Goal: Task Accomplishment & Management: Manage account settings

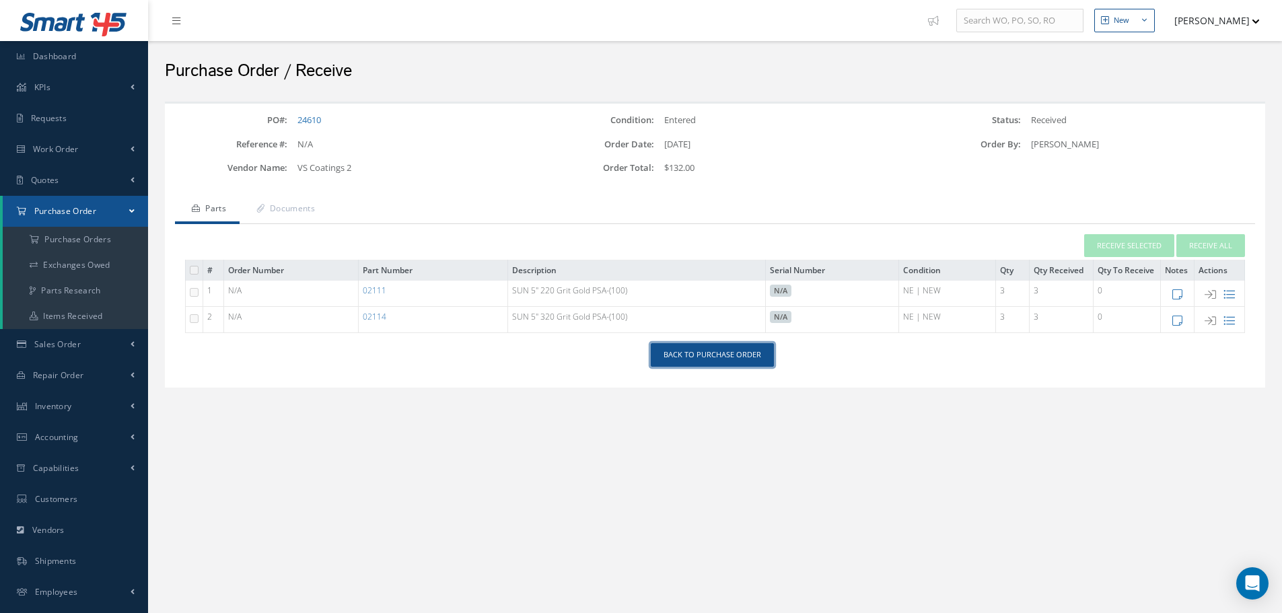
click at [704, 351] on link "Back to Purchase Order" at bounding box center [712, 355] width 123 height 24
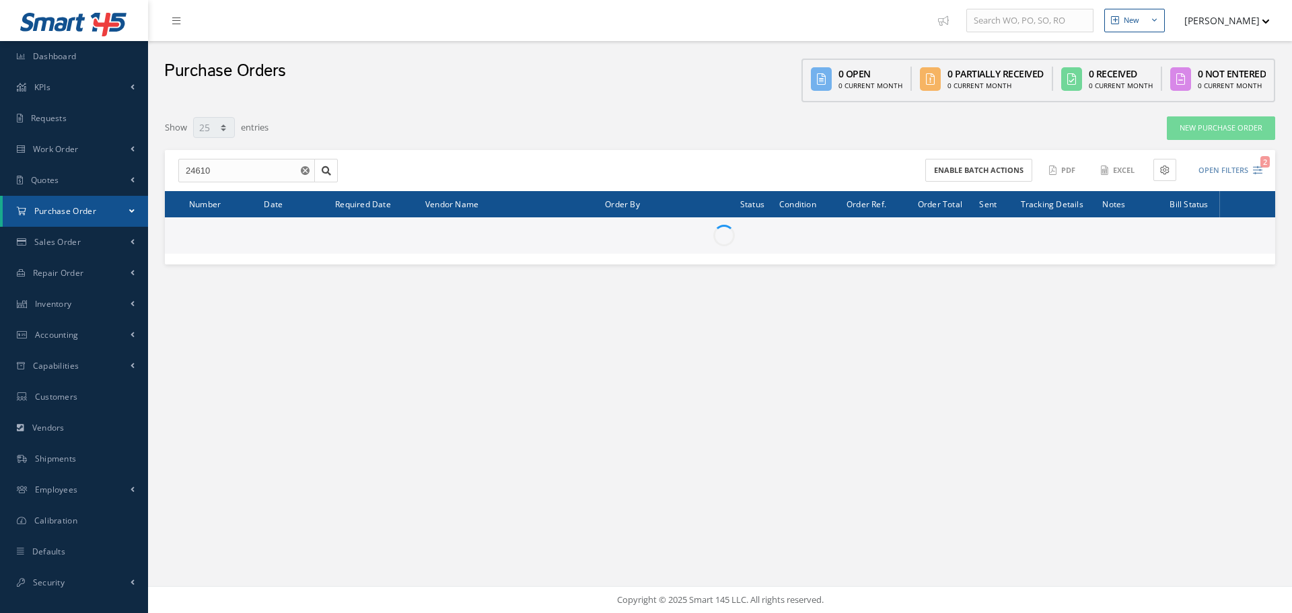
select select "25"
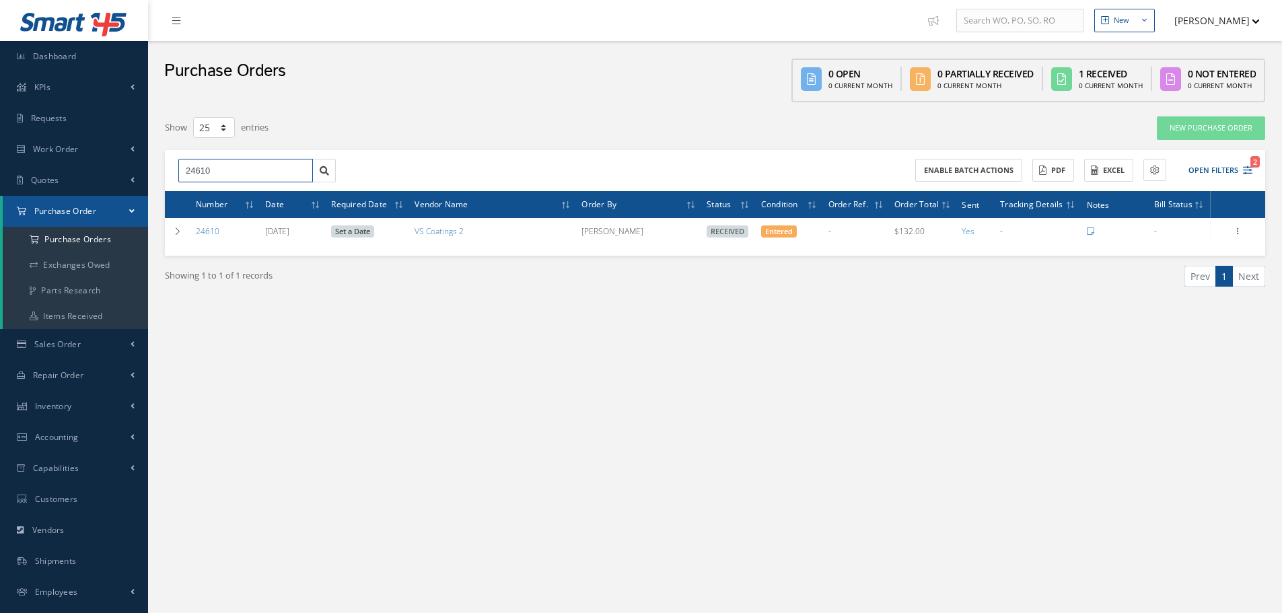
click at [211, 178] on input "24610" at bounding box center [245, 171] width 135 height 24
type input "24005"
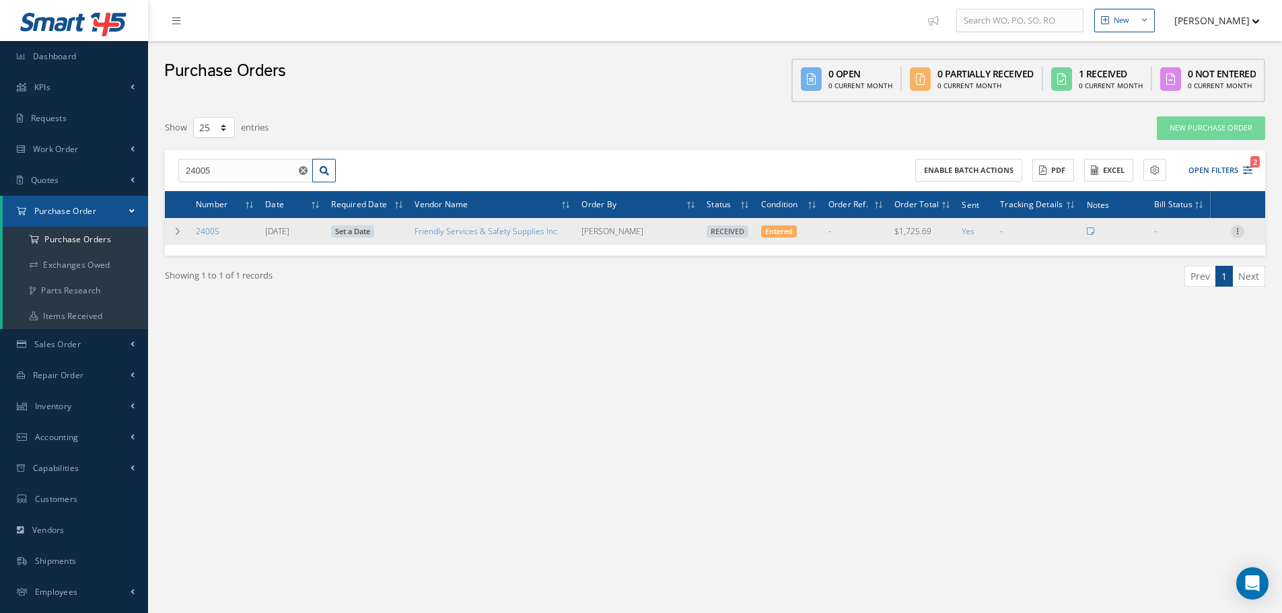
click at [1236, 236] on div at bounding box center [1237, 231] width 13 height 13
click at [1174, 241] on link "Receiving Details" at bounding box center [1175, 239] width 106 height 17
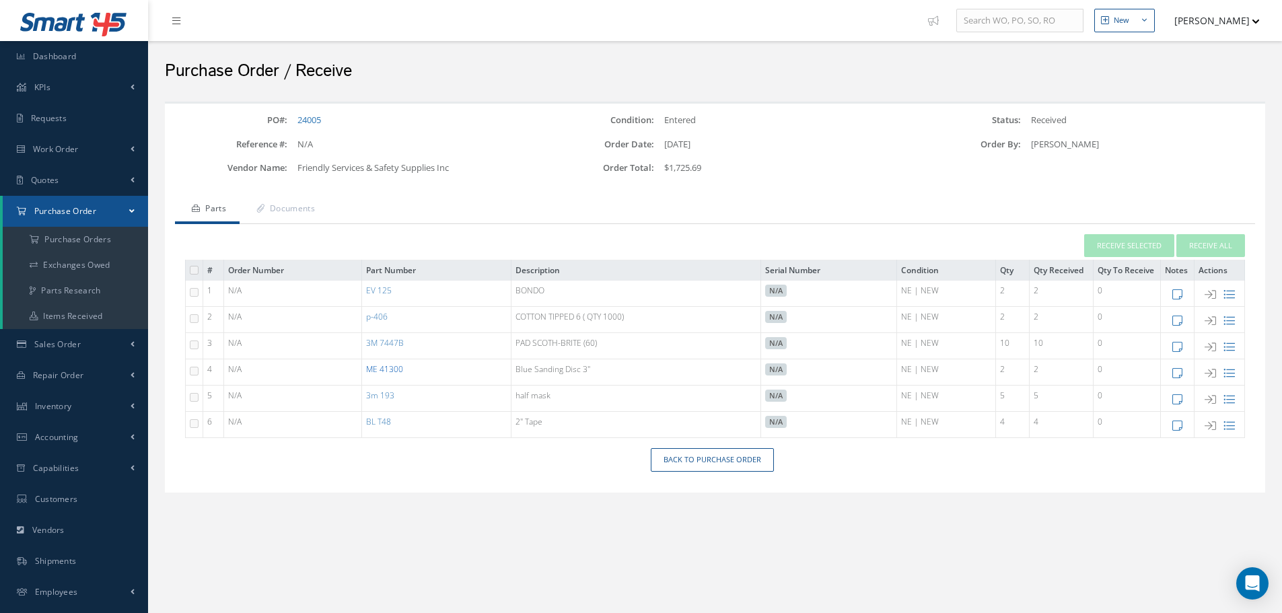
click at [382, 368] on link "ME 41300" at bounding box center [384, 368] width 37 height 11
click at [723, 462] on link "Back to Purchase Order" at bounding box center [712, 460] width 123 height 24
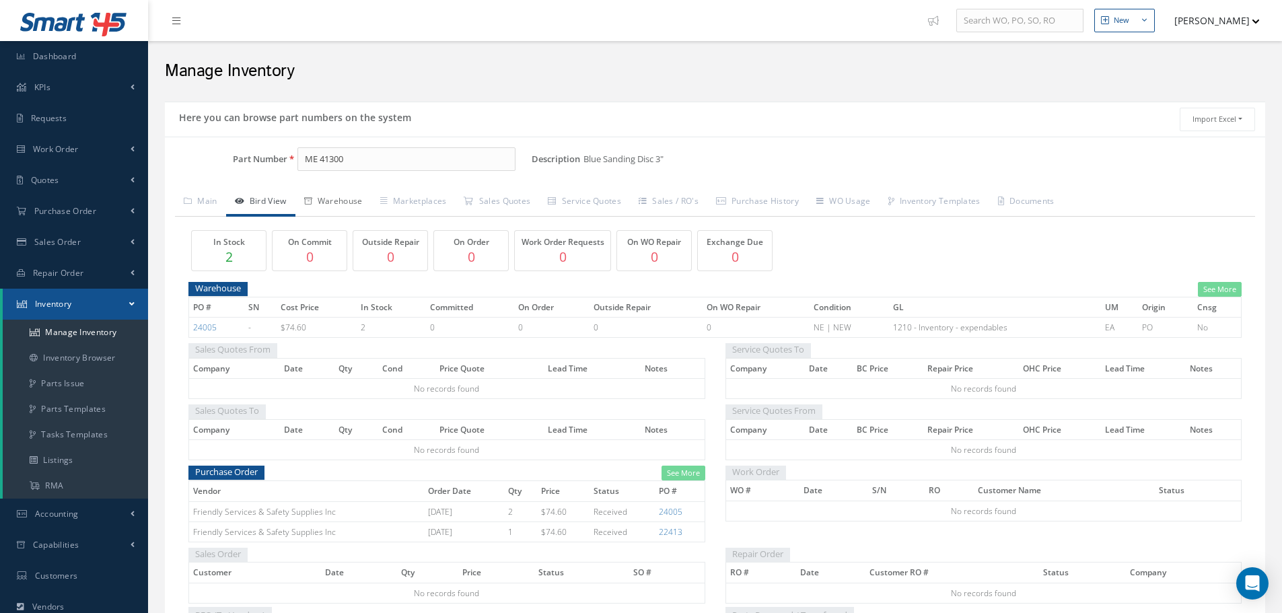
click at [345, 204] on link "Warehouse" at bounding box center [333, 202] width 76 height 28
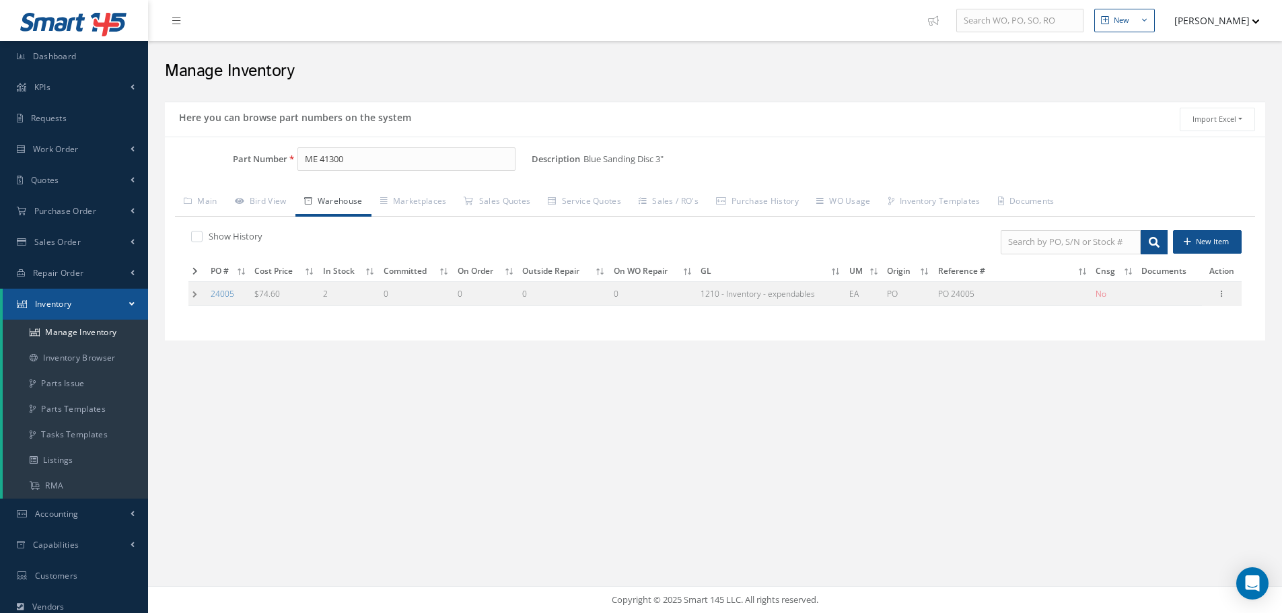
click at [193, 297] on td at bounding box center [197, 293] width 18 height 25
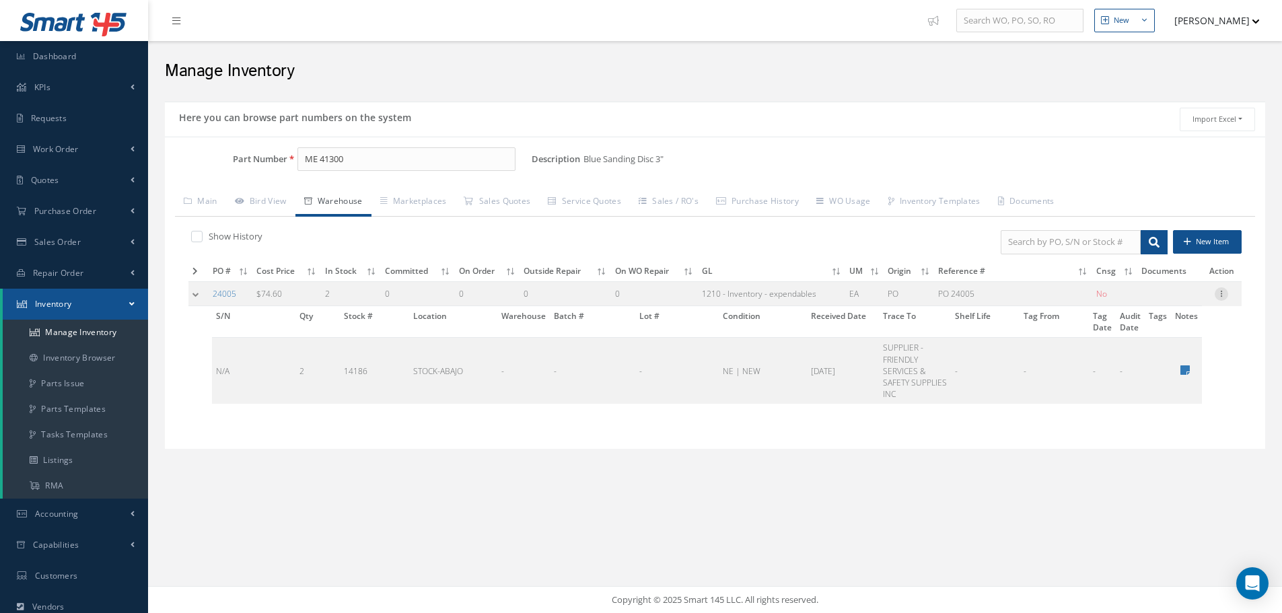
click at [1221, 297] on icon at bounding box center [1221, 292] width 13 height 11
click at [1159, 303] on link "Edit" at bounding box center [1159, 302] width 106 height 17
type input "74.60"
type input "11/13/2024"
type input "PO 24005"
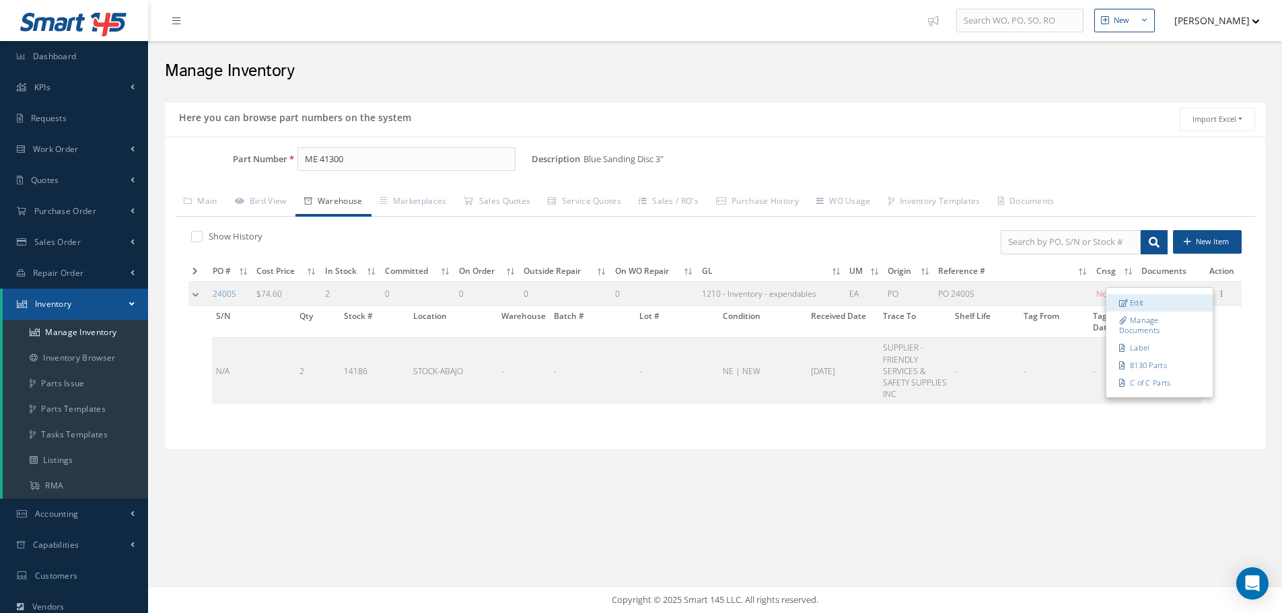
type input "11/13/2024"
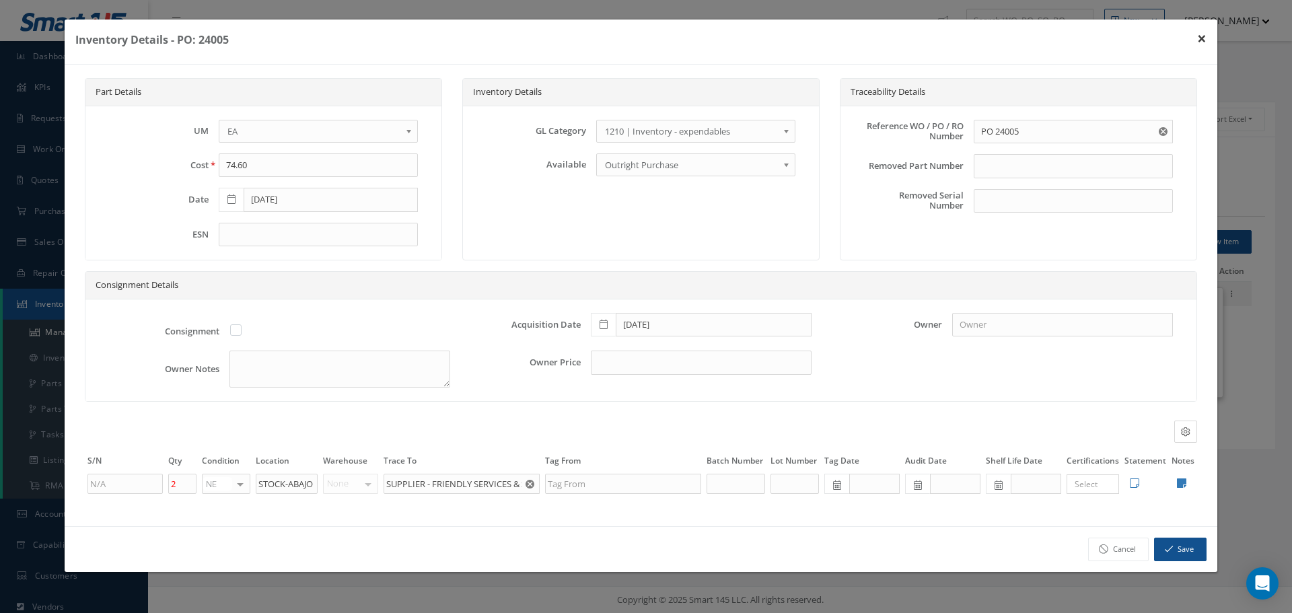
click at [1205, 39] on button "×" at bounding box center [1201, 39] width 31 height 38
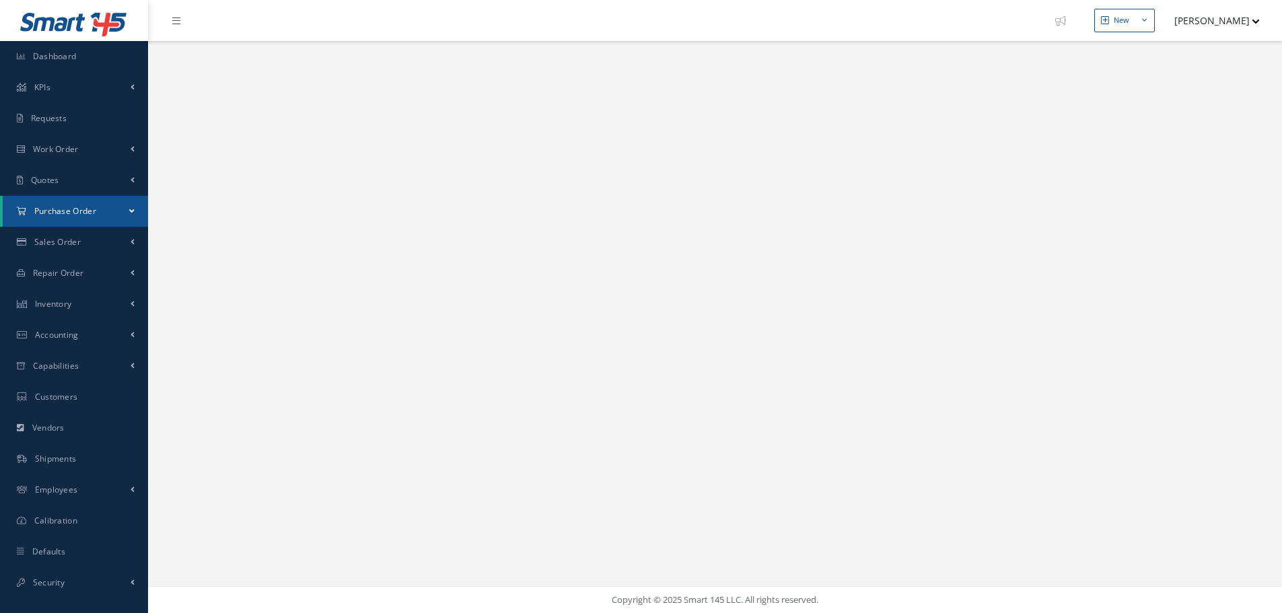
select select "25"
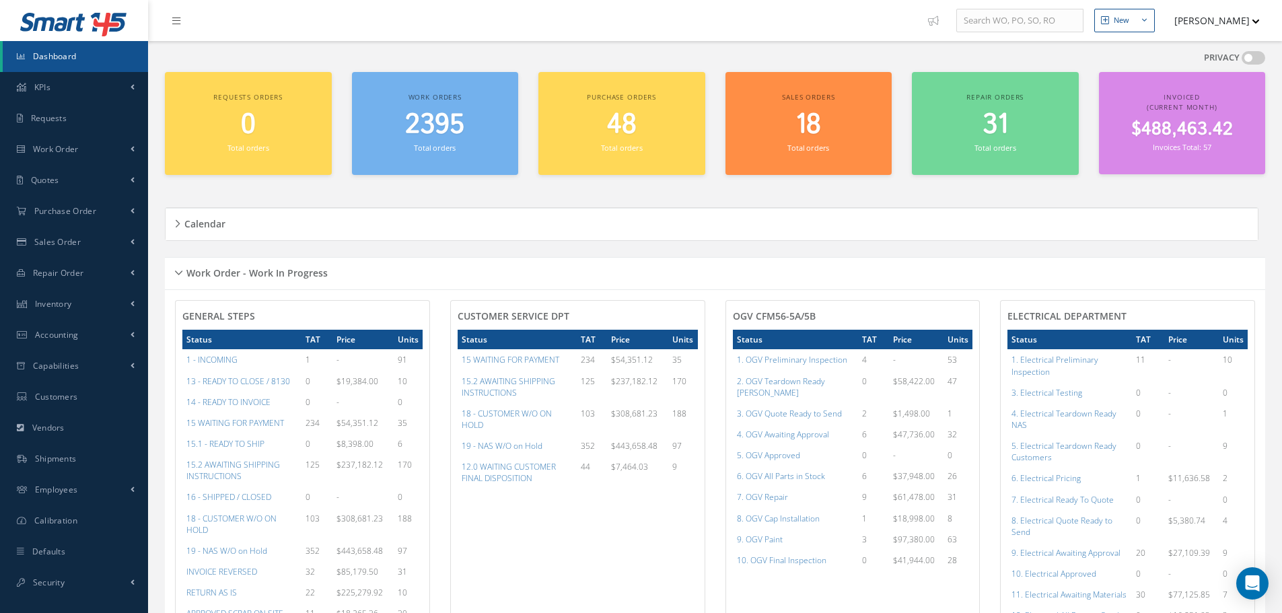
scroll to position [781, 0]
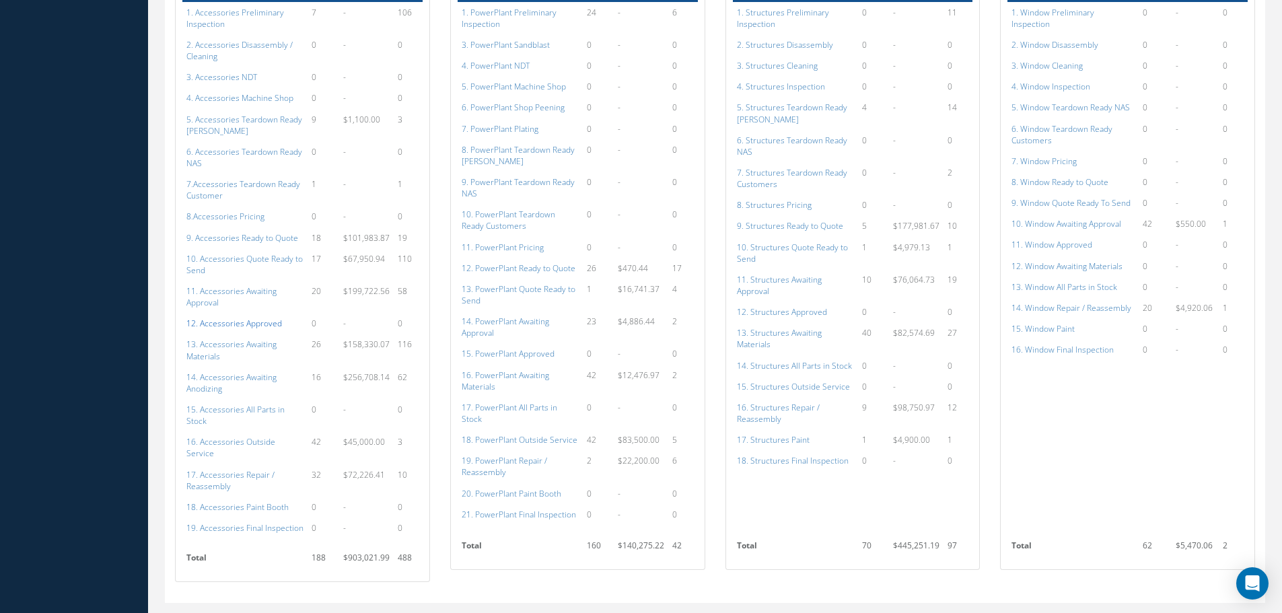
click at [245, 318] on a=112&excludeInternalCustomer=false&excludeInvoicedOrClosed=true&shop_id=14&filtersHidded"] "12. Accessories Approved" at bounding box center [234, 323] width 96 height 11
click at [522, 348] on a=134&excludeInternalCustomer=false&excludeInvoicedOrClosed=true&shop_id=15&filtersHidded"] "15. PowerPlant Approved" at bounding box center [508, 353] width 93 height 11
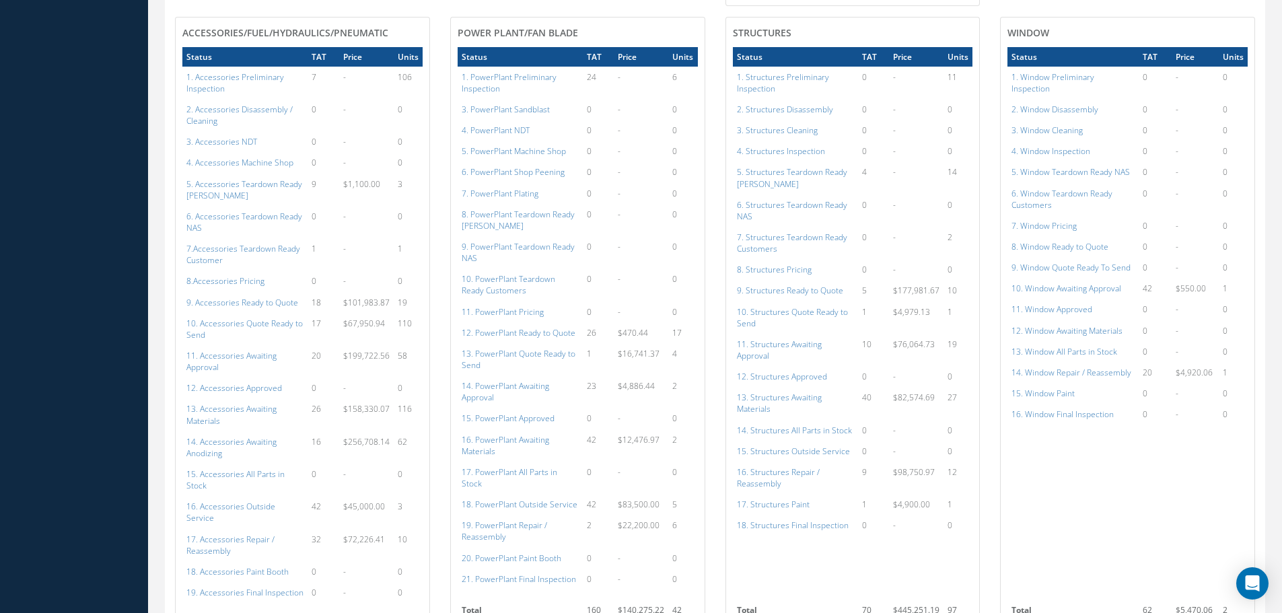
scroll to position [714, 0]
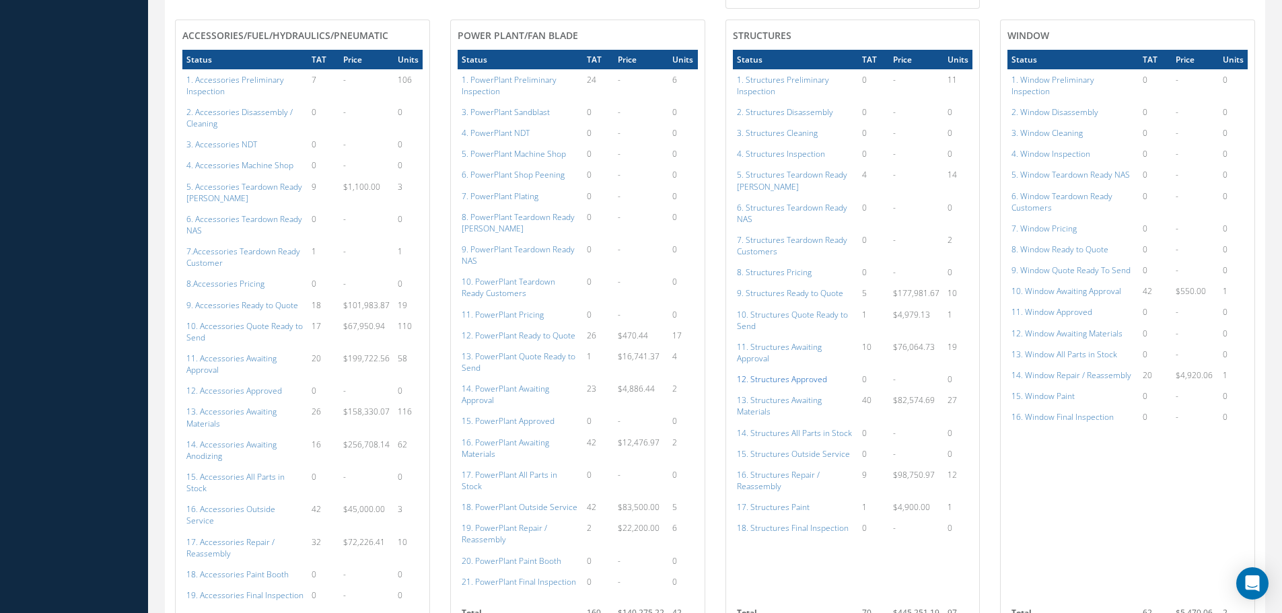
click at [797, 373] on a=152&excludeInternalCustomer=false&excludeInvoicedOrClosed=true&shop_id=3&filtersHidded"] "12. Structures Approved" at bounding box center [782, 378] width 90 height 11
click at [781, 464] on td "16. Structures Repair / Reassembly" at bounding box center [795, 480] width 125 height 32
click at [780, 469] on a=156&excludeInternalCustomer=false&excludeInvoicedOrClosed=true&shop_id=3&filtersHidded"] "16. Structures Repair / Reassembly" at bounding box center [778, 480] width 83 height 23
click at [758, 469] on a=156&excludeInternalCustomer=false&excludeInvoicedOrClosed=true&shop_id=3&filtersHidded"] "16. Structures Repair / Reassembly" at bounding box center [778, 480] width 83 height 23
click at [793, 427] on a=154&excludeInternalCustomer=false&excludeInvoicedOrClosed=true&shop_id=3&filtersHidded"] "14. Structures All Parts in Stock" at bounding box center [794, 432] width 115 height 11
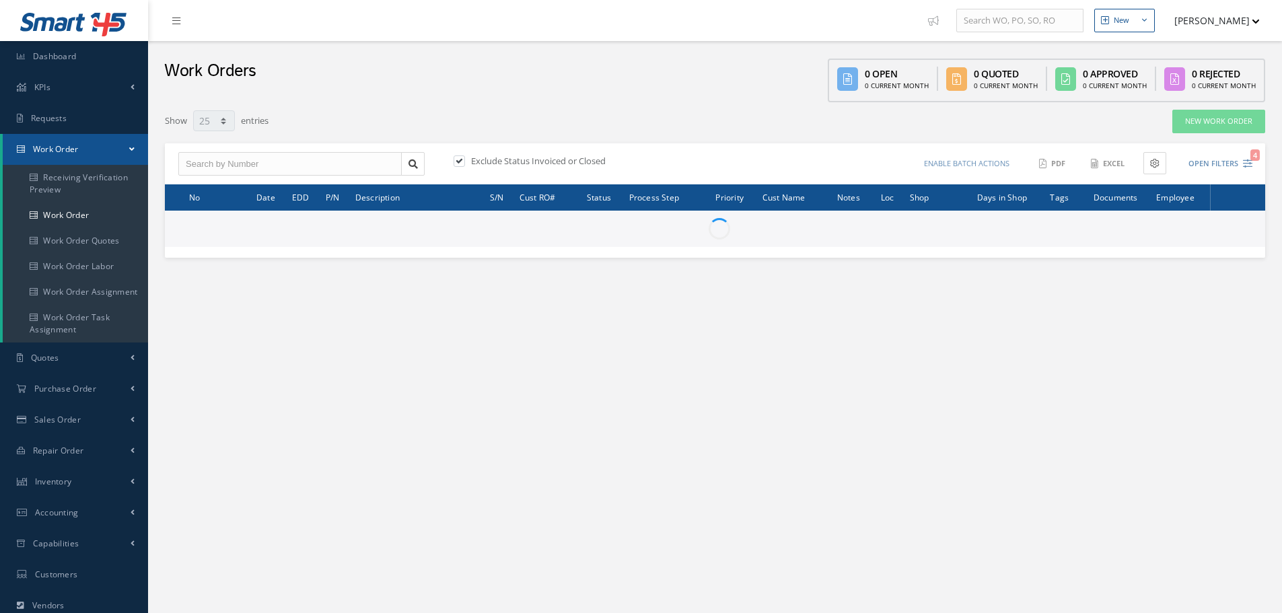
select select "25"
type input "All Work Request"
type input "All Work Performed"
type input "All Status"
type input "WO Part Status"
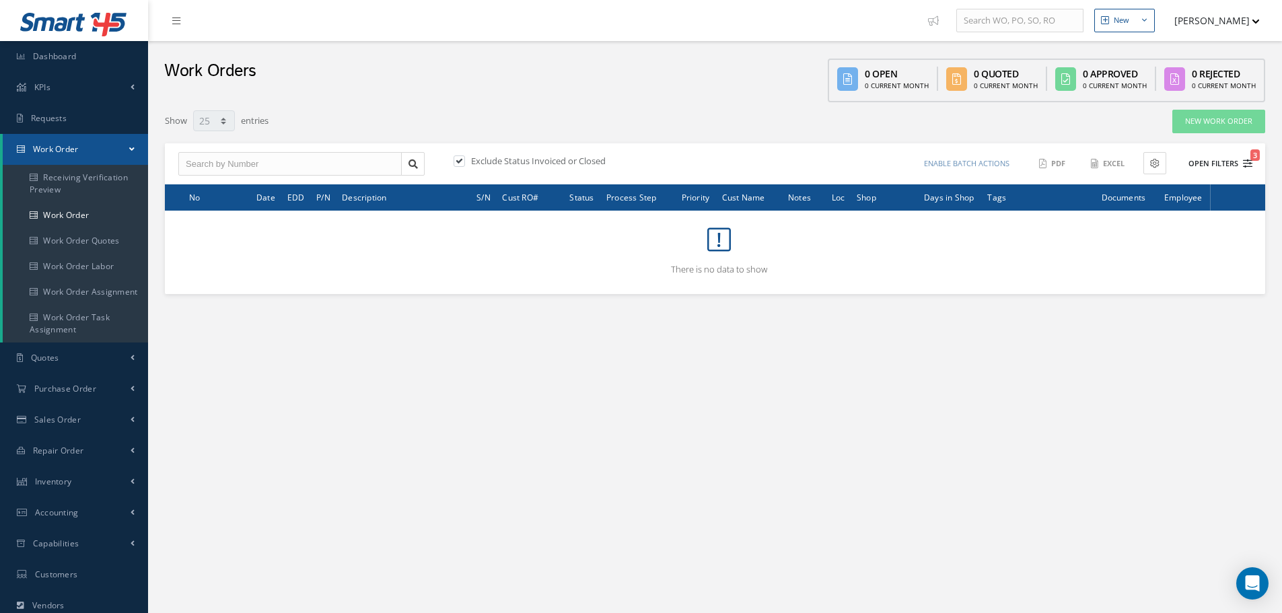
click at [1219, 166] on button "Open Filters 3" at bounding box center [1214, 164] width 76 height 22
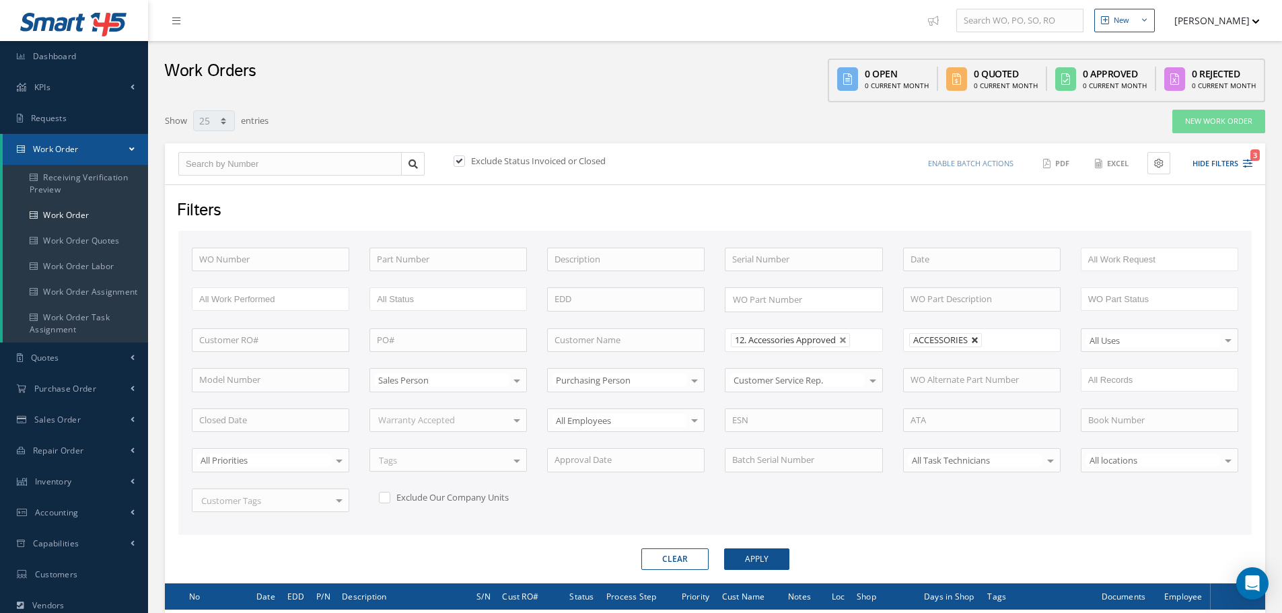
click at [975, 343] on link at bounding box center [975, 340] width 8 height 8
type input "All Shops"
click at [746, 559] on button "Apply" at bounding box center [756, 559] width 65 height 22
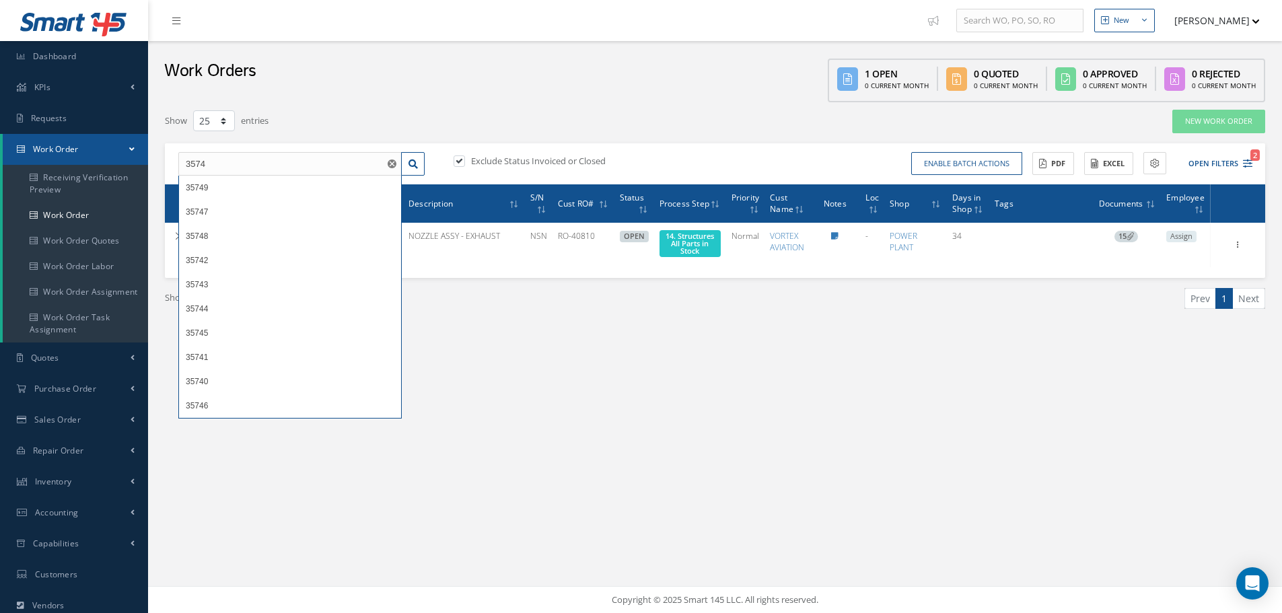
select select "25"
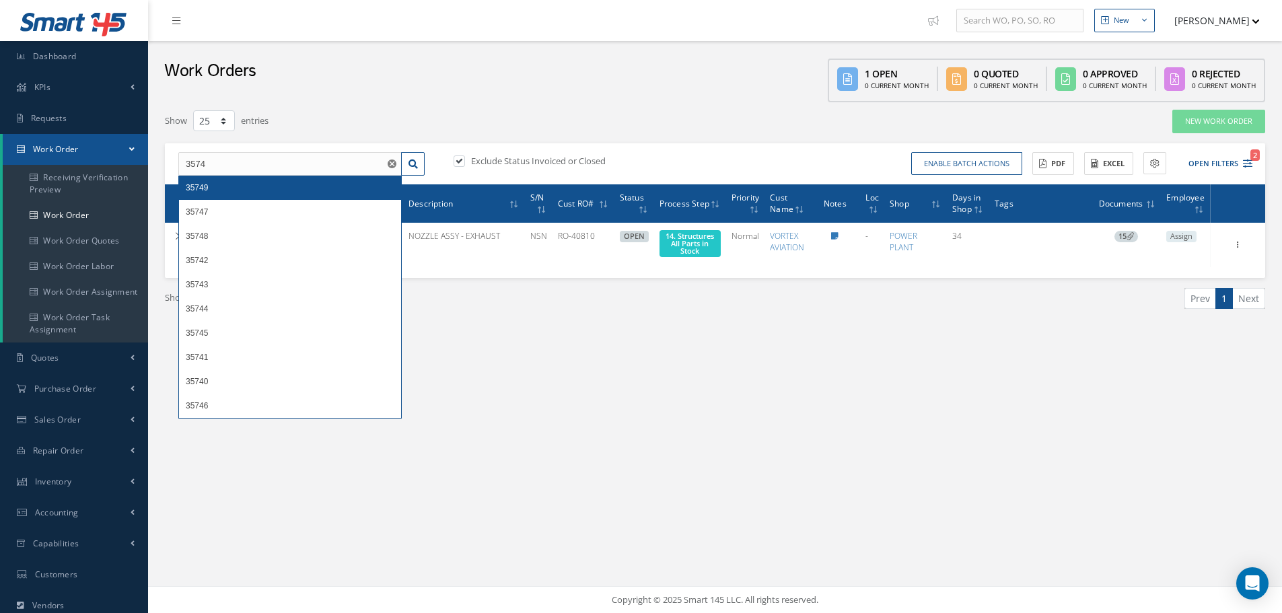
click at [227, 163] on input "3574" at bounding box center [289, 164] width 223 height 24
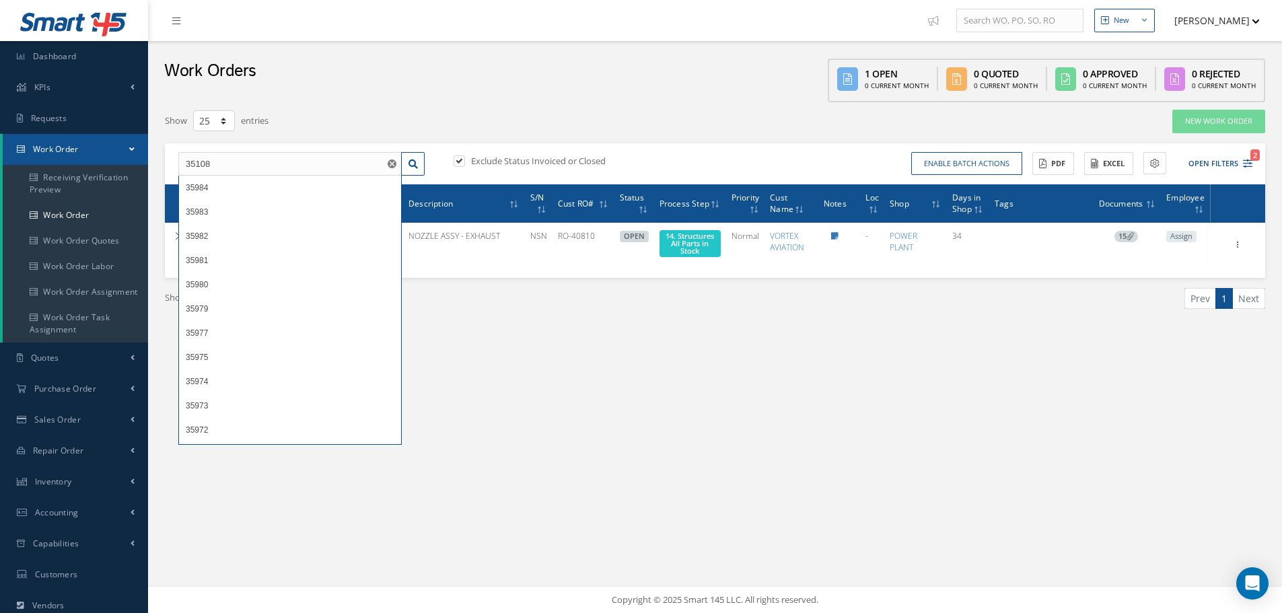
type input "35108"
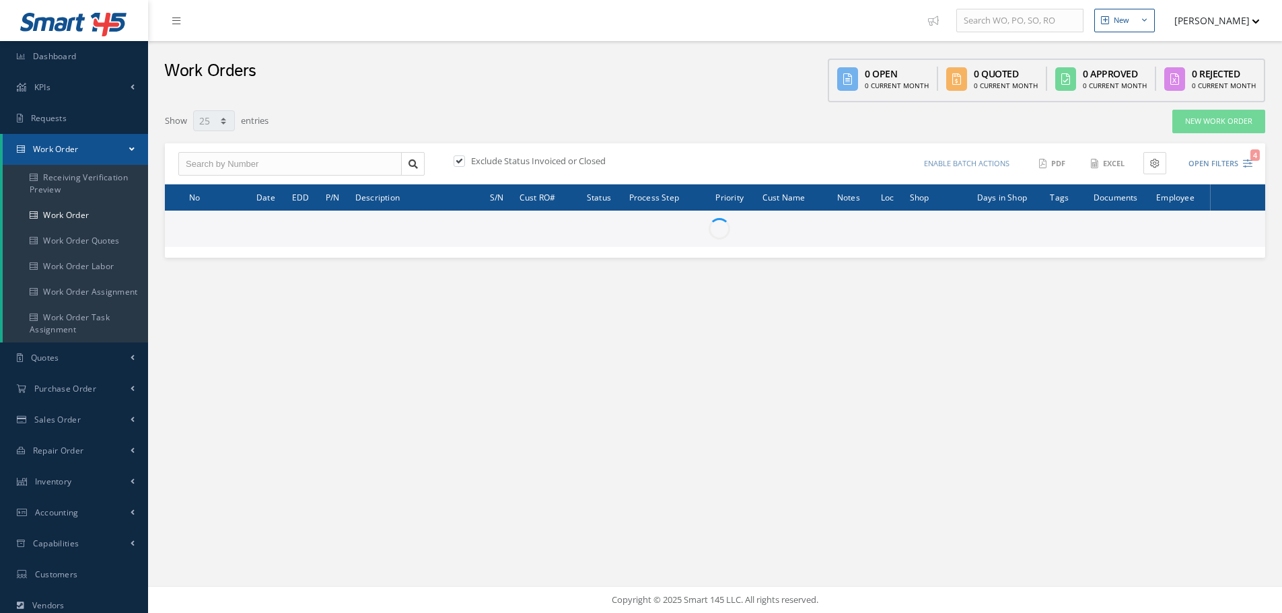
select select "25"
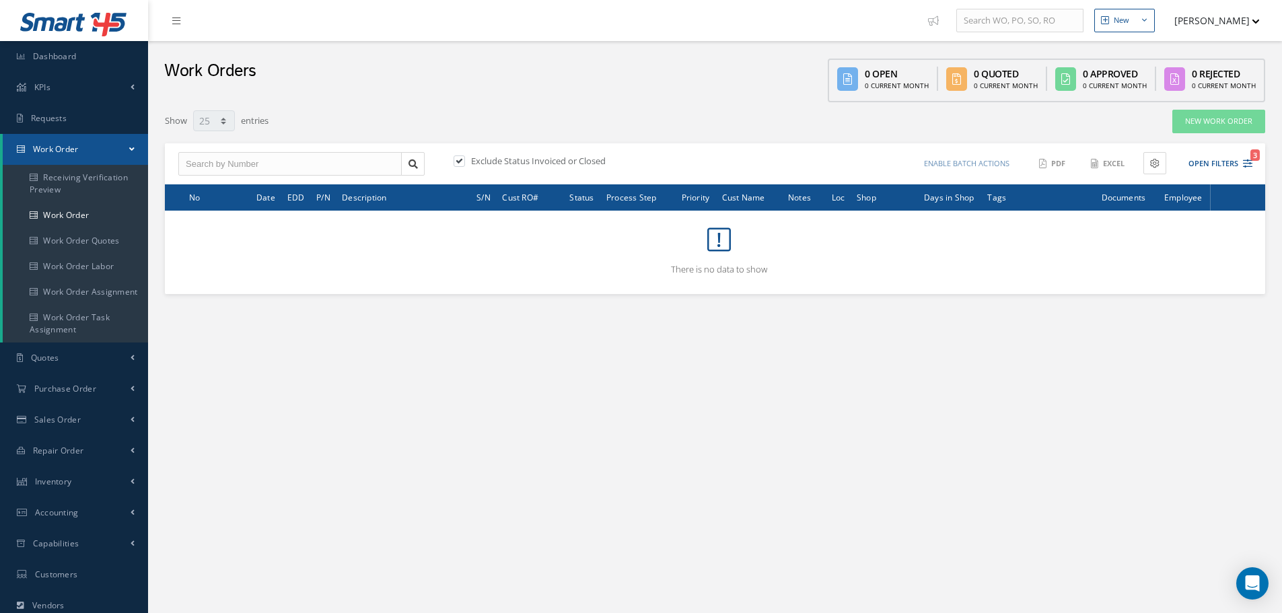
type input "All Work Request"
type input "All Work Performed"
type input "All Status"
type input "WO Part Status"
click at [1224, 167] on button "Open Filters 3" at bounding box center [1214, 164] width 76 height 22
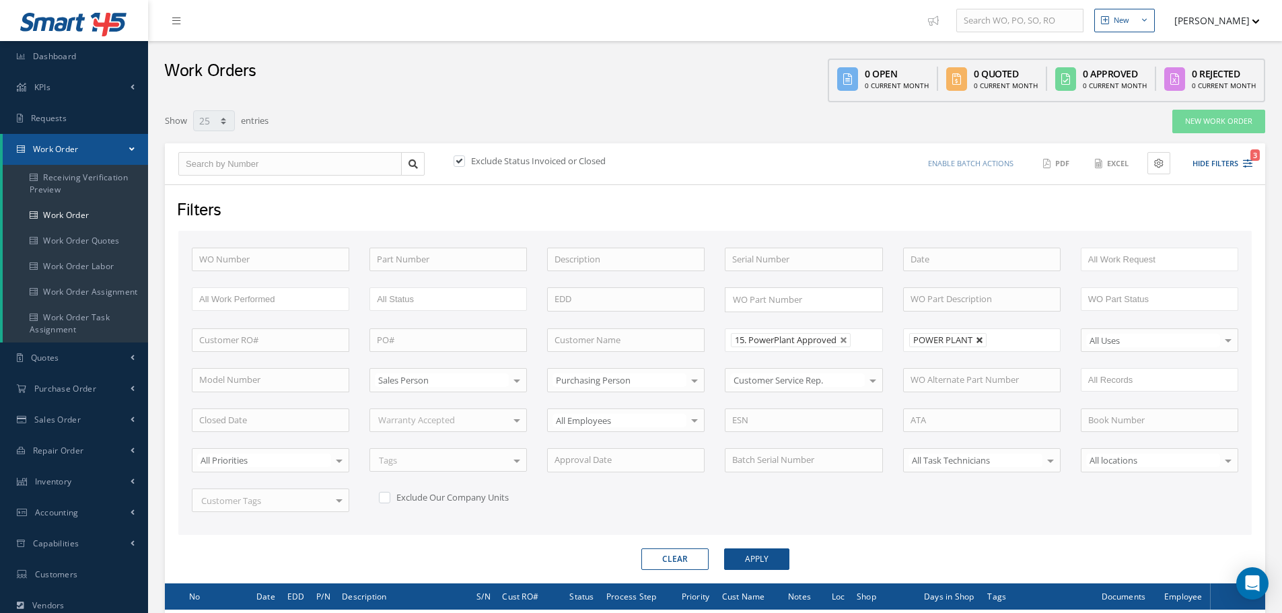
click at [979, 340] on link at bounding box center [980, 340] width 8 height 8
type input "All Shops"
click at [751, 557] on button "Apply" at bounding box center [756, 559] width 65 height 22
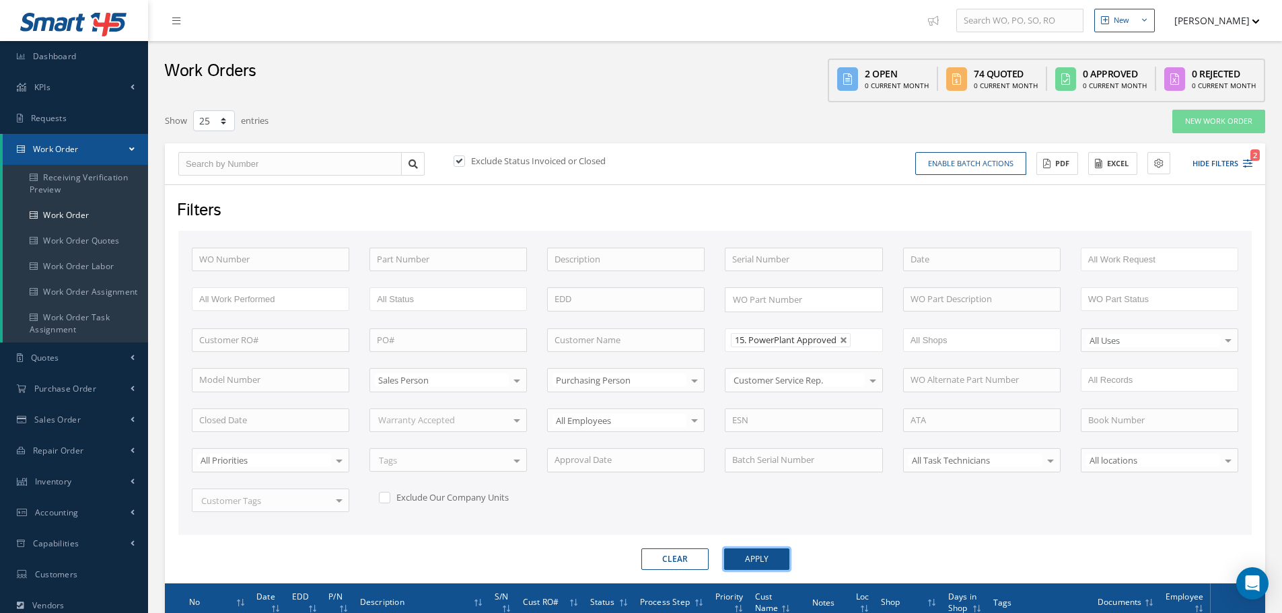
scroll to position [336, 0]
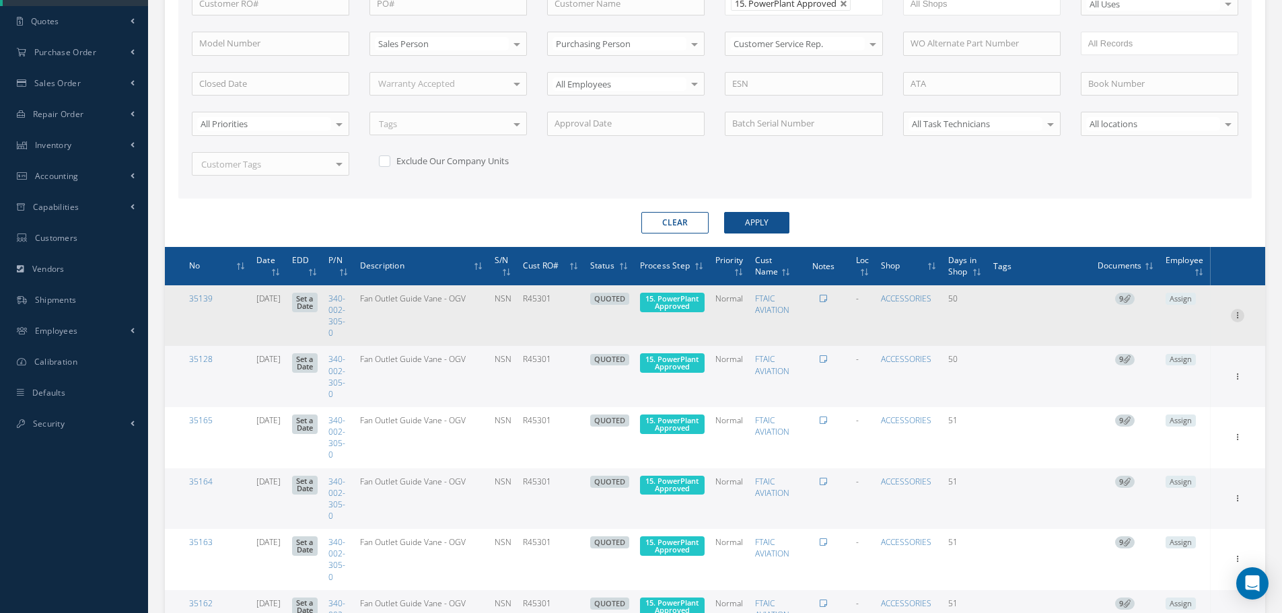
click at [1240, 316] on icon at bounding box center [1237, 314] width 13 height 11
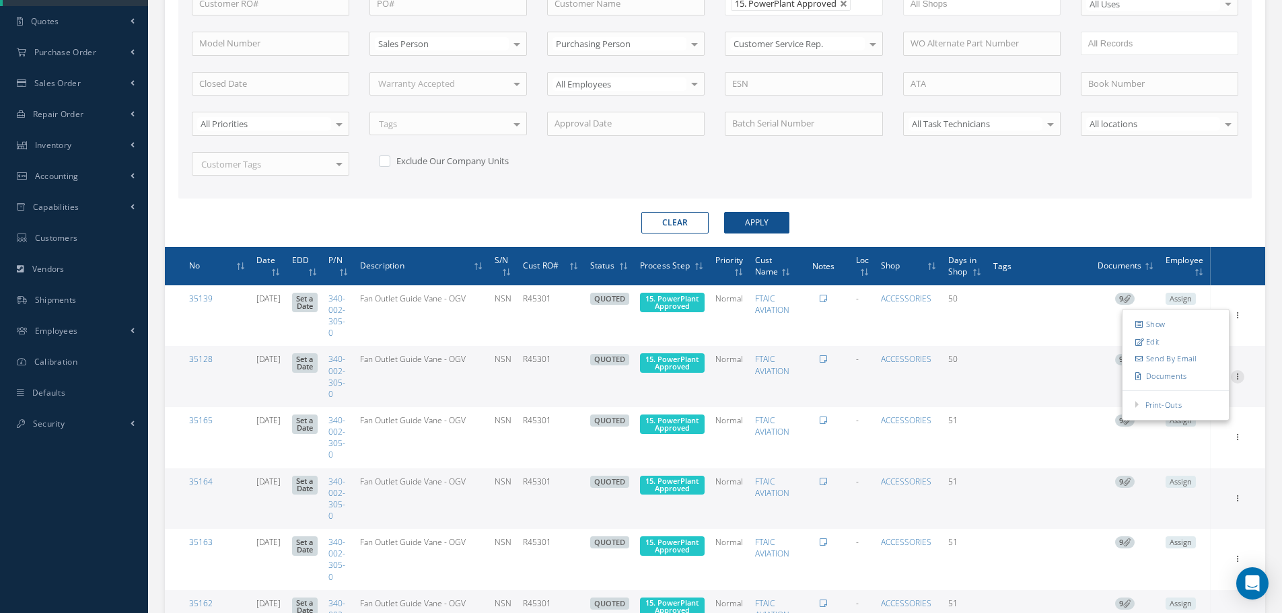
click at [1241, 382] on div at bounding box center [1237, 376] width 13 height 13
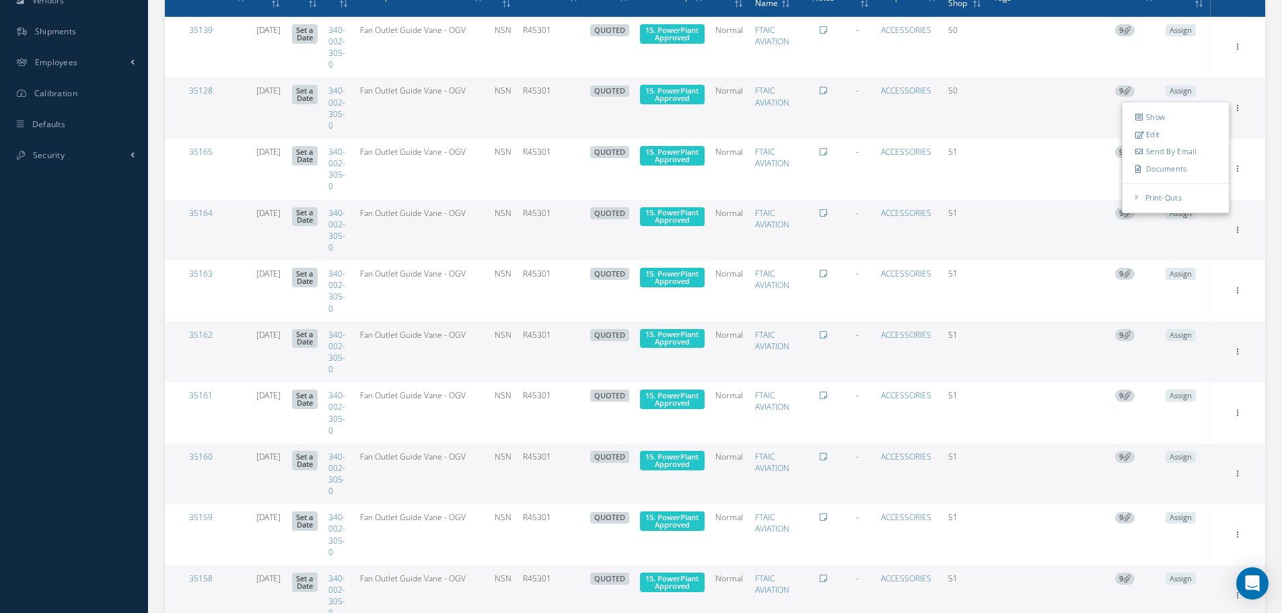
scroll to position [606, 0]
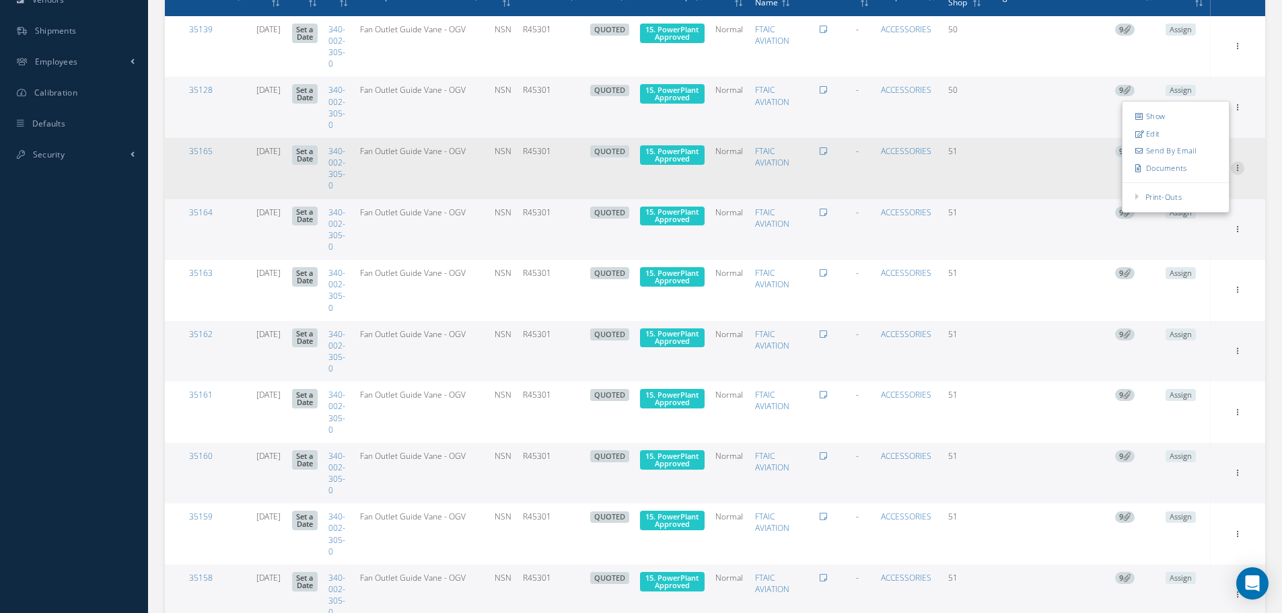
click at [1238, 166] on icon at bounding box center [1237, 167] width 13 height 11
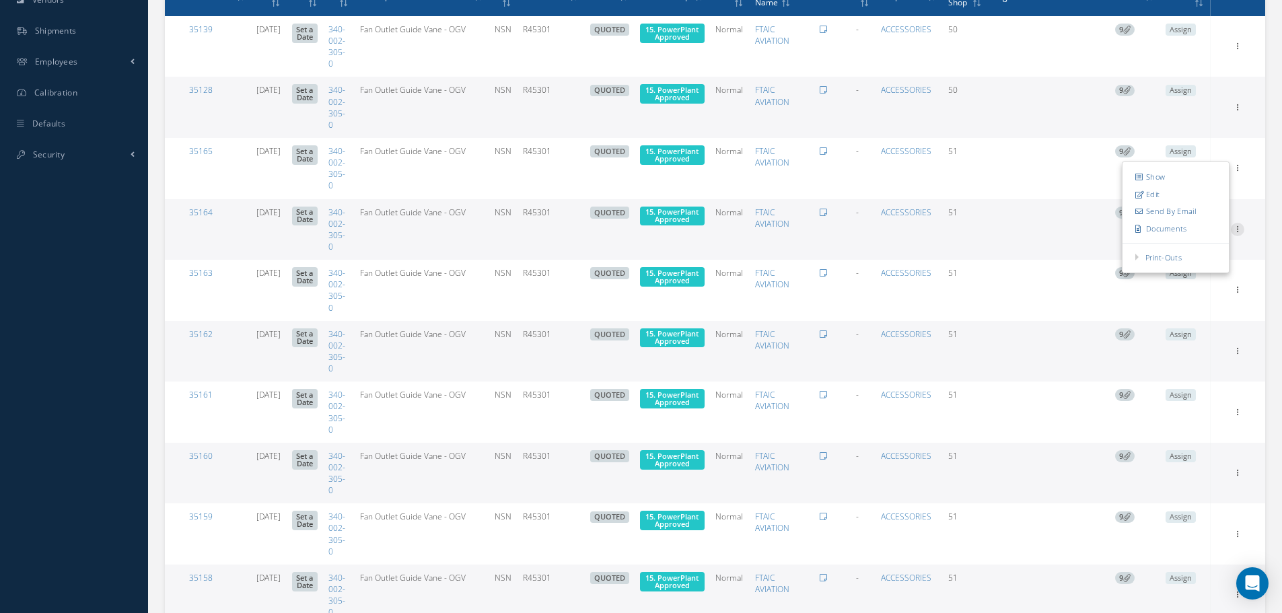
click at [1238, 236] on div at bounding box center [1237, 229] width 13 height 13
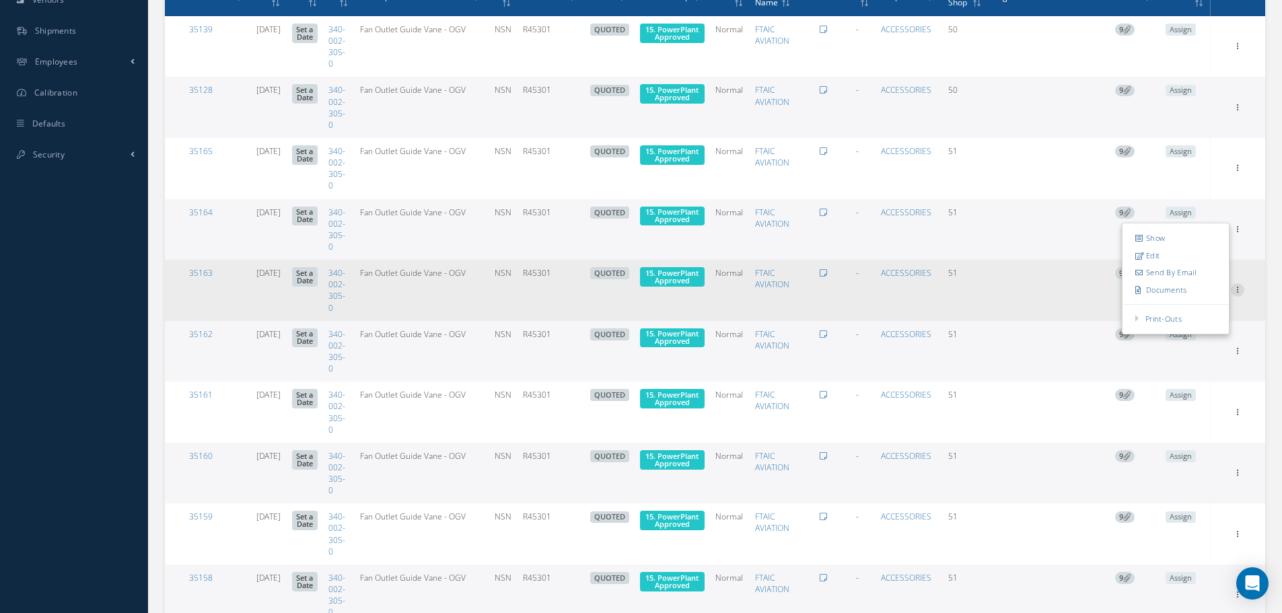
click at [1235, 287] on icon at bounding box center [1237, 288] width 13 height 11
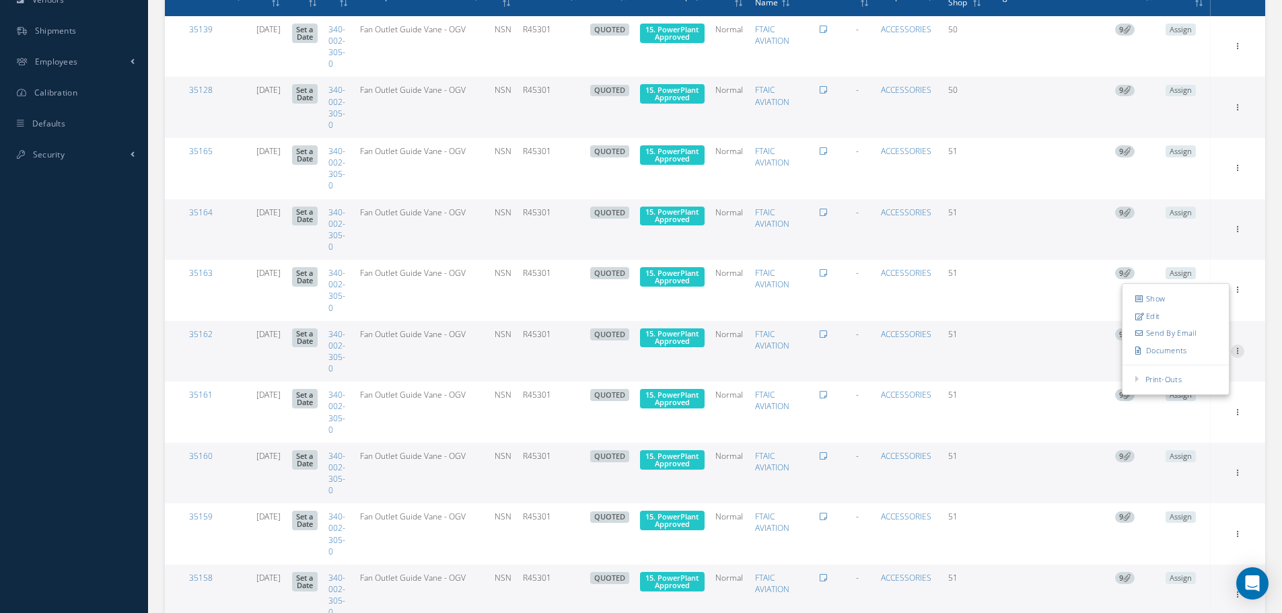
click at [1239, 350] on icon at bounding box center [1237, 350] width 13 height 11
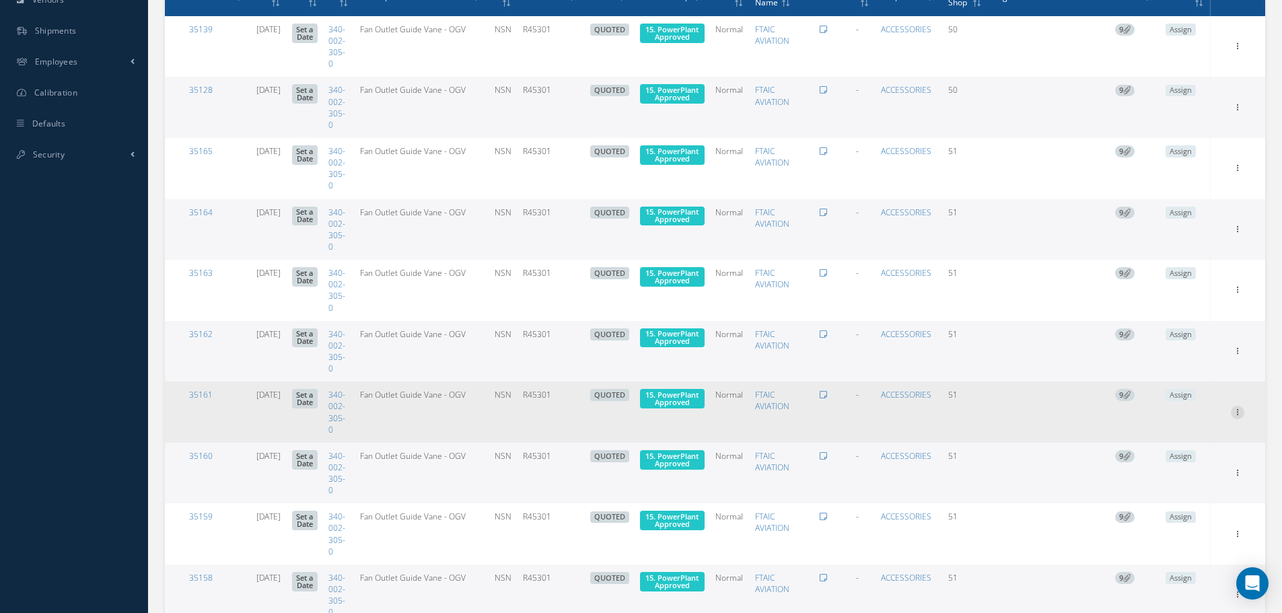
click at [1243, 412] on icon at bounding box center [1237, 411] width 13 height 11
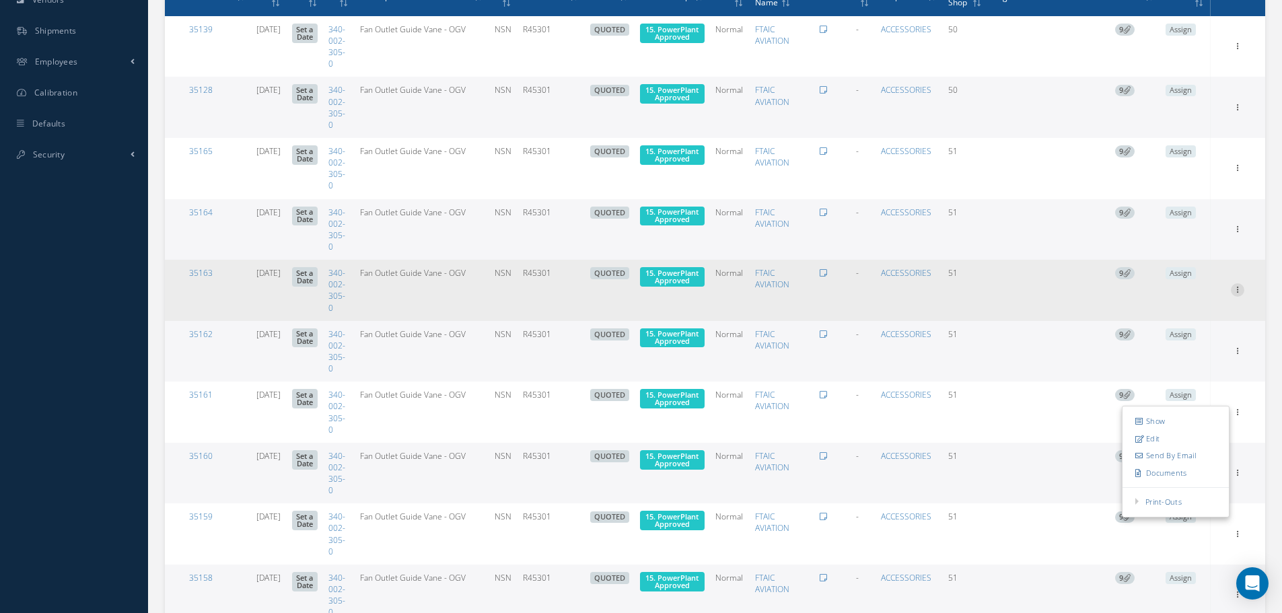
click at [1231, 292] on icon at bounding box center [1237, 288] width 13 height 11
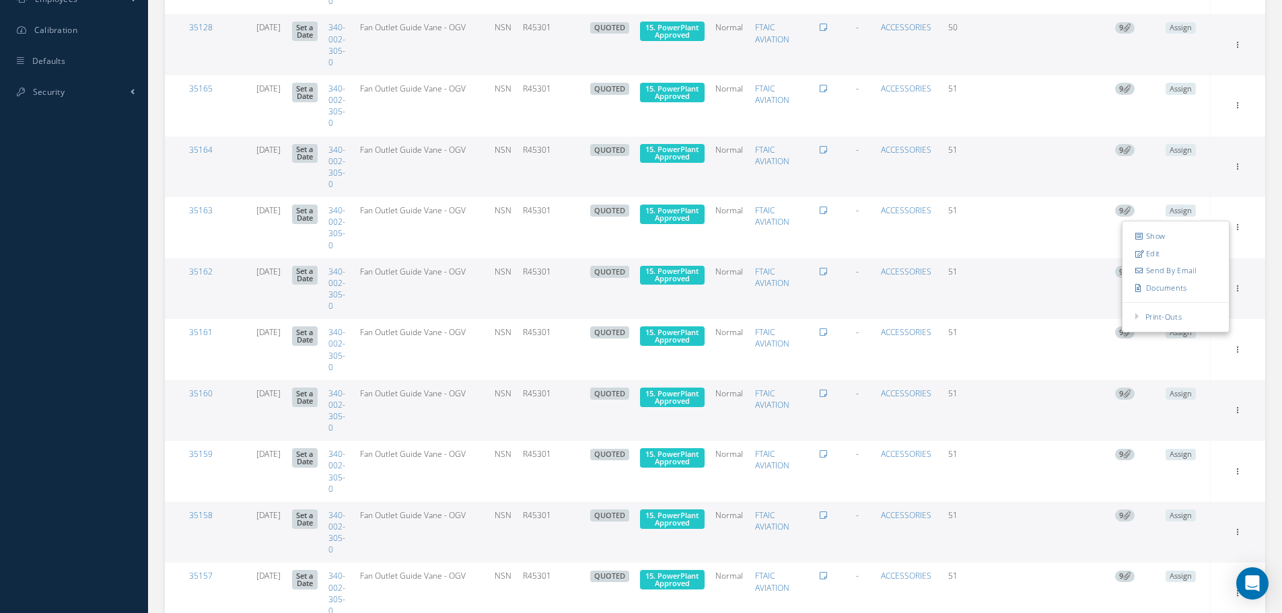
scroll to position [740, 0]
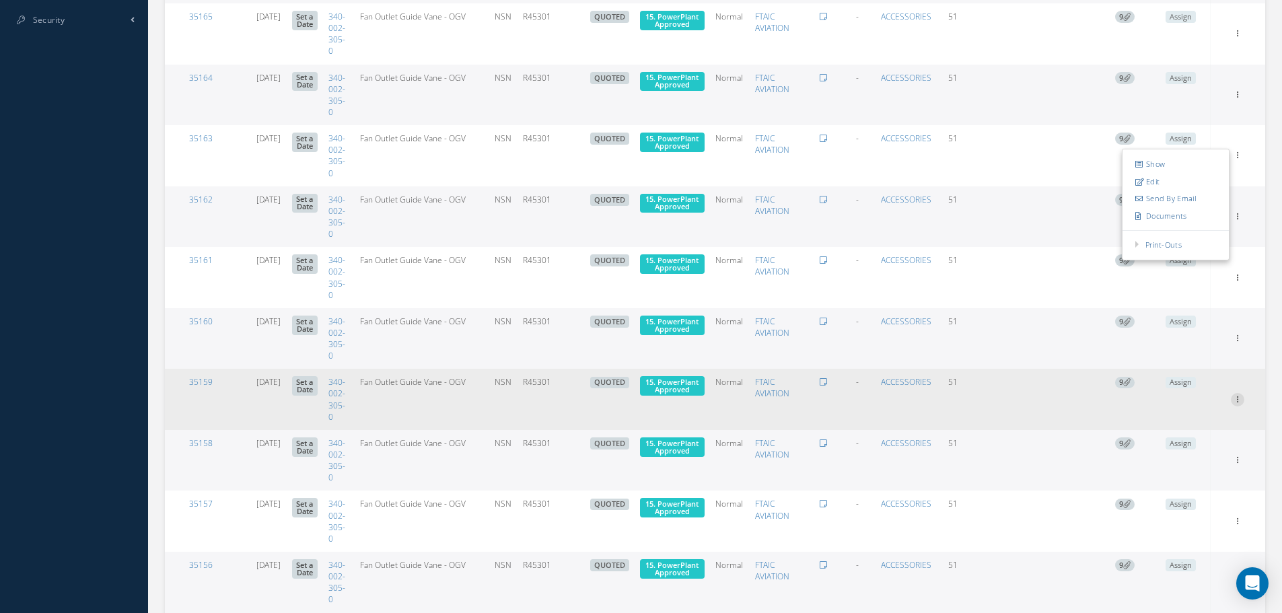
click at [1239, 397] on icon at bounding box center [1237, 398] width 13 height 11
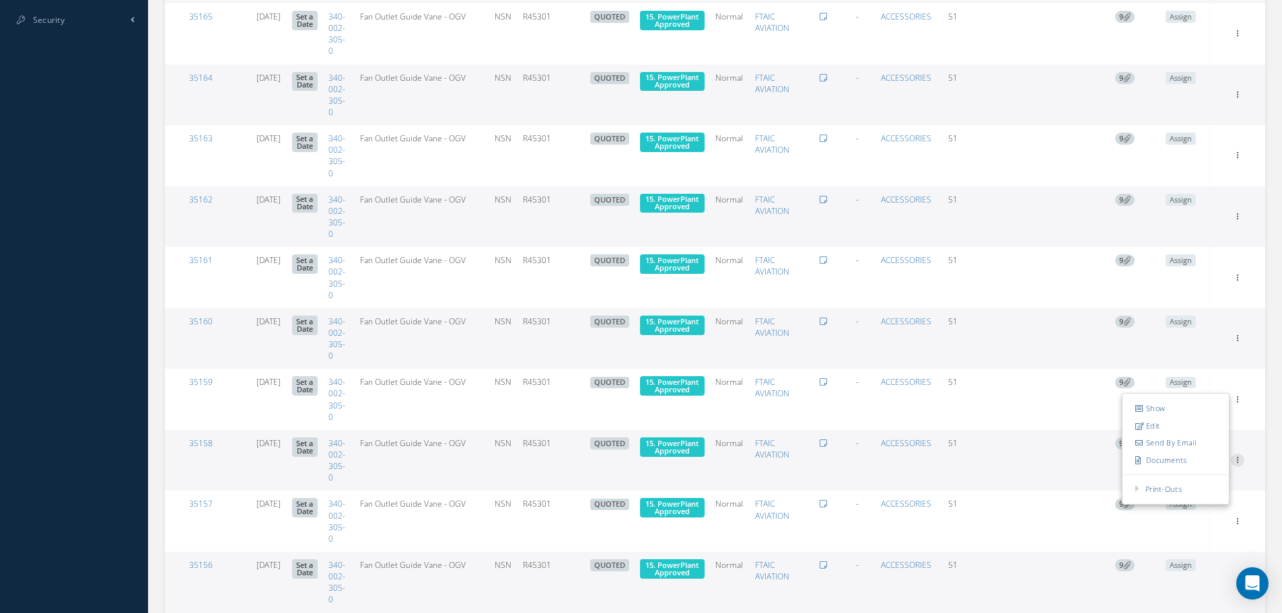
click at [1238, 460] on icon at bounding box center [1237, 459] width 13 height 11
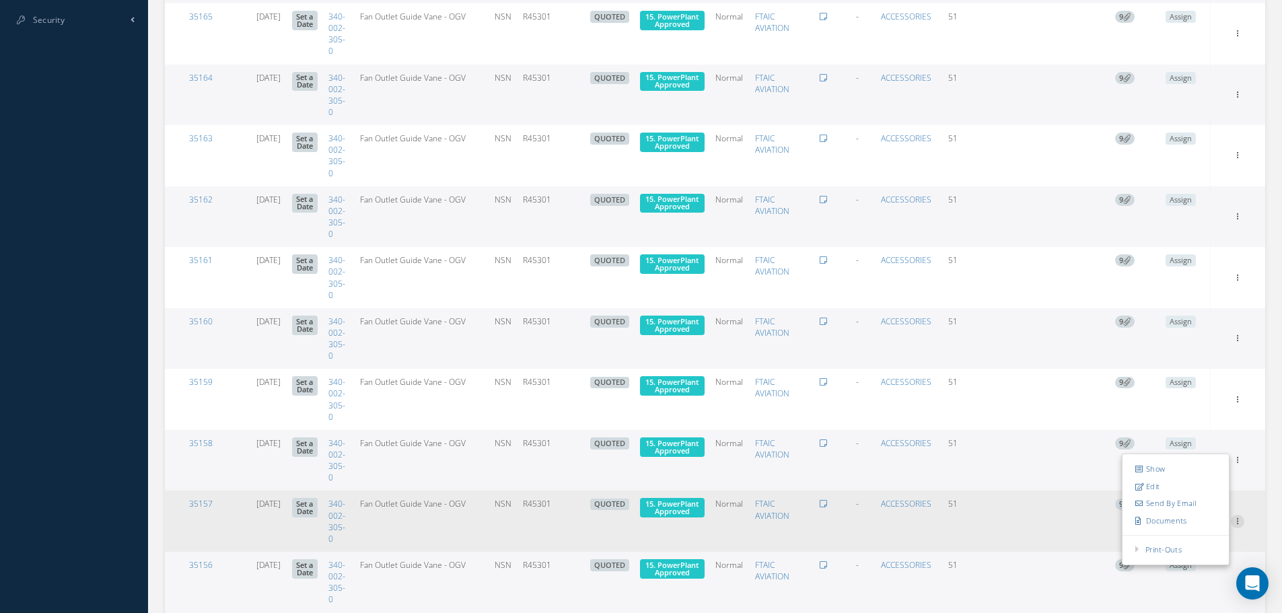
click at [1239, 517] on icon at bounding box center [1237, 520] width 13 height 11
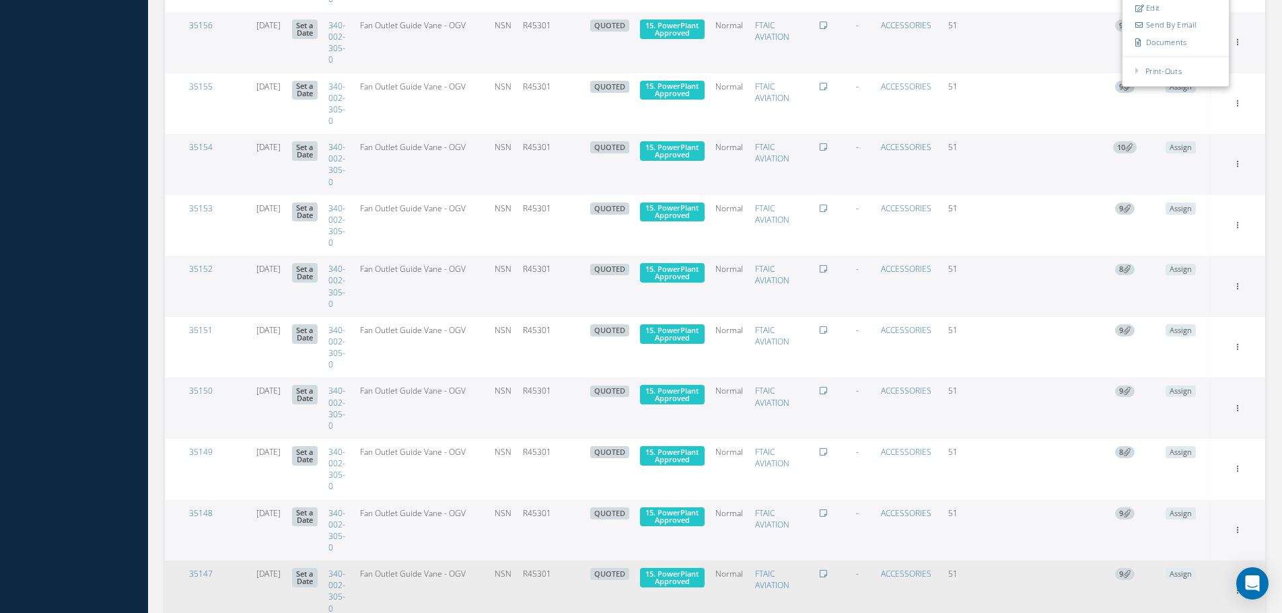
scroll to position [1480, 0]
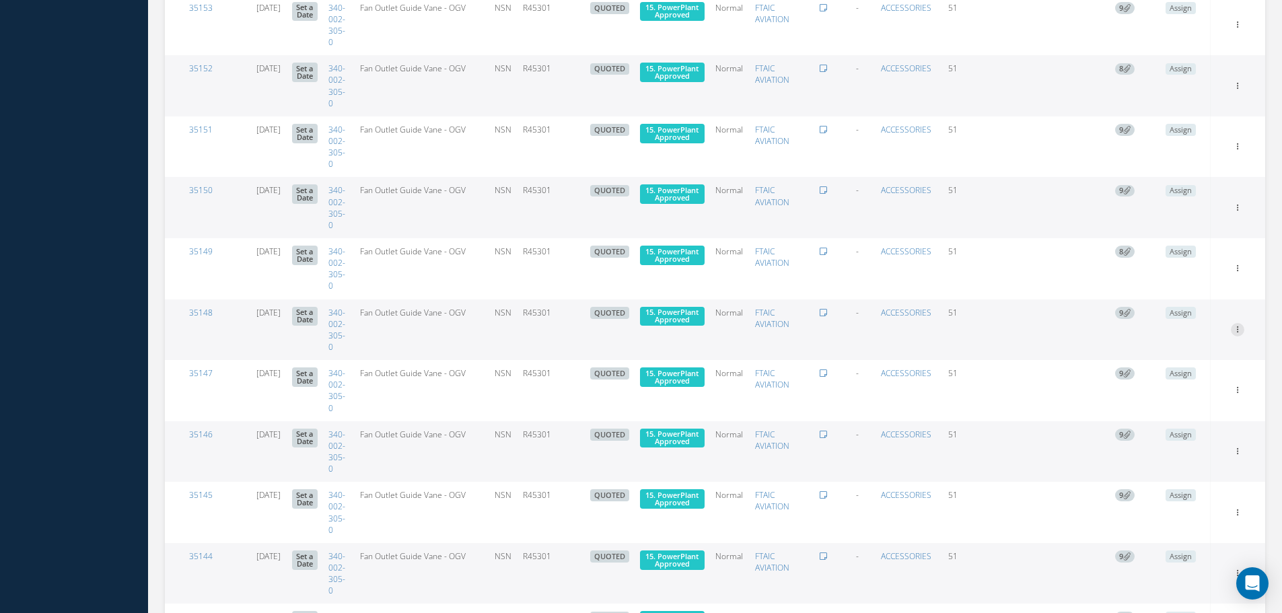
click at [1240, 328] on icon at bounding box center [1237, 328] width 13 height 11
click at [1240, 449] on icon at bounding box center [1237, 450] width 13 height 11
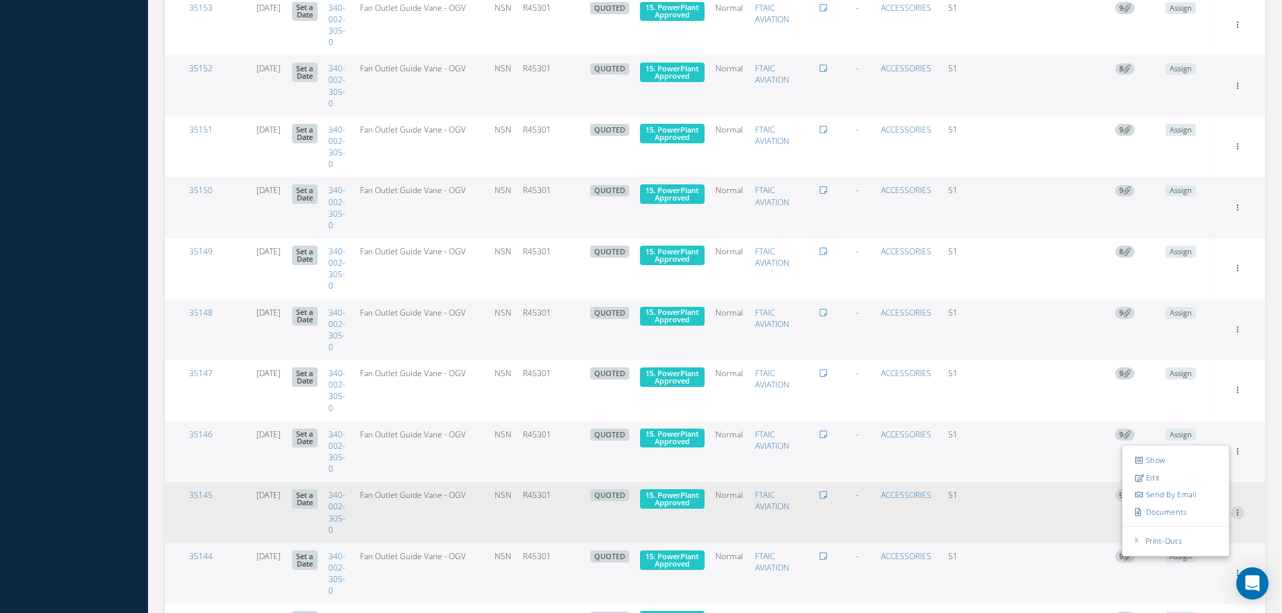
click at [1244, 512] on icon at bounding box center [1237, 511] width 13 height 11
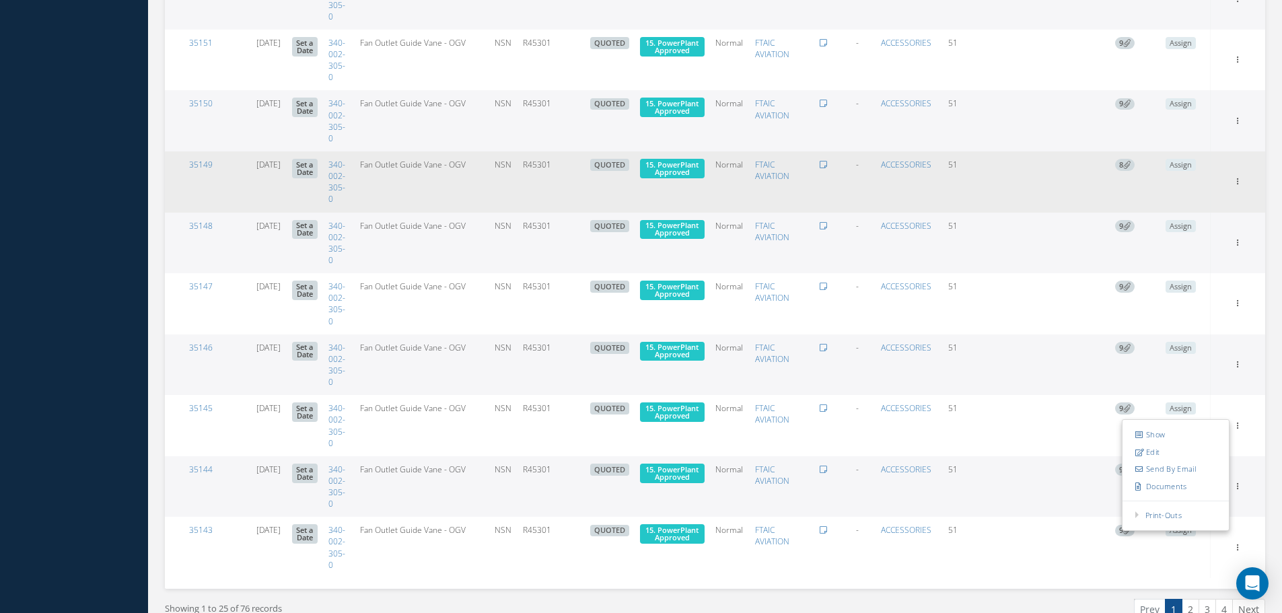
scroll to position [1635, 0]
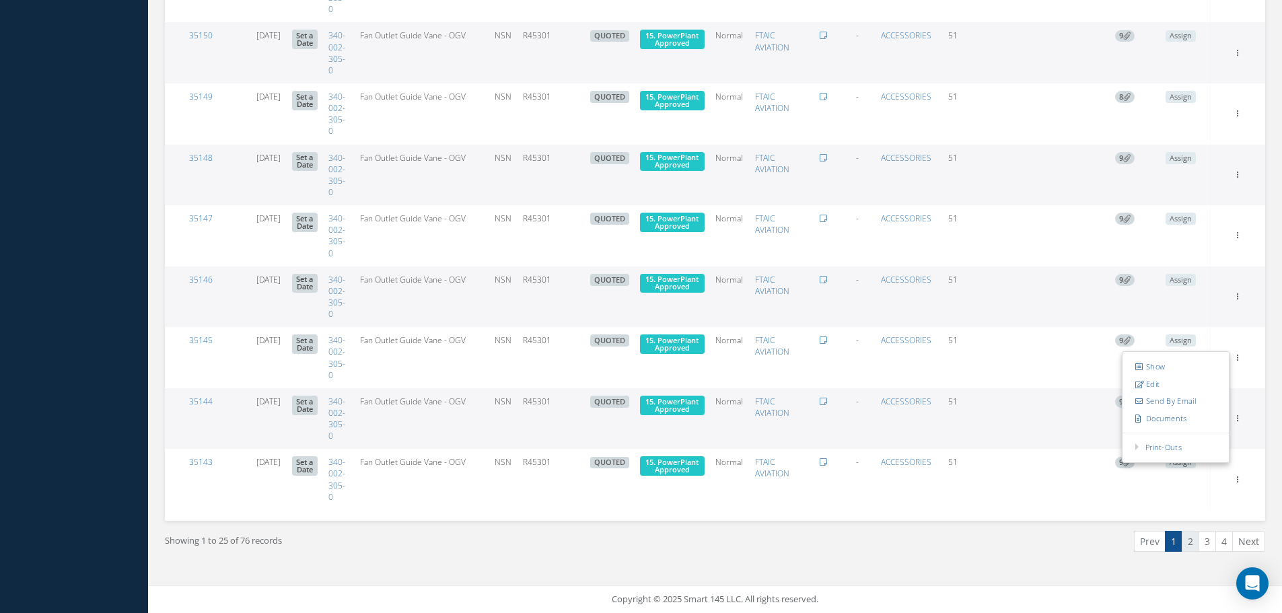
click at [1192, 541] on link "2" at bounding box center [1190, 541] width 17 height 21
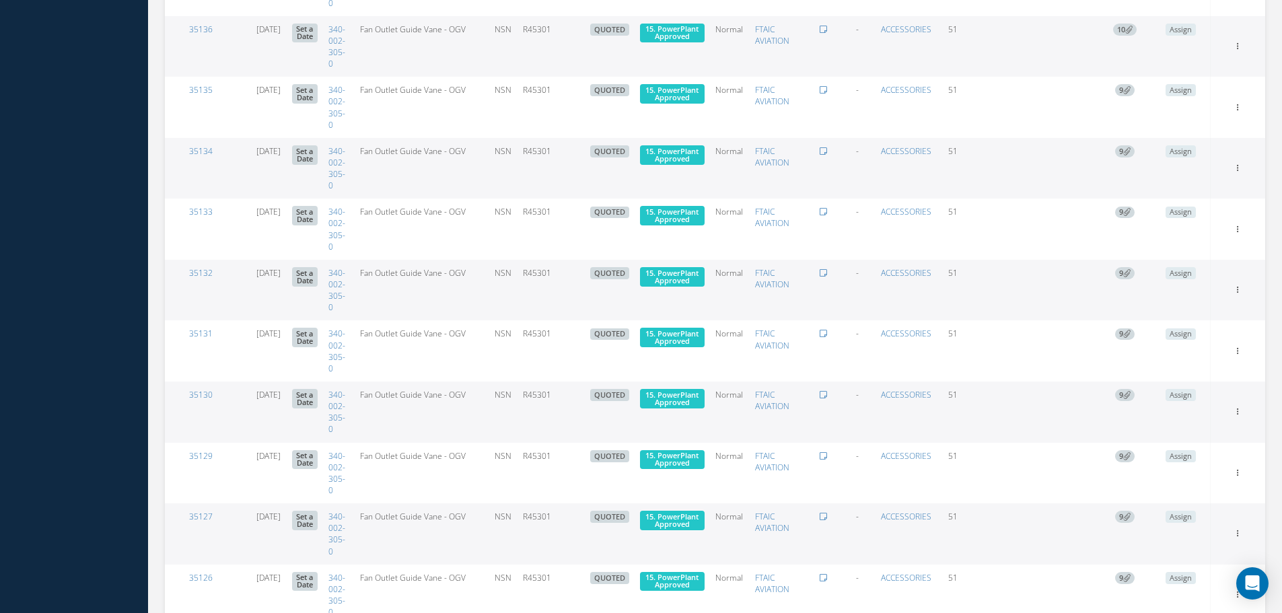
scroll to position [1038, 0]
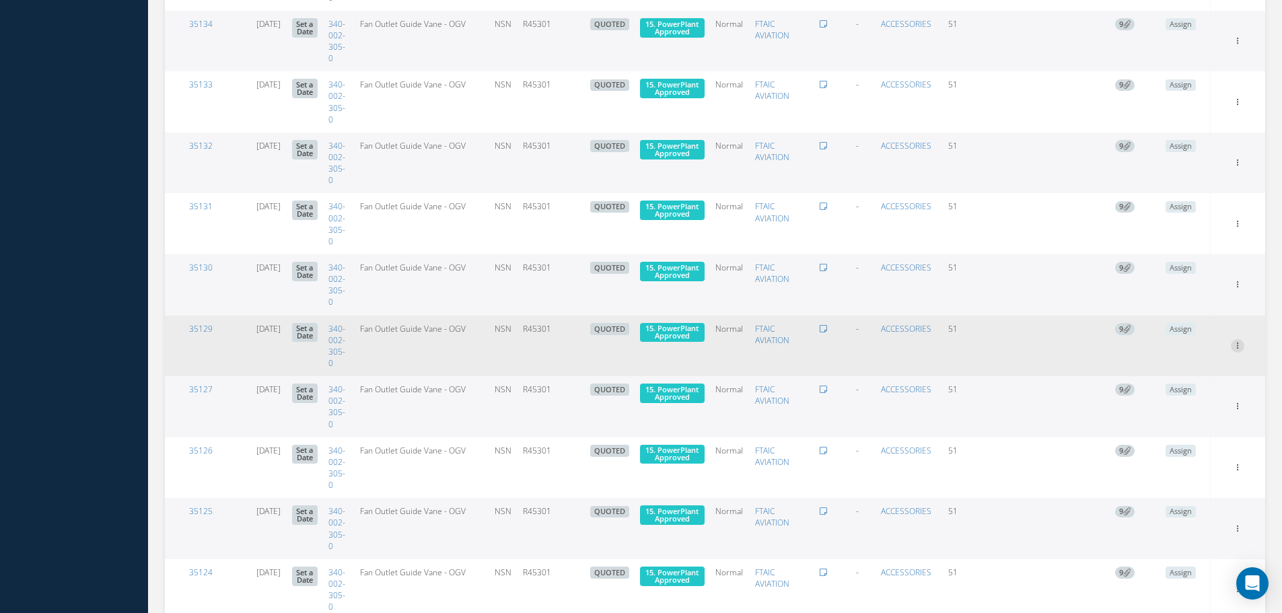
click at [1234, 346] on icon at bounding box center [1237, 344] width 13 height 11
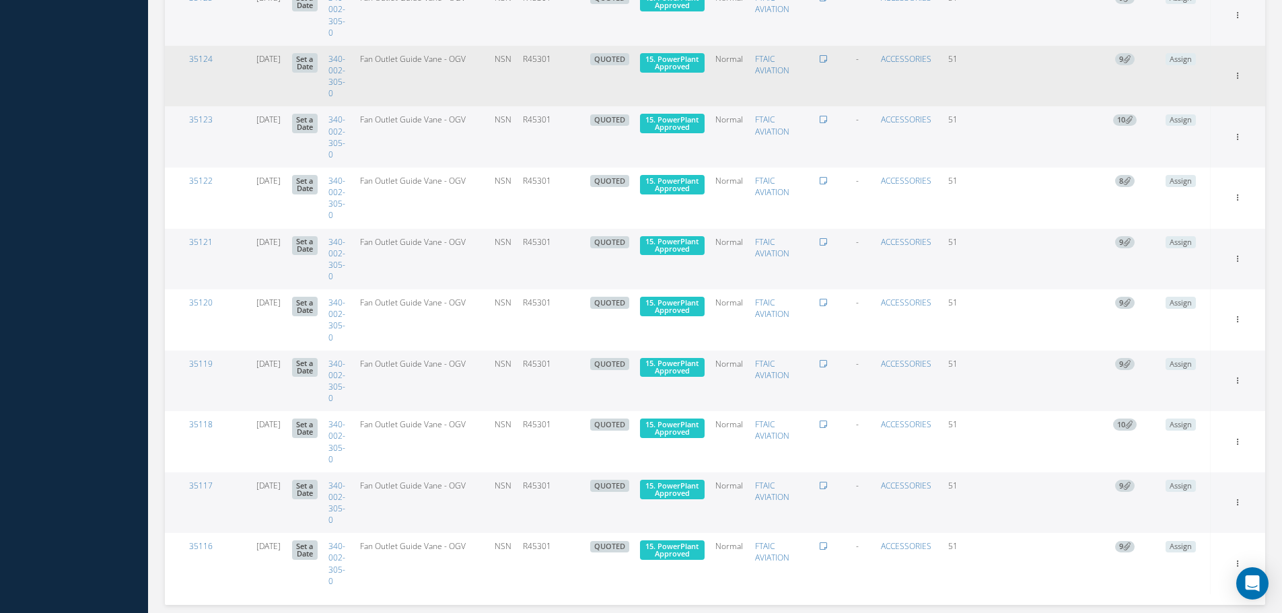
scroll to position [1635, 0]
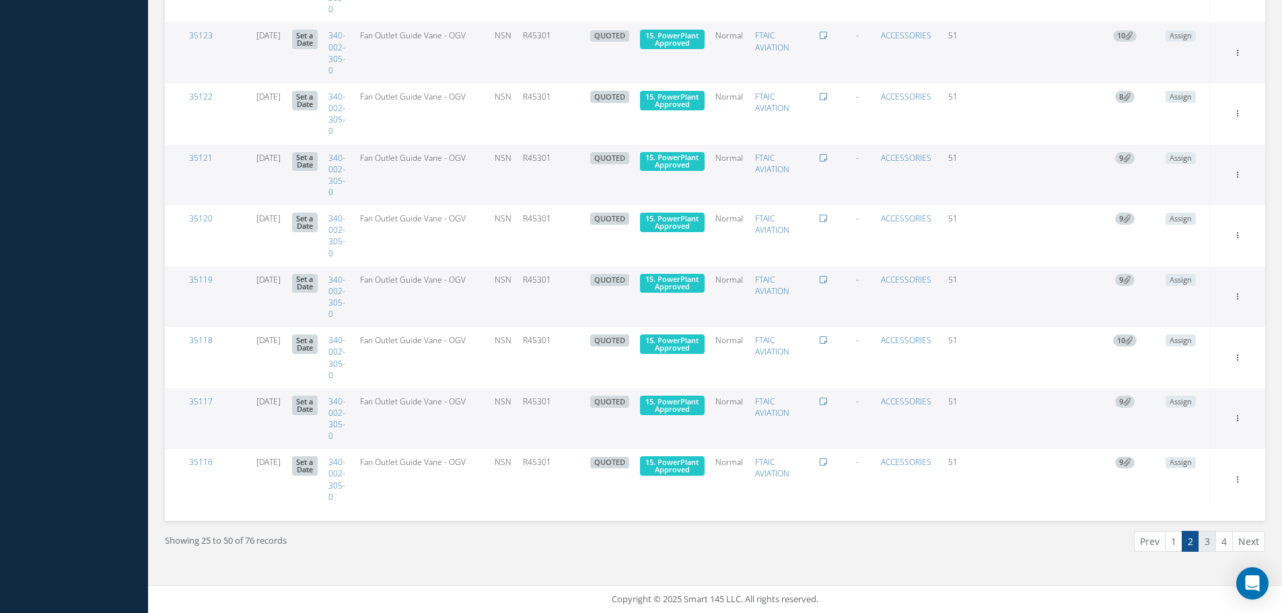
click at [1209, 540] on link "3" at bounding box center [1206, 541] width 17 height 21
click at [1225, 542] on link "4" at bounding box center [1223, 541] width 17 height 21
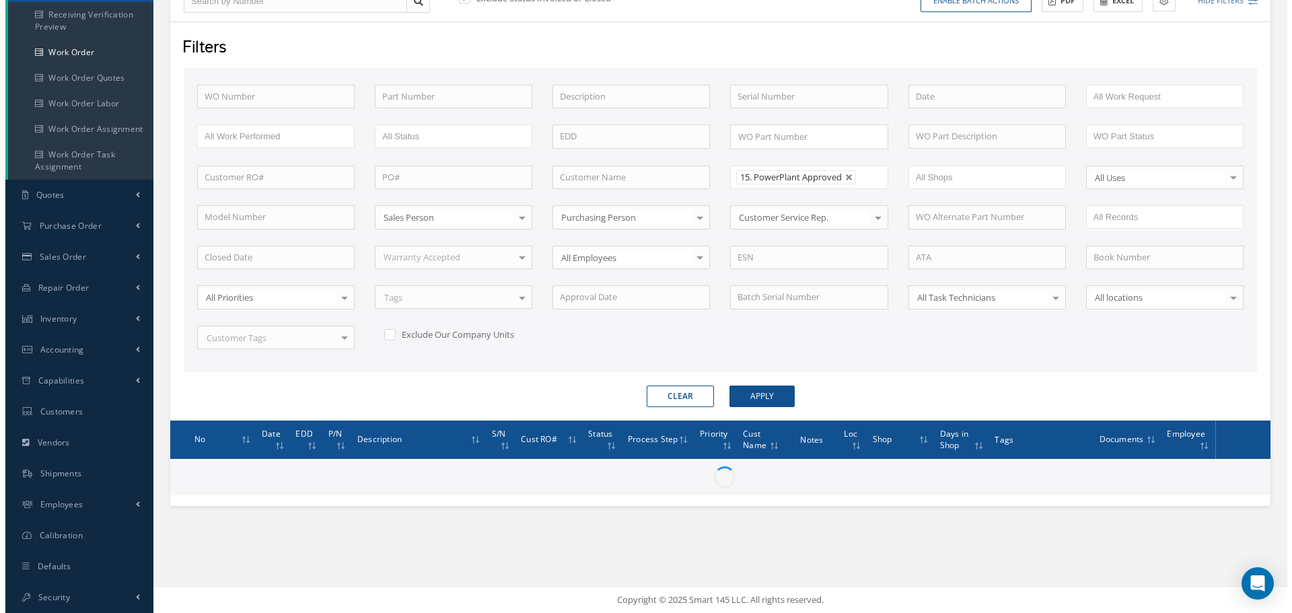
scroll to position [163, 0]
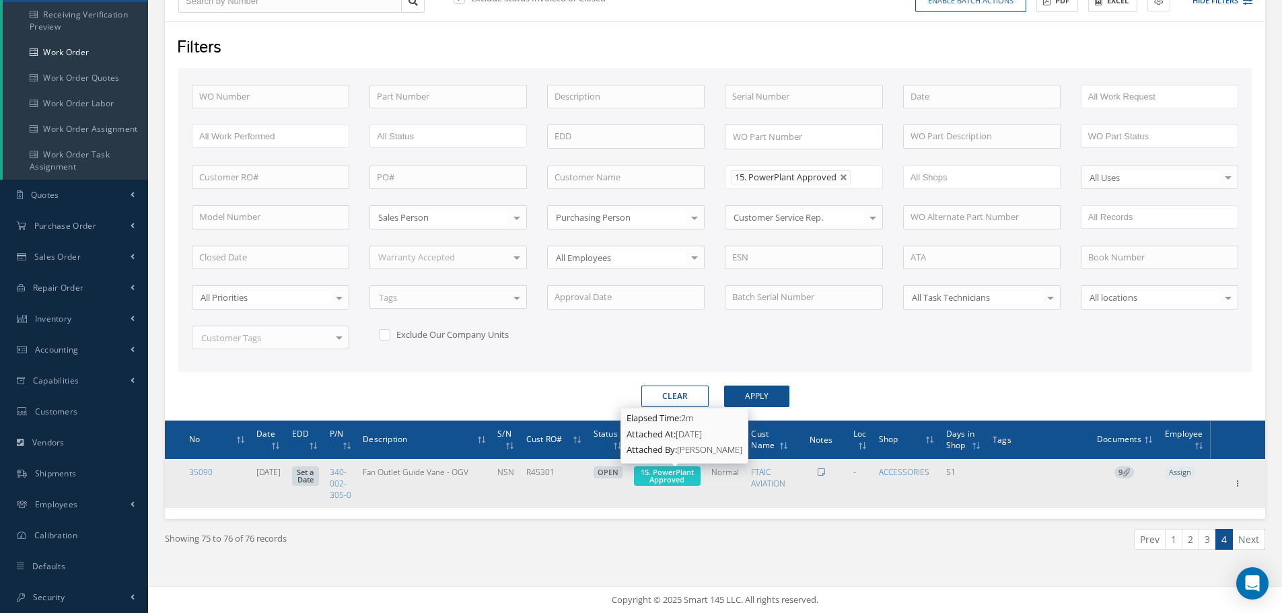
click at [686, 473] on span "15. PowerPlant Approved" at bounding box center [667, 475] width 53 height 17
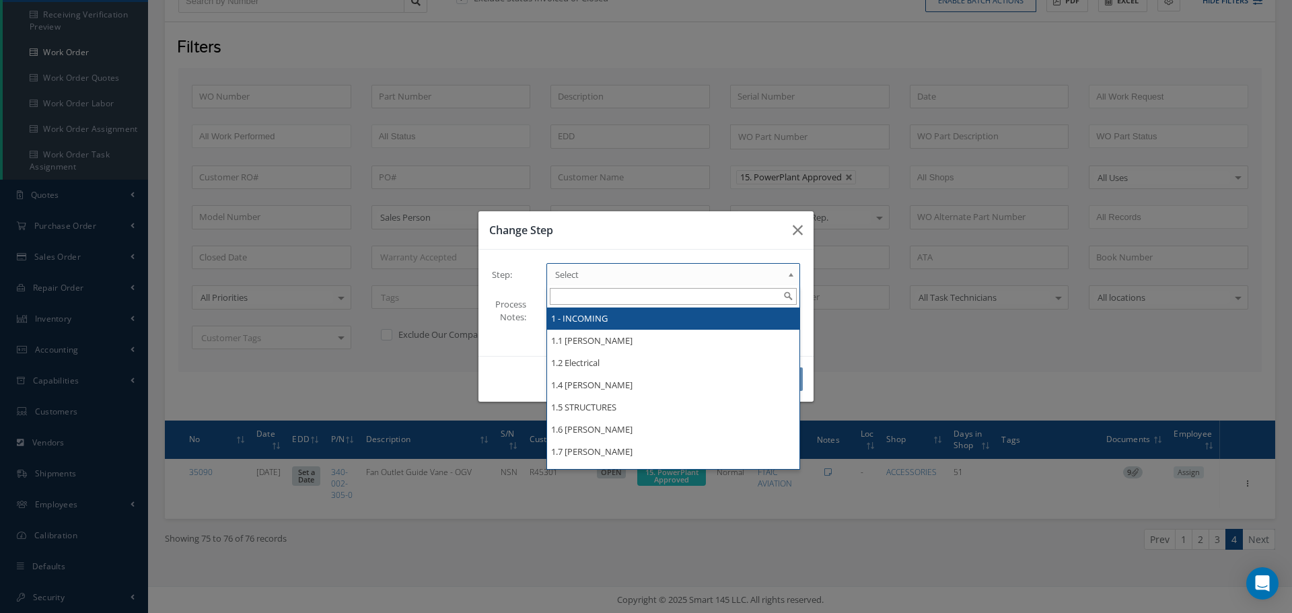
click at [790, 272] on b at bounding box center [793, 278] width 12 height 22
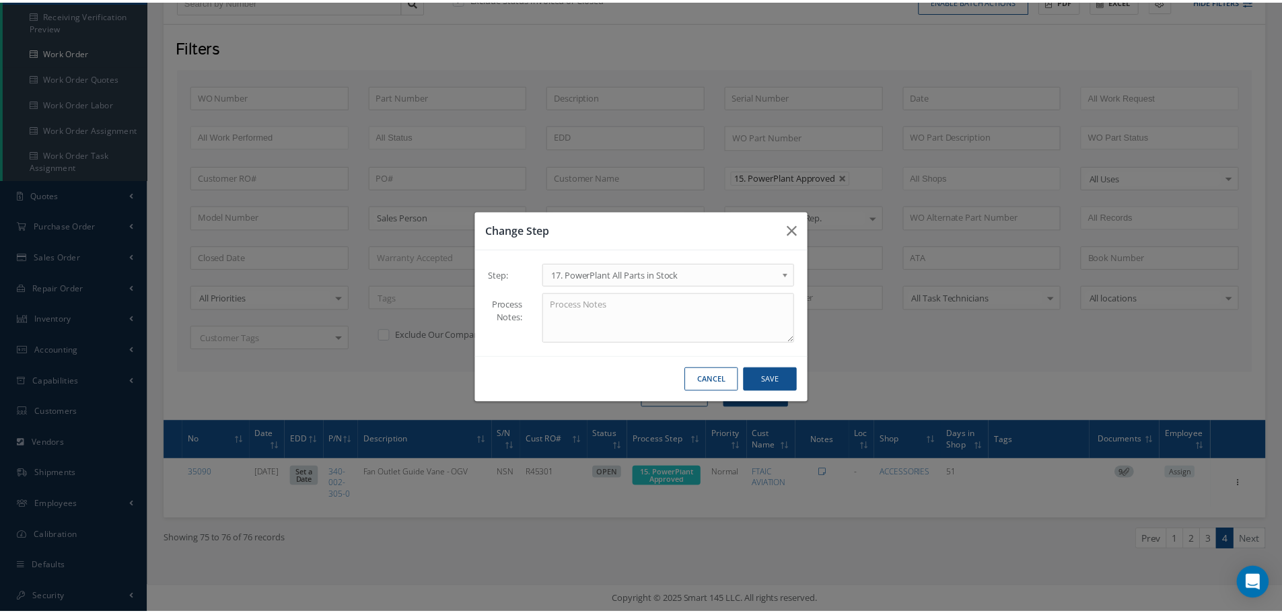
scroll to position [0, 0]
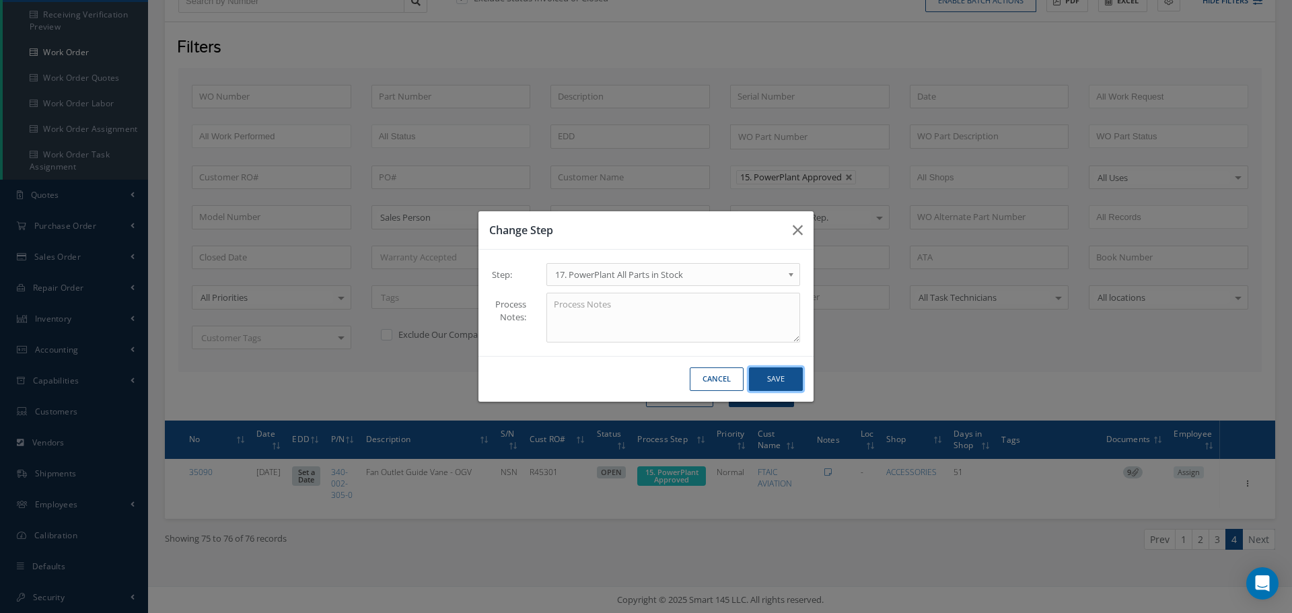
click at [787, 382] on button "Save" at bounding box center [776, 379] width 54 height 24
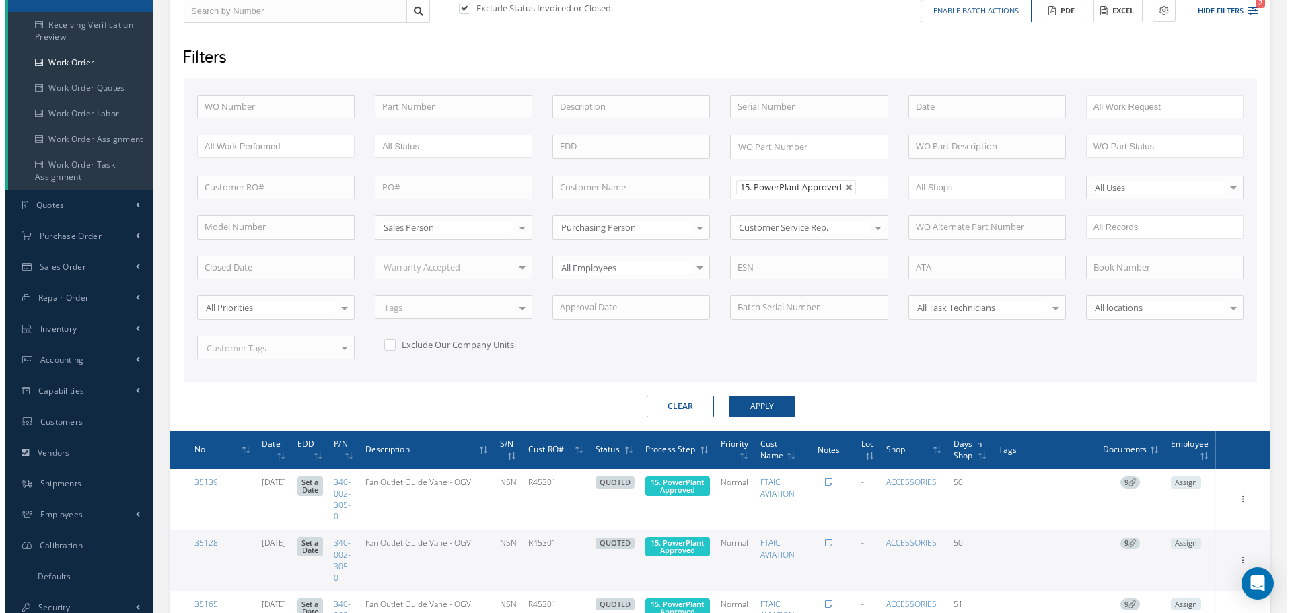
scroll to position [20, 0]
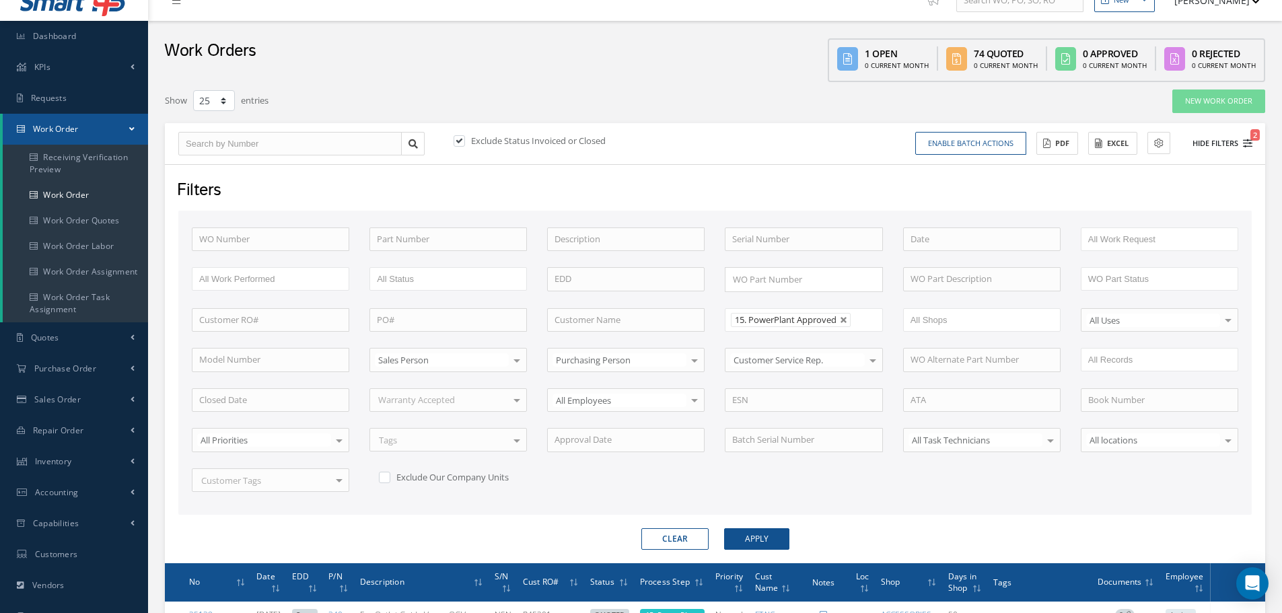
click at [1212, 145] on button "Hide Filters 2" at bounding box center [1216, 144] width 72 height 22
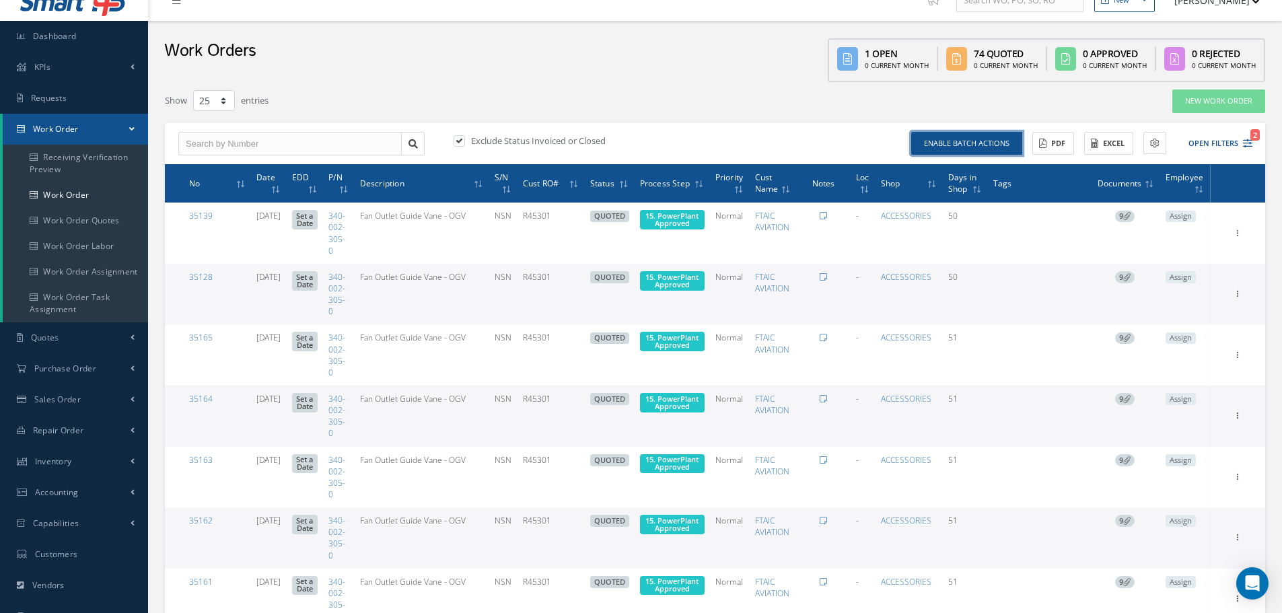
click at [999, 143] on button "Enable batch actions" at bounding box center [966, 144] width 111 height 24
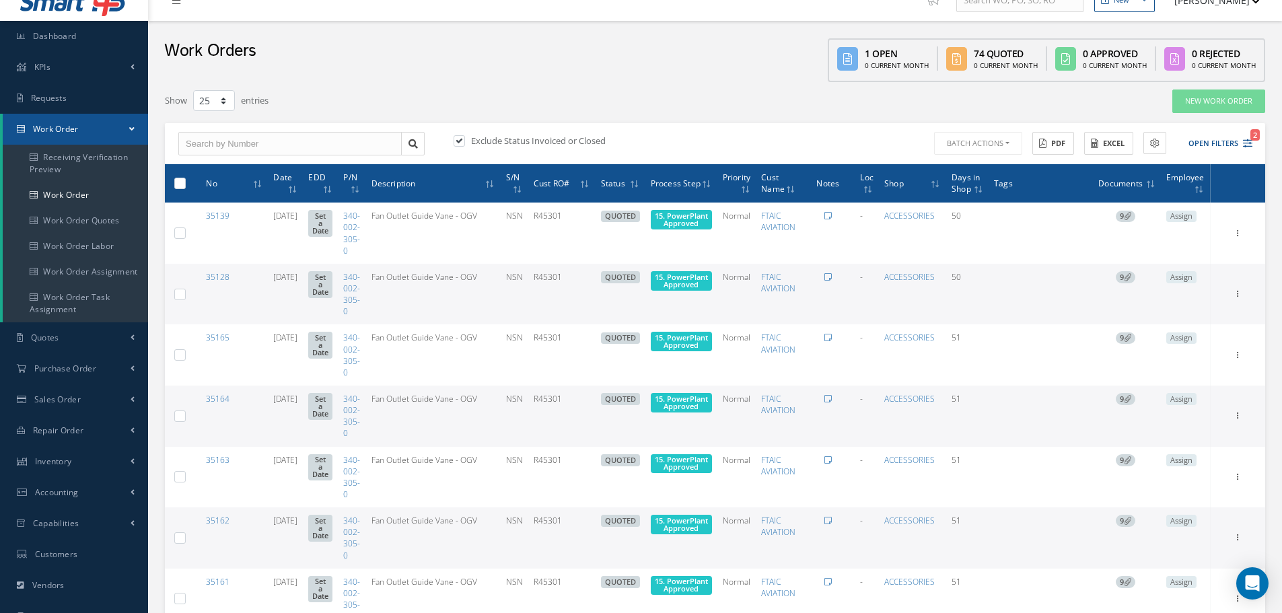
click at [185, 179] on label at bounding box center [185, 182] width 0 height 11
click at [180, 180] on input "checkbox" at bounding box center [180, 184] width 9 height 9
checkbox input "true"
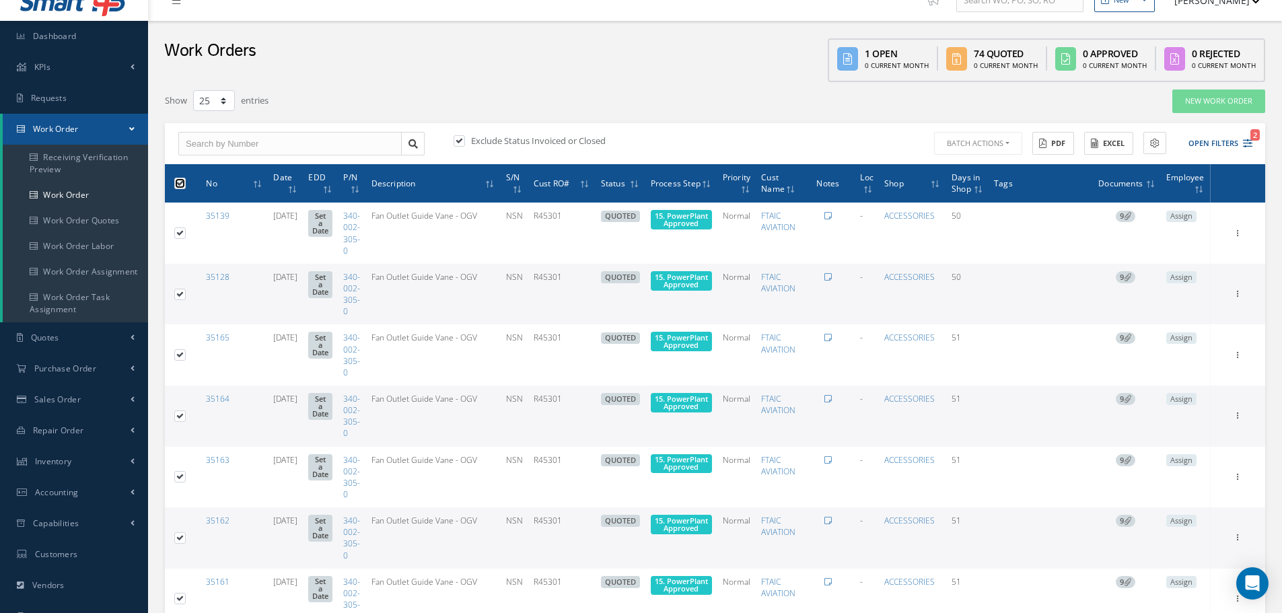
checkbox input "true"
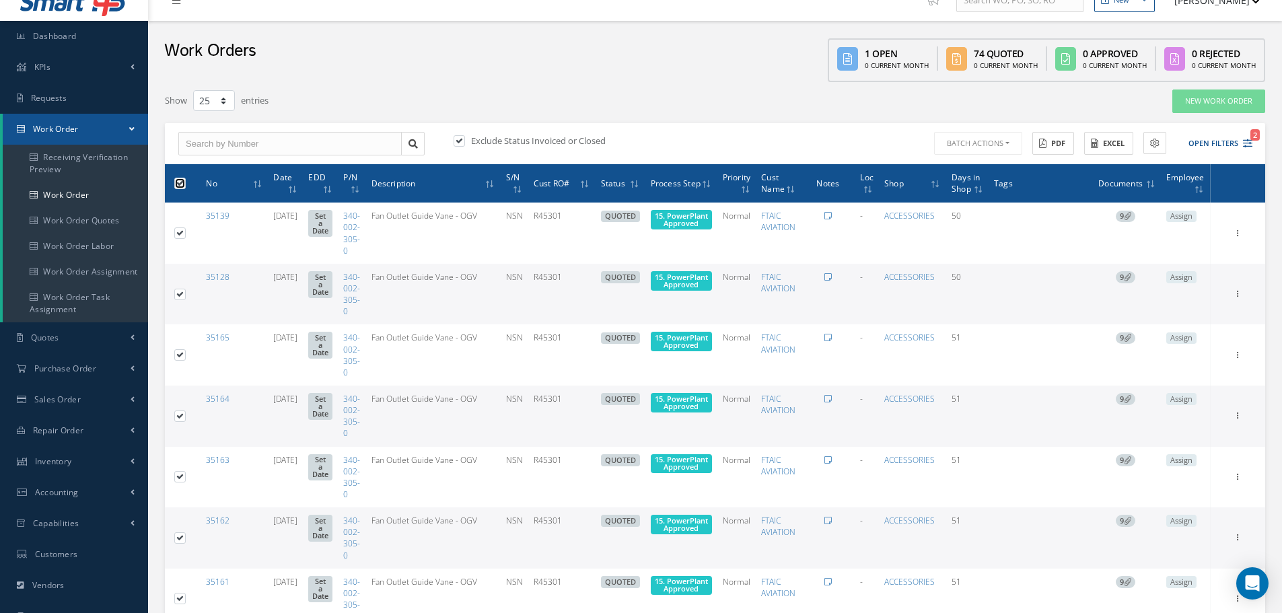
checkbox input "true"
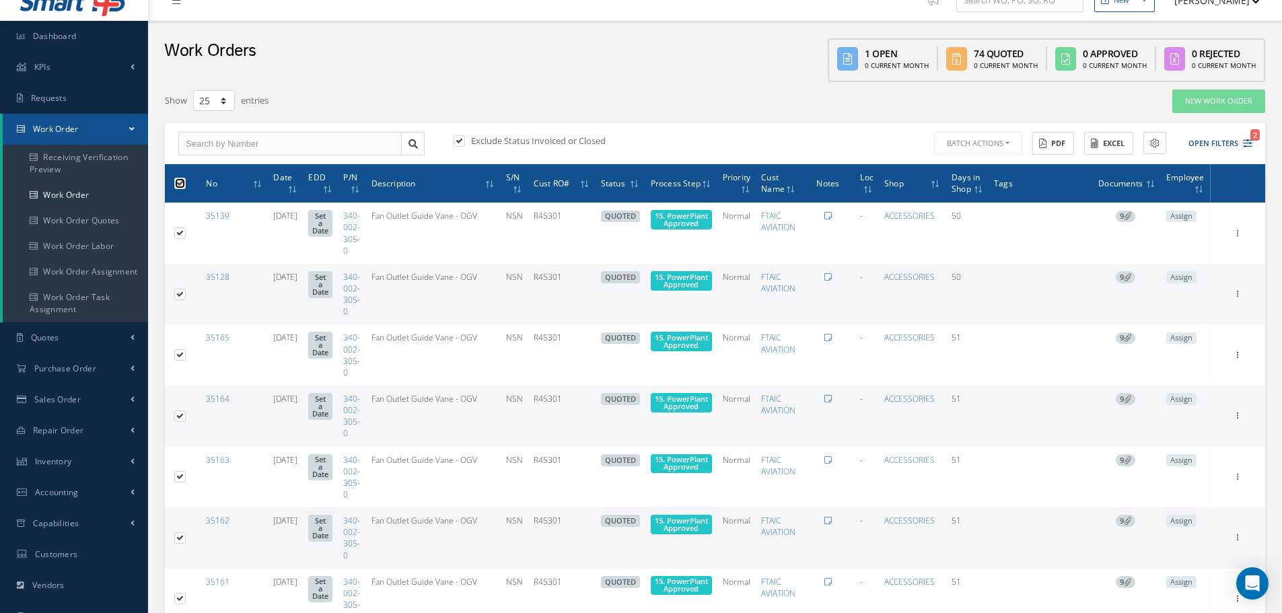
checkbox input "true"
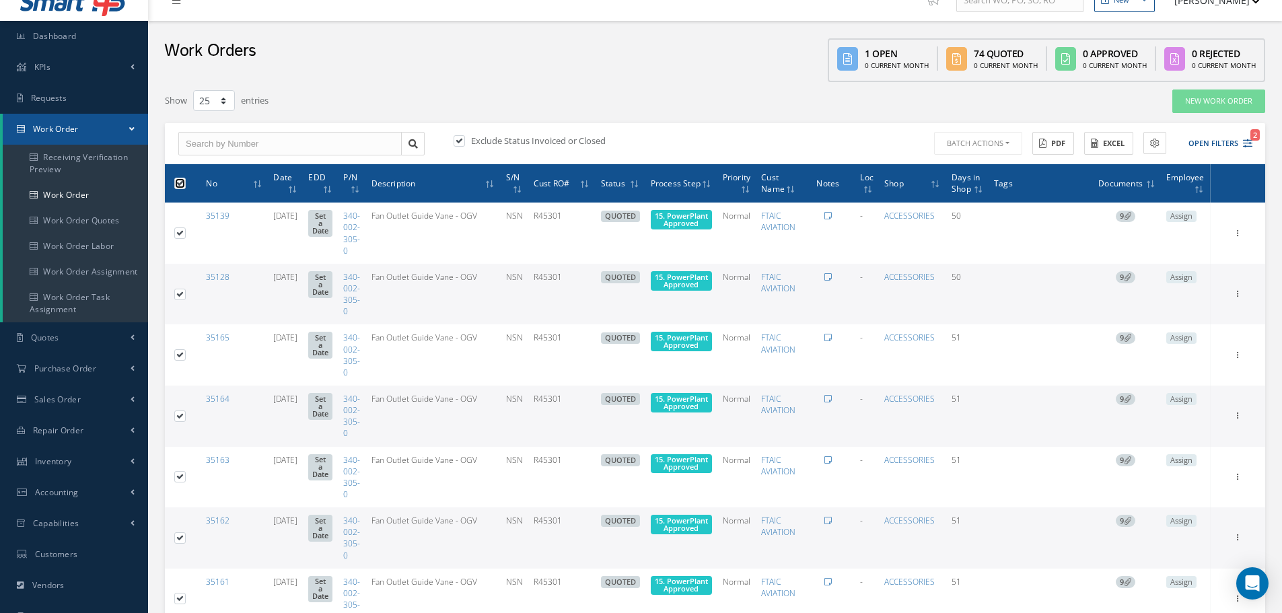
checkbox input "true"
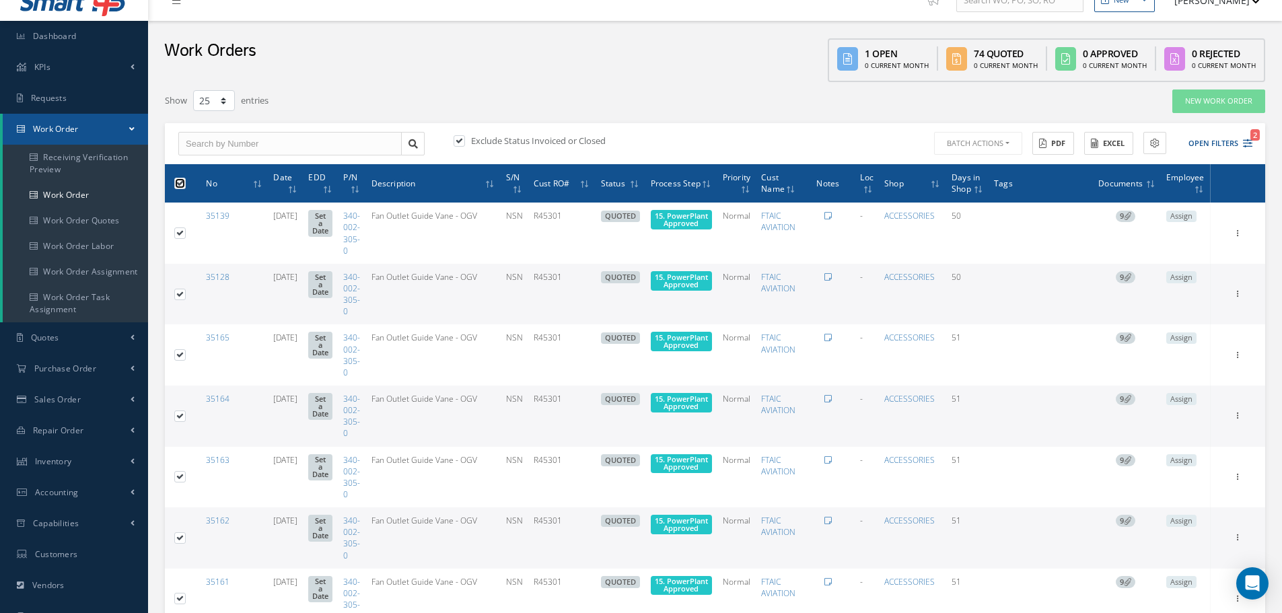
checkbox input "true"
click at [1010, 143] on button "Batch Actions" at bounding box center [976, 144] width 91 height 24
click at [982, 163] on link "Update Work Orders" at bounding box center [985, 166] width 108 height 18
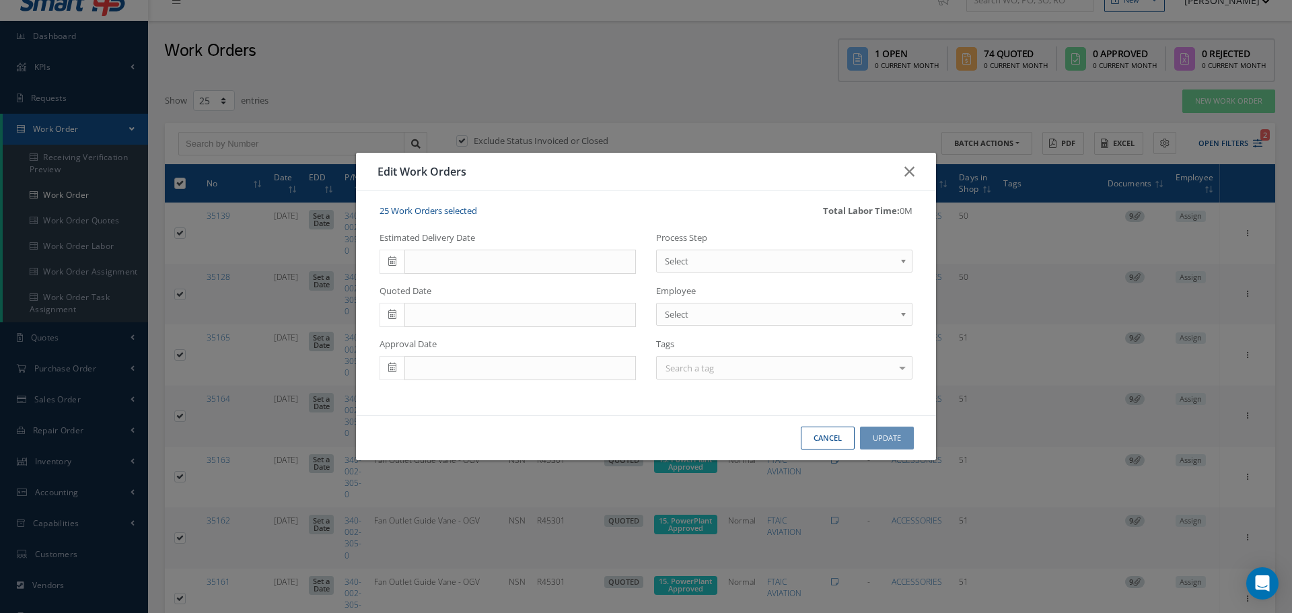
click at [904, 264] on b at bounding box center [906, 265] width 12 height 22
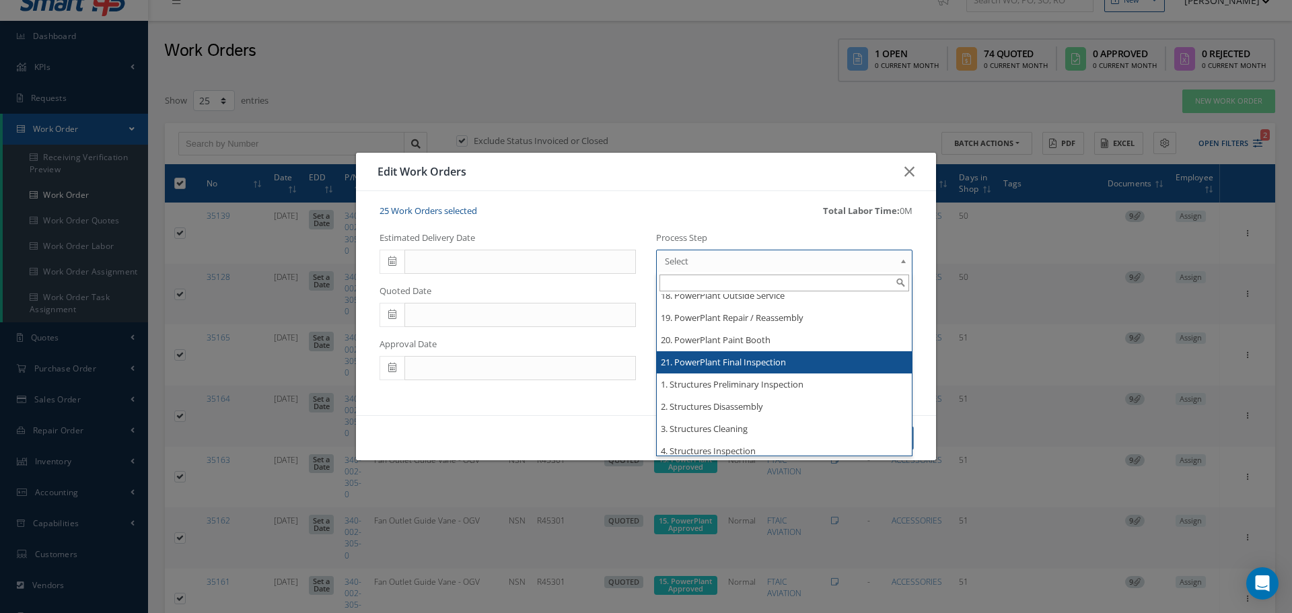
scroll to position [2296, 0]
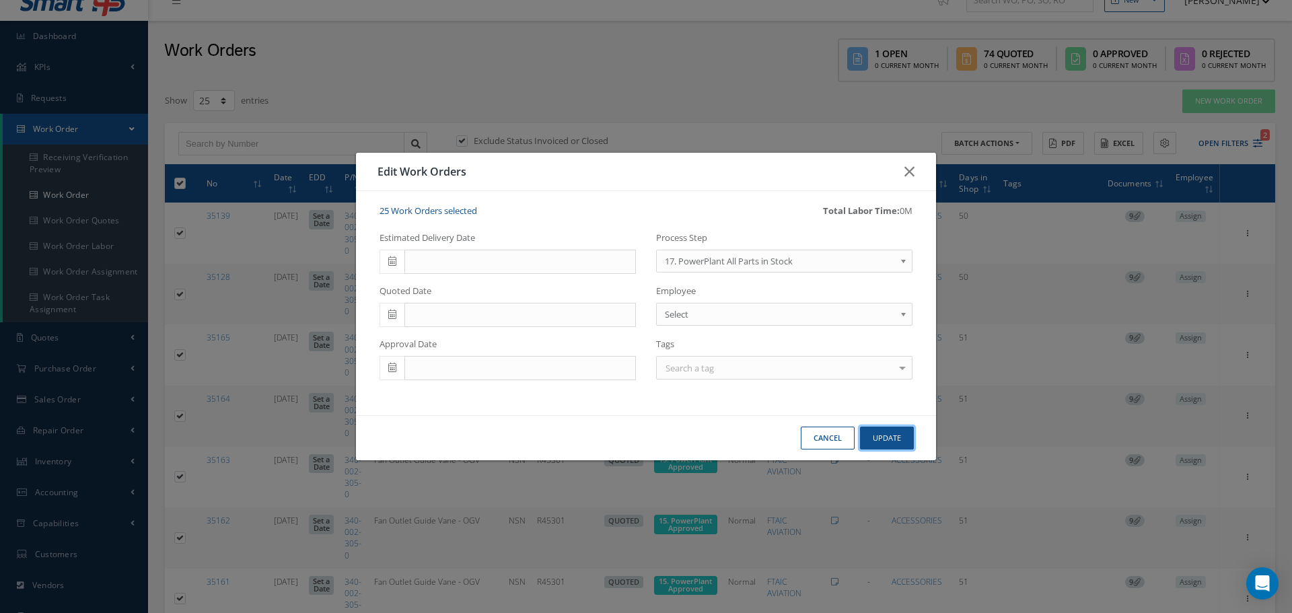
click at [892, 436] on button "Update" at bounding box center [887, 439] width 54 height 24
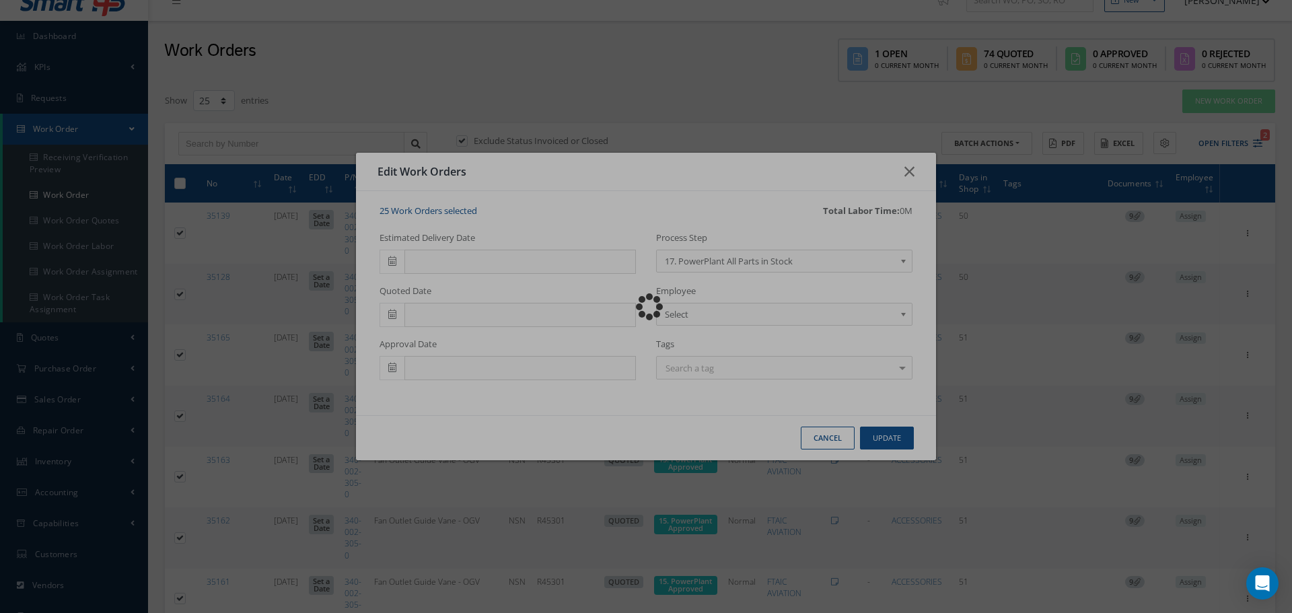
checkbox input "false"
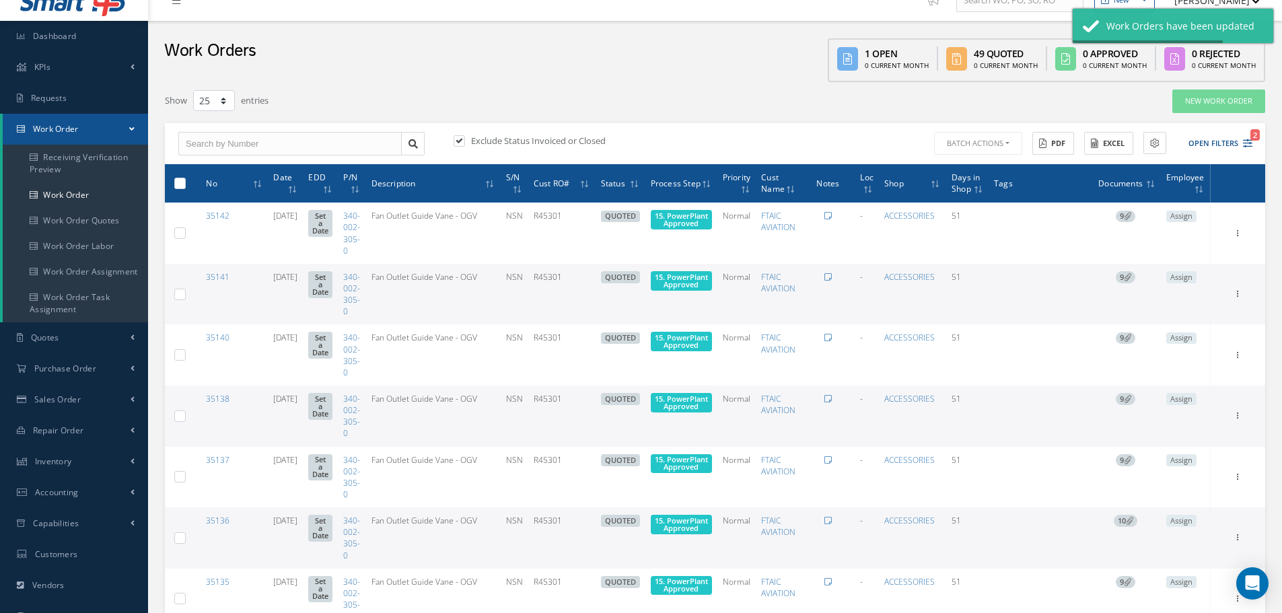
checkbox input "false"
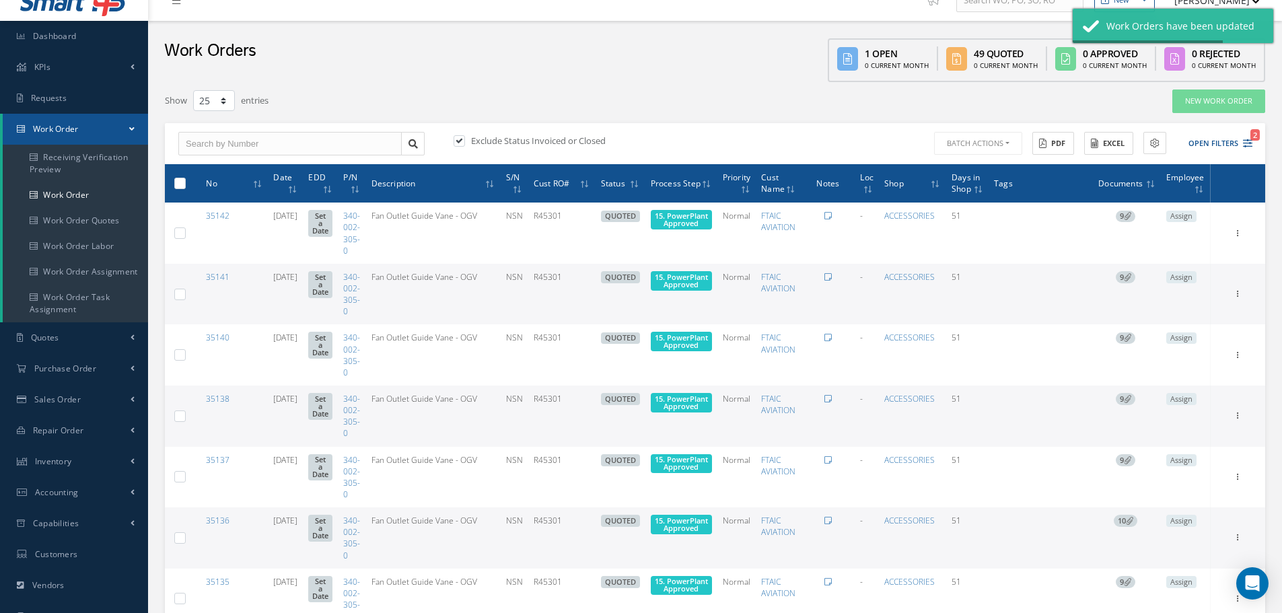
checkbox input "false"
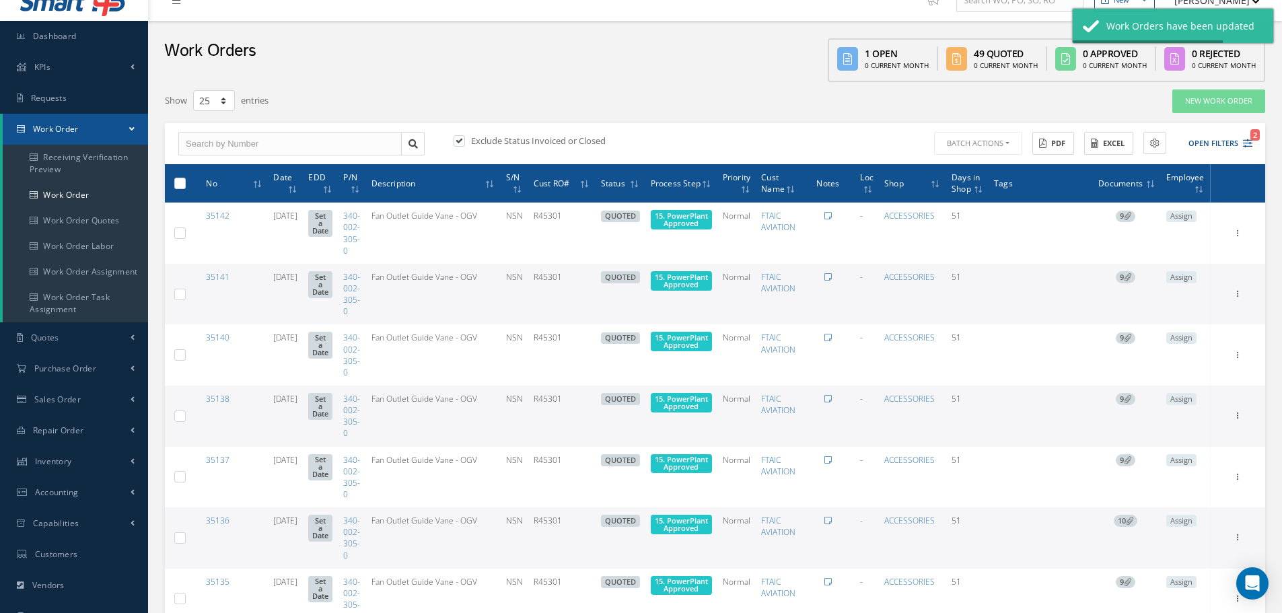
checkbox input "false"
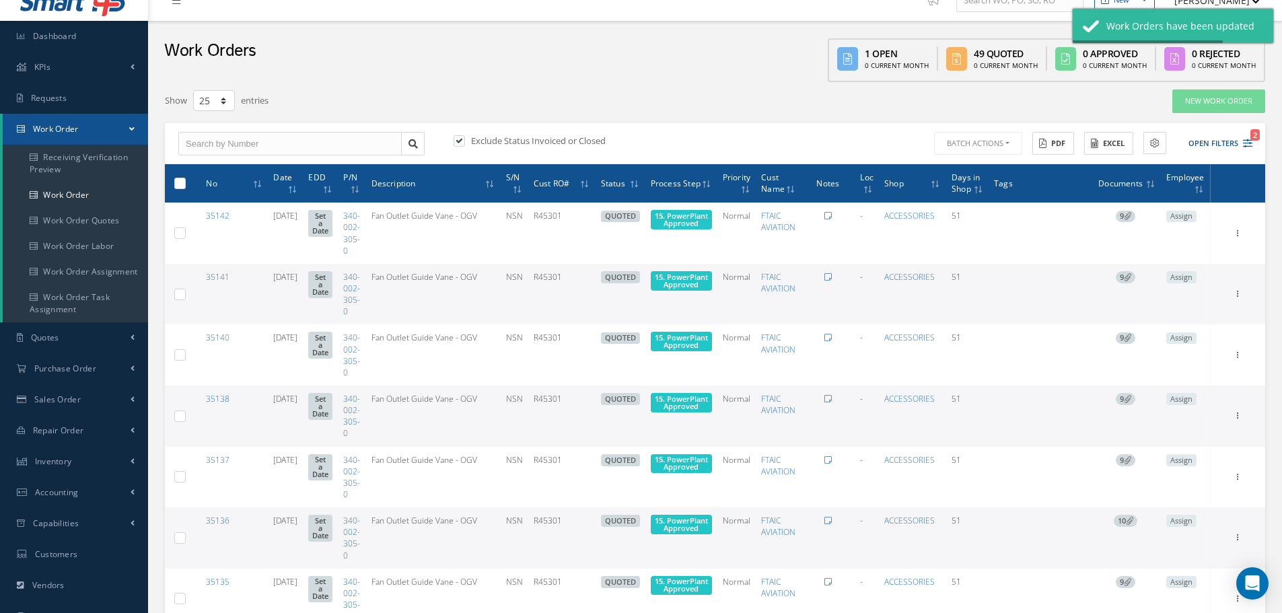
checkbox input "false"
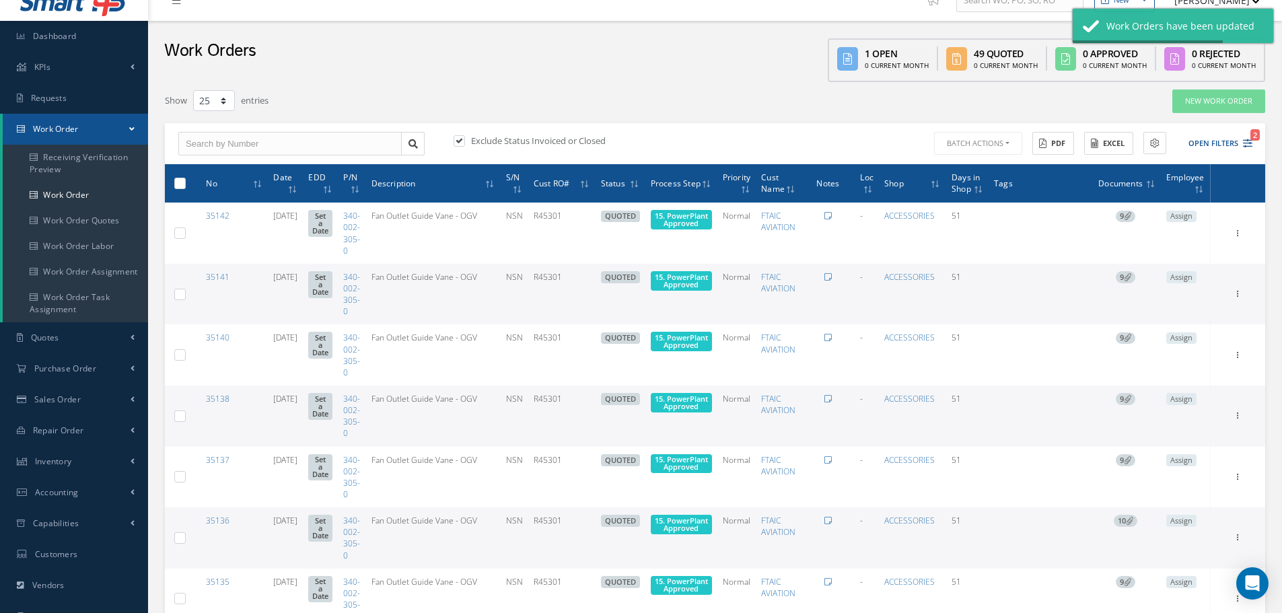
checkbox input "false"
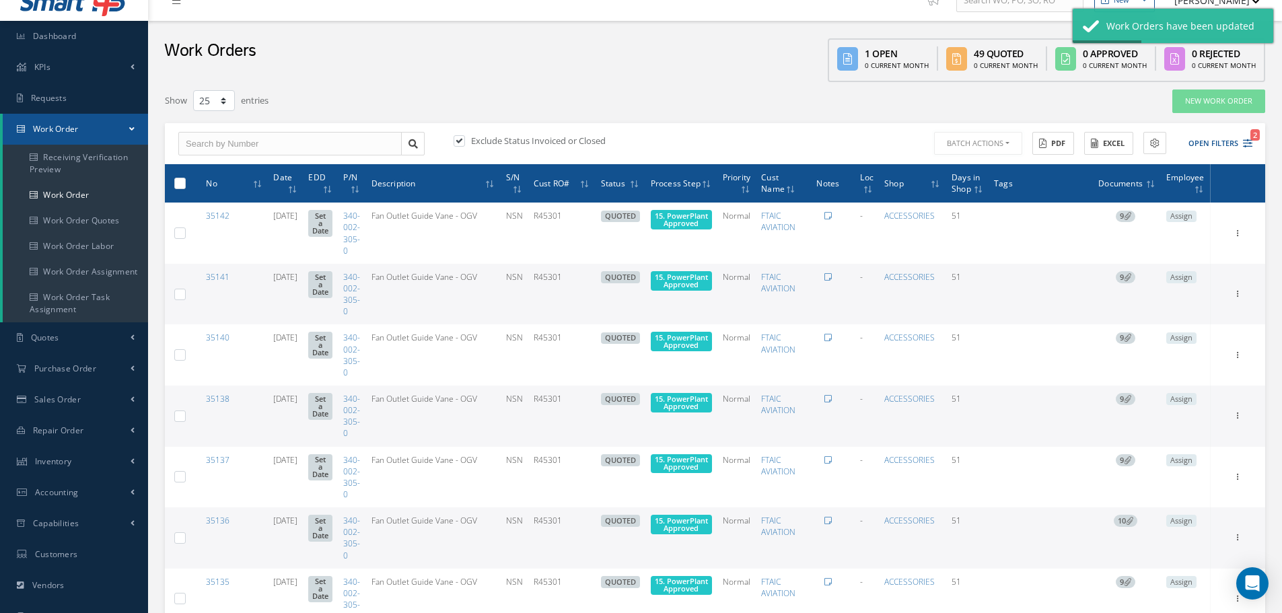
click at [1007, 141] on button "Batch Actions" at bounding box center [978, 144] width 88 height 24
click at [185, 180] on label at bounding box center [185, 182] width 0 height 11
click at [180, 180] on input "checkbox" at bounding box center [180, 184] width 9 height 9
checkbox input "true"
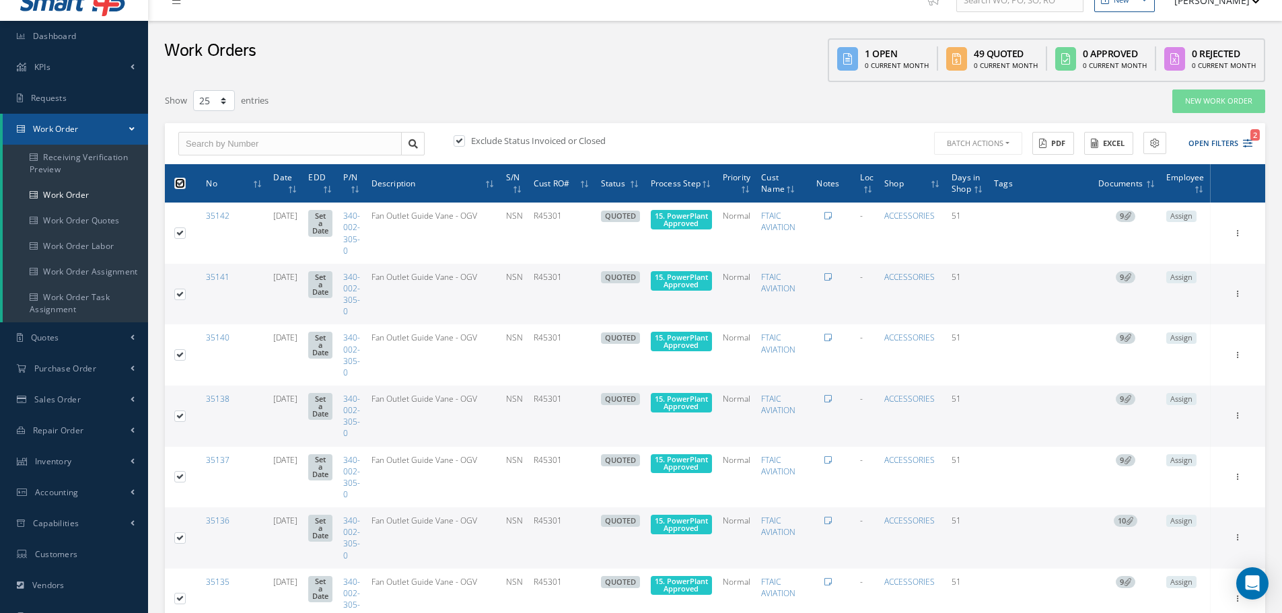
checkbox input "true"
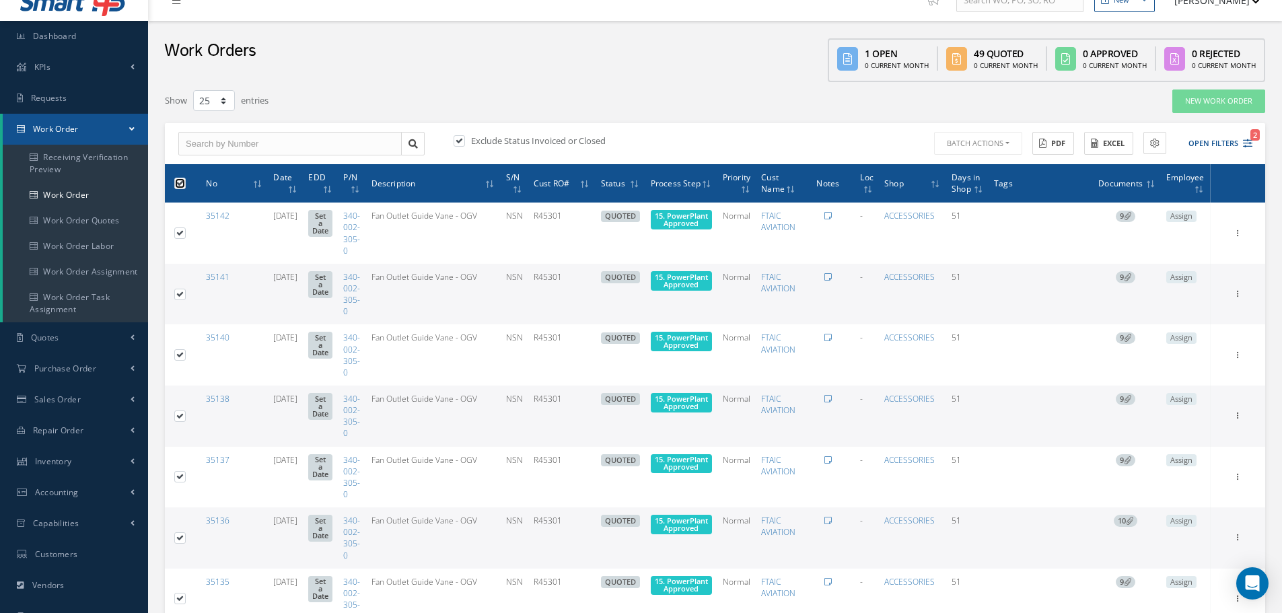
checkbox input "true"
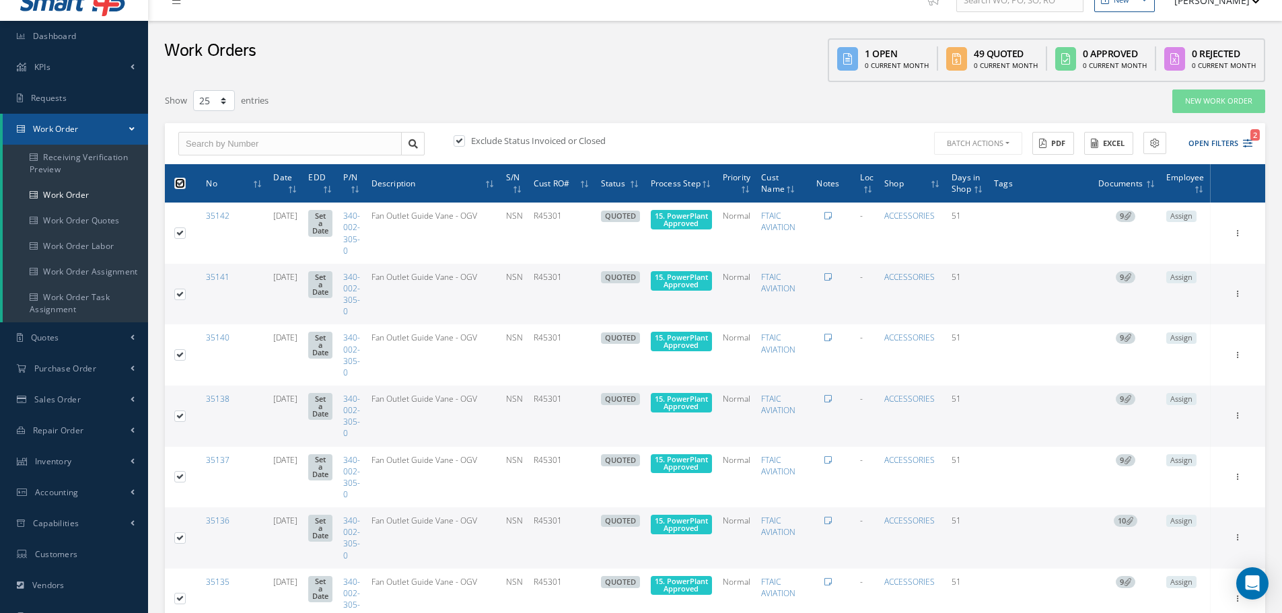
checkbox input "true"
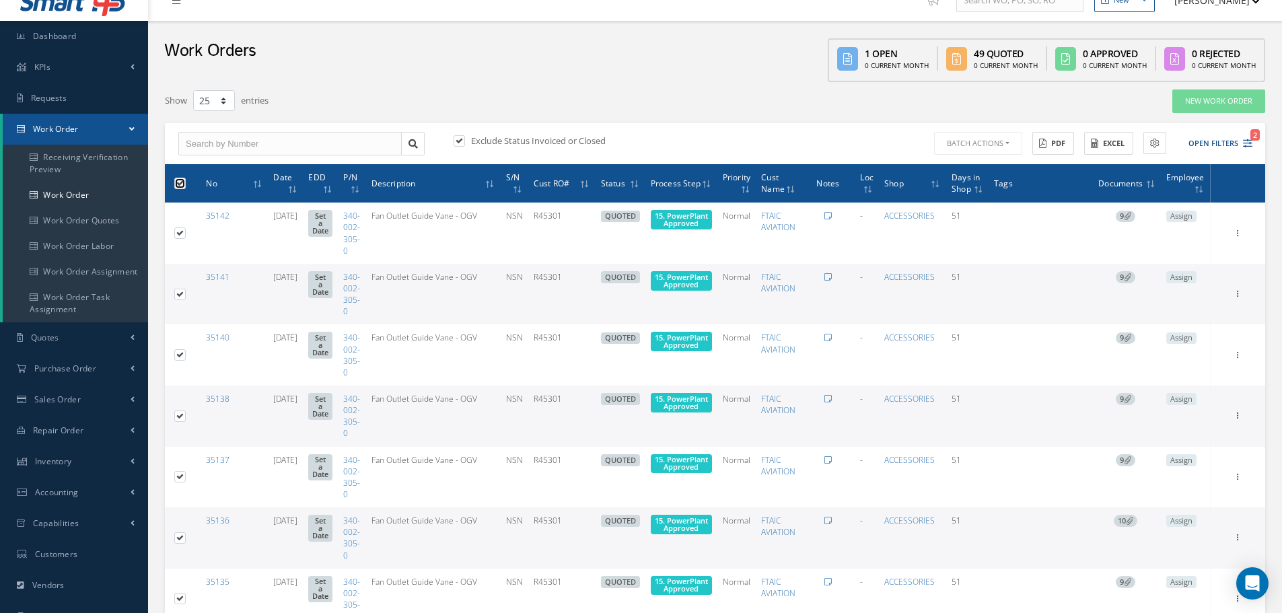
checkbox input "true"
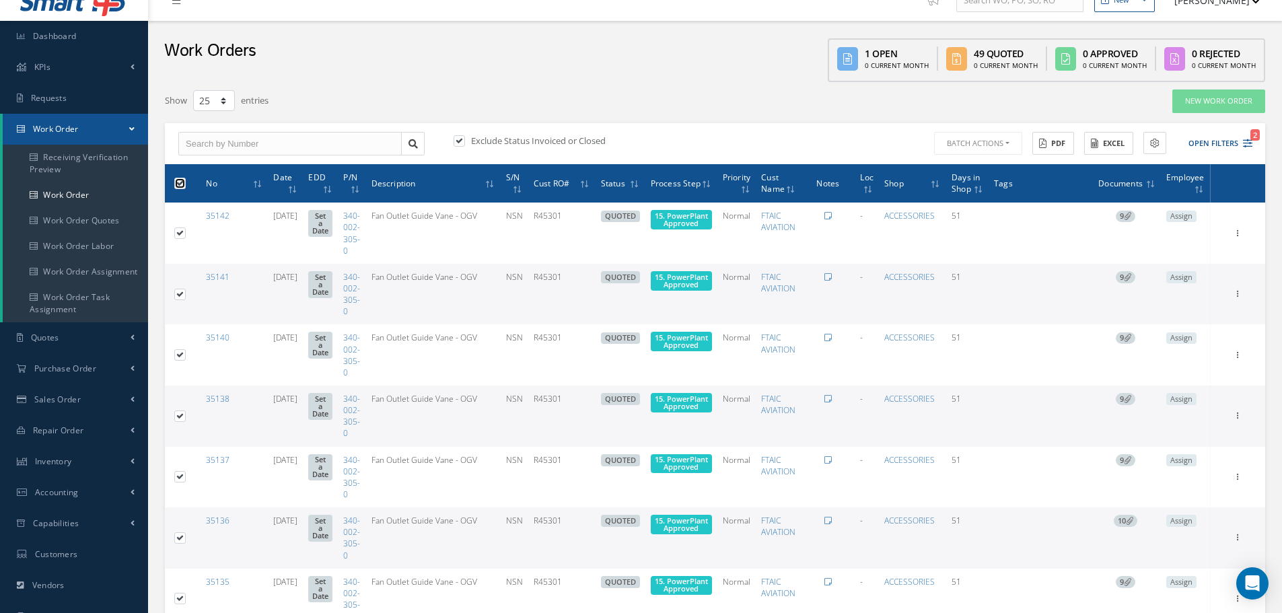
checkbox input "true"
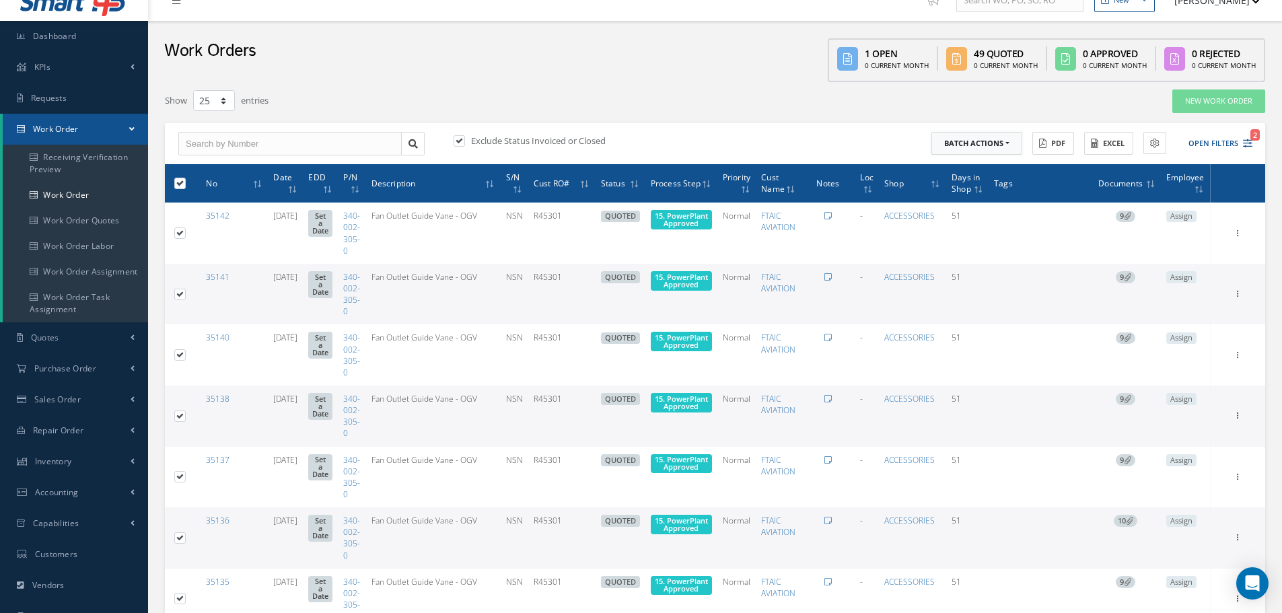
click at [1009, 142] on button "Batch Actions" at bounding box center [976, 144] width 91 height 24
click at [987, 164] on link "Update Work Orders" at bounding box center [985, 166] width 108 height 18
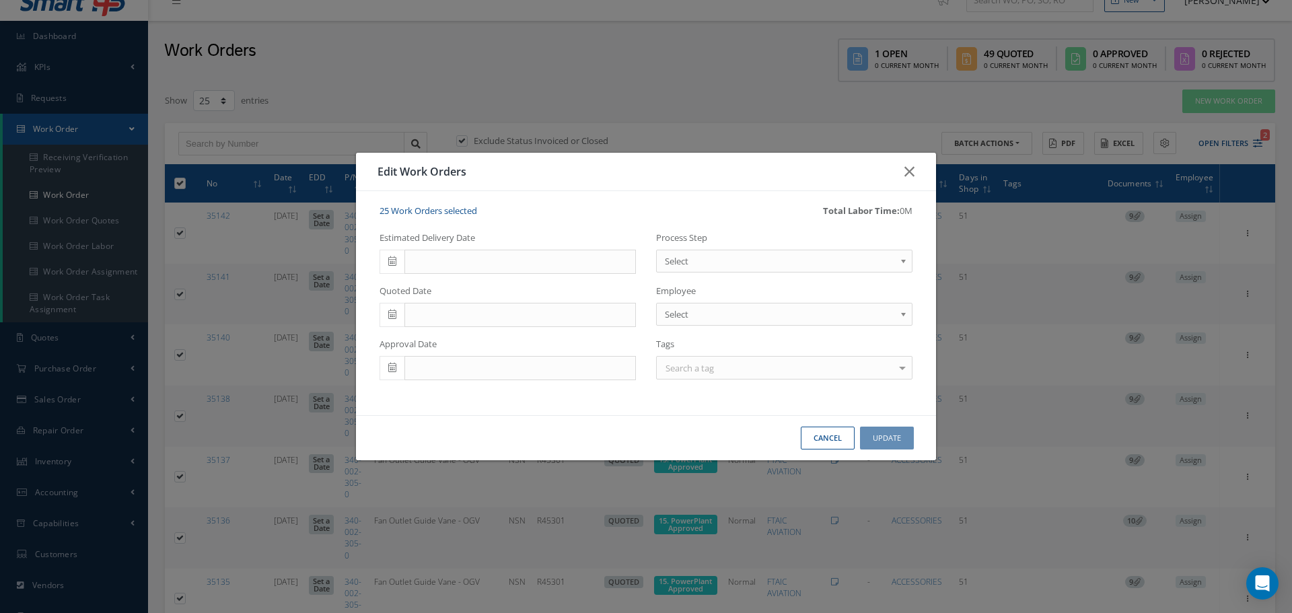
click at [904, 264] on b at bounding box center [906, 265] width 12 height 22
click at [896, 441] on button "Update" at bounding box center [887, 439] width 54 height 24
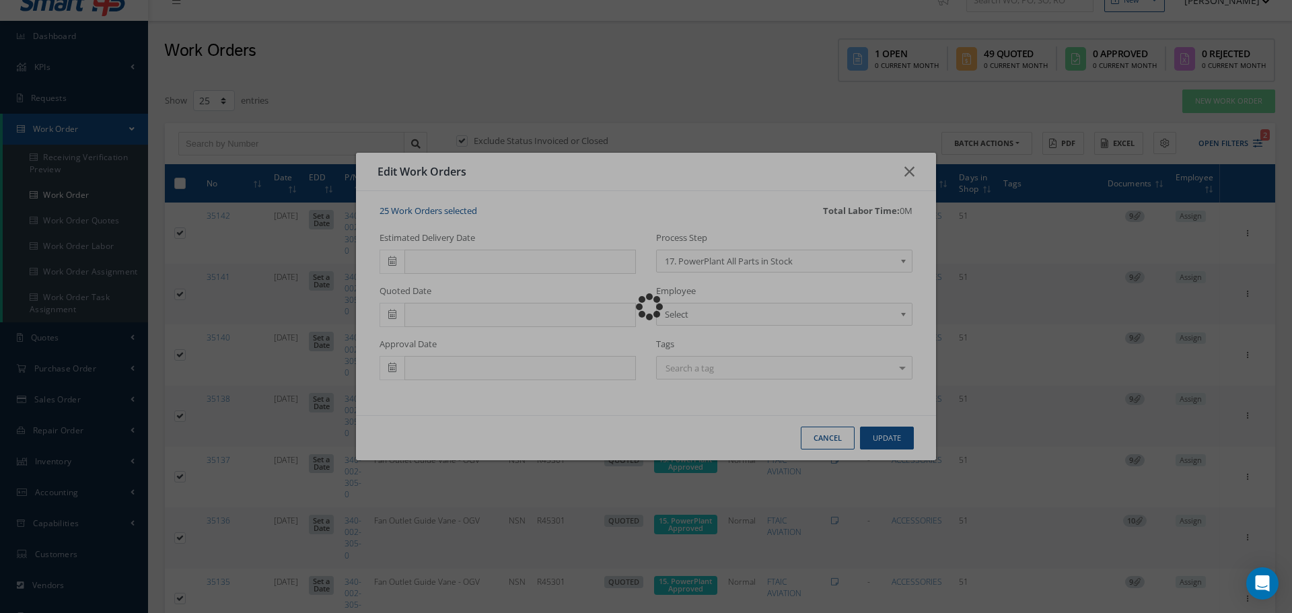
checkbox input "false"
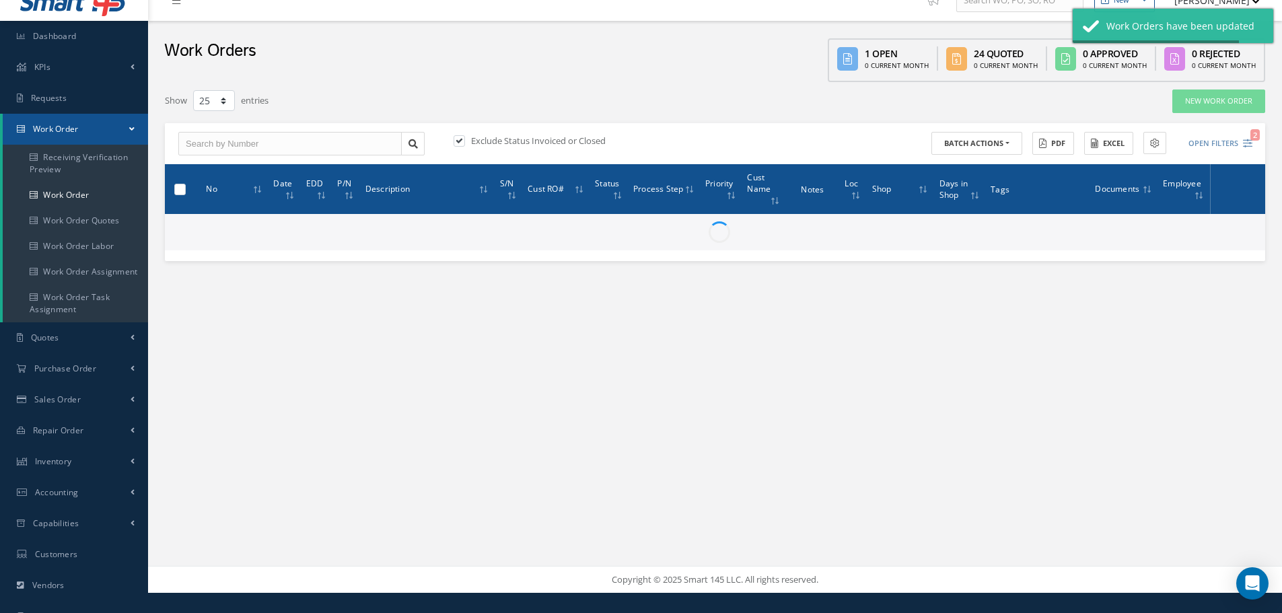
checkbox input "false"
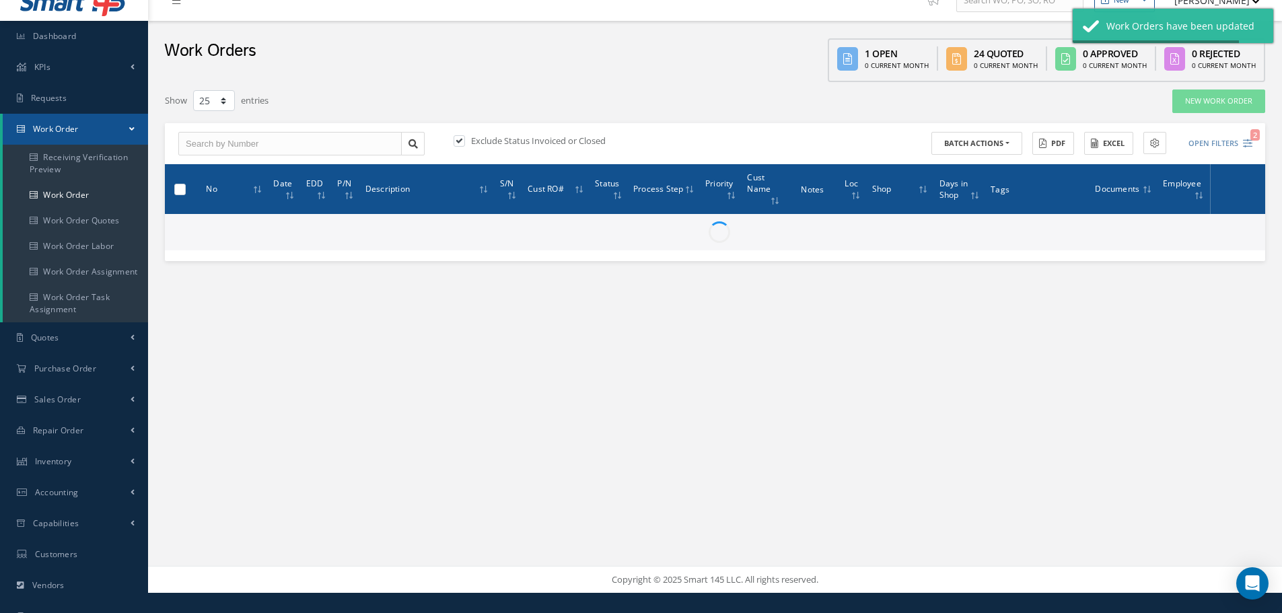
checkbox input "false"
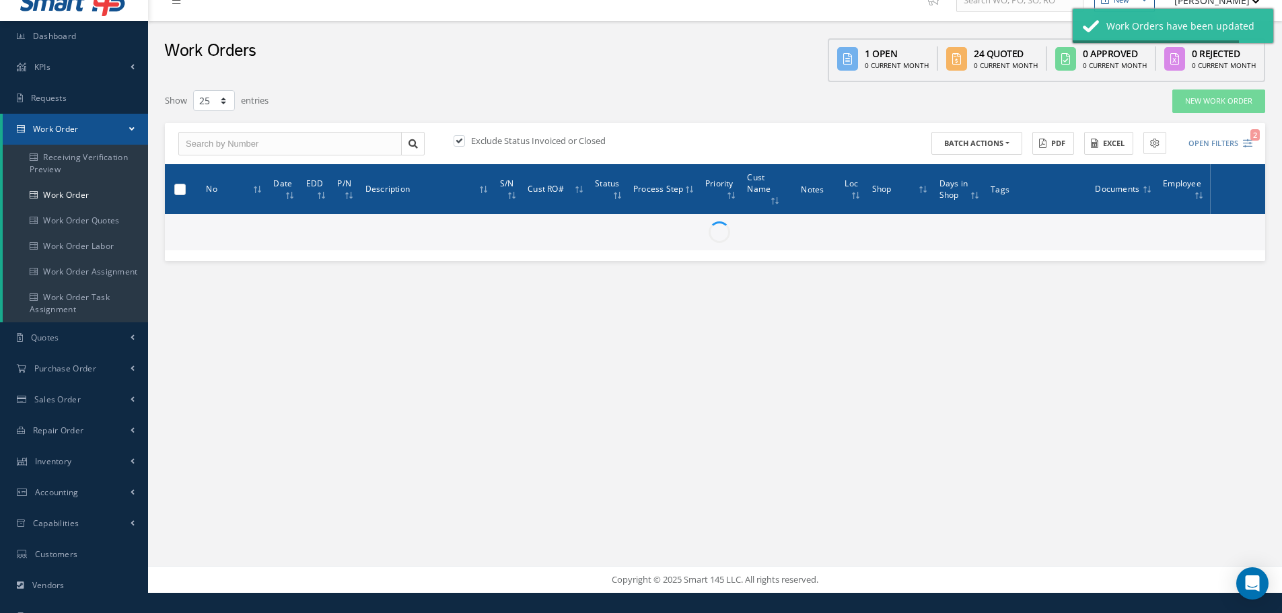
checkbox input "false"
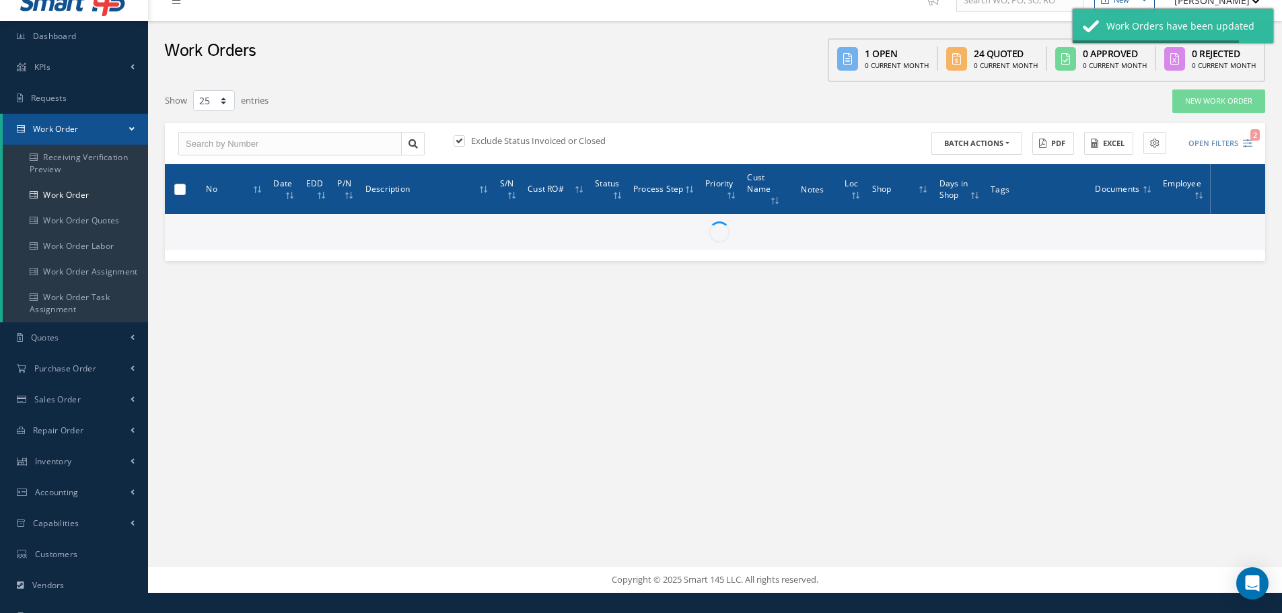
checkbox input "false"
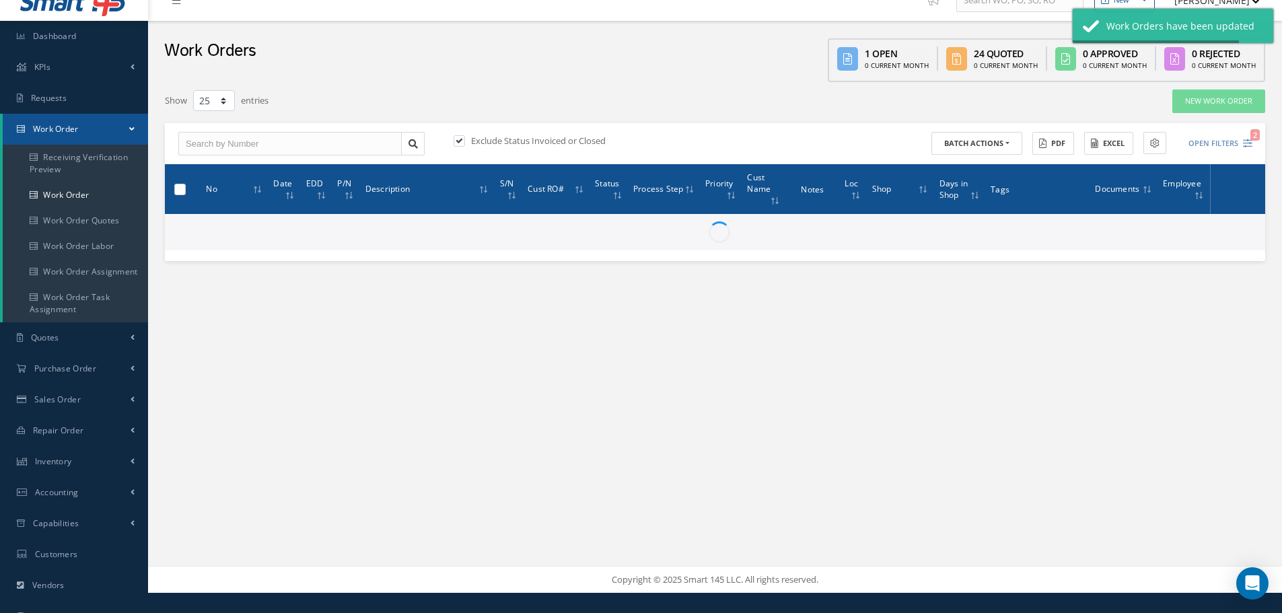
checkbox input "false"
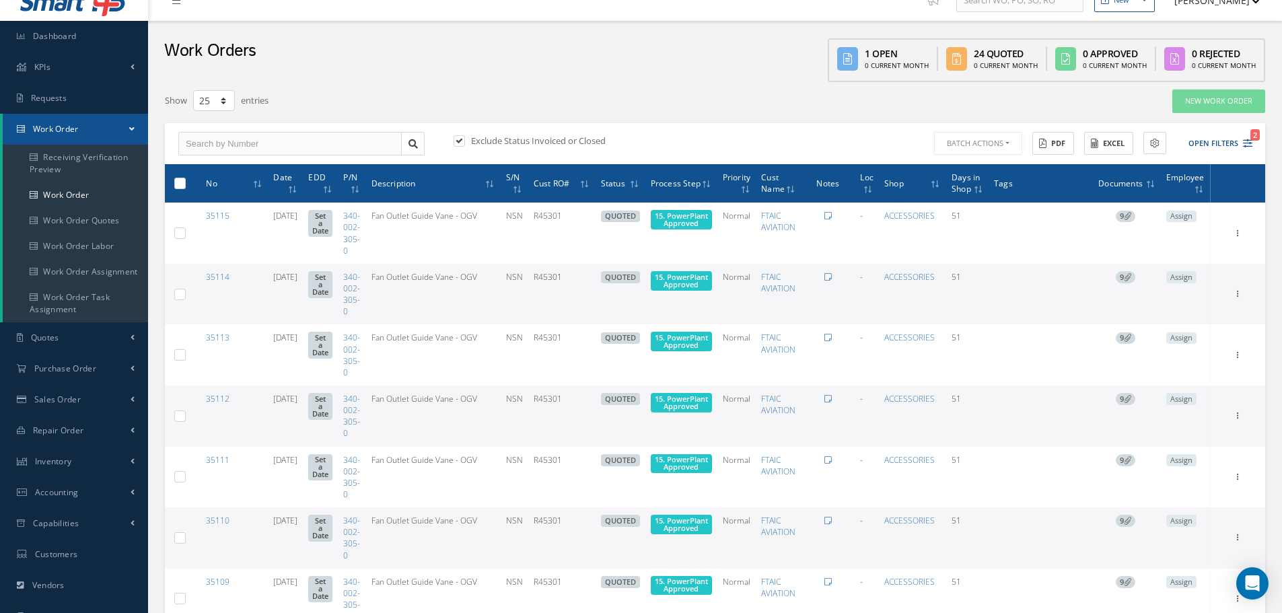
click at [1007, 143] on button "Batch Actions" at bounding box center [978, 144] width 88 height 24
click at [185, 179] on label at bounding box center [185, 182] width 0 height 11
click at [182, 180] on input "checkbox" at bounding box center [180, 184] width 9 height 9
checkbox input "true"
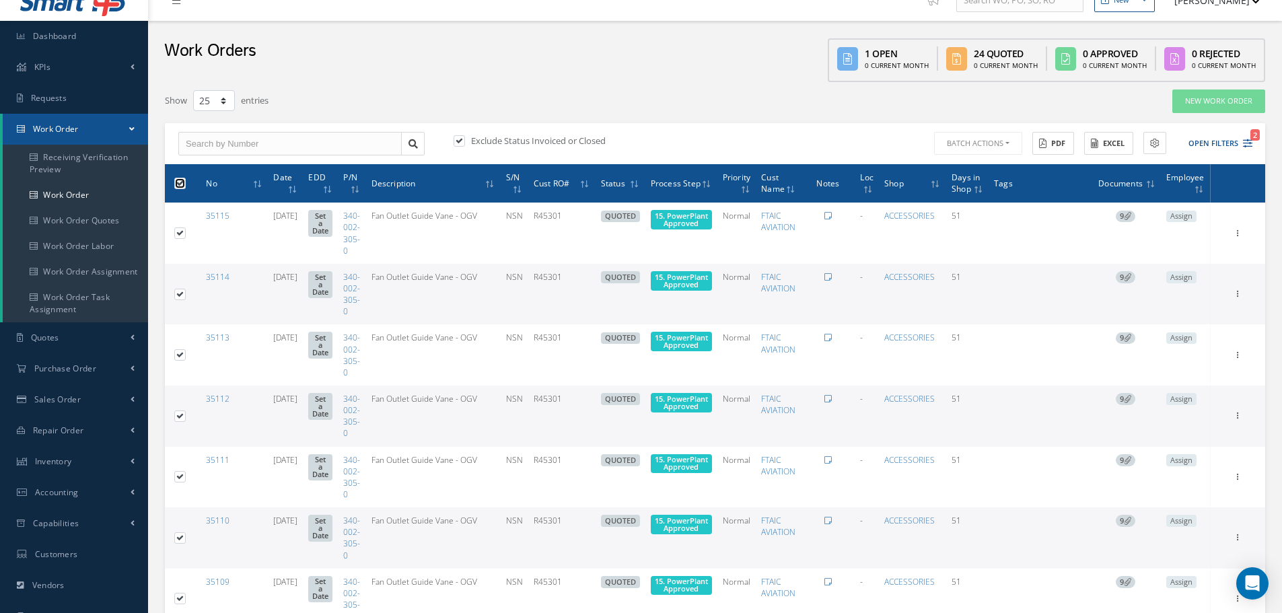
checkbox input "true"
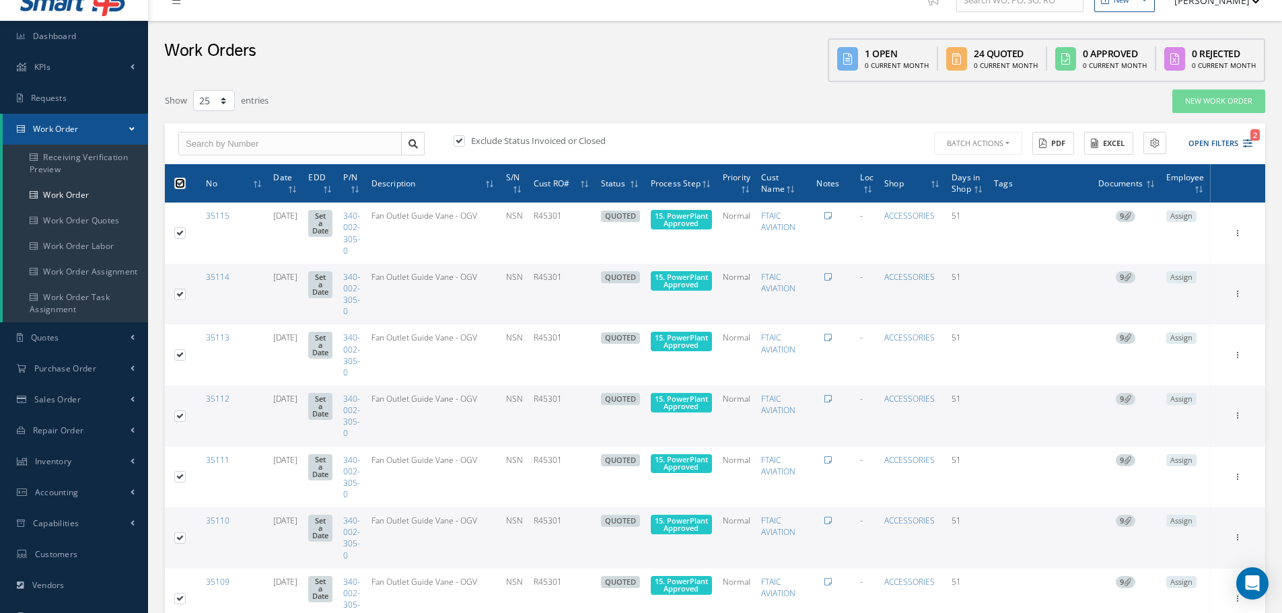
checkbox input "true"
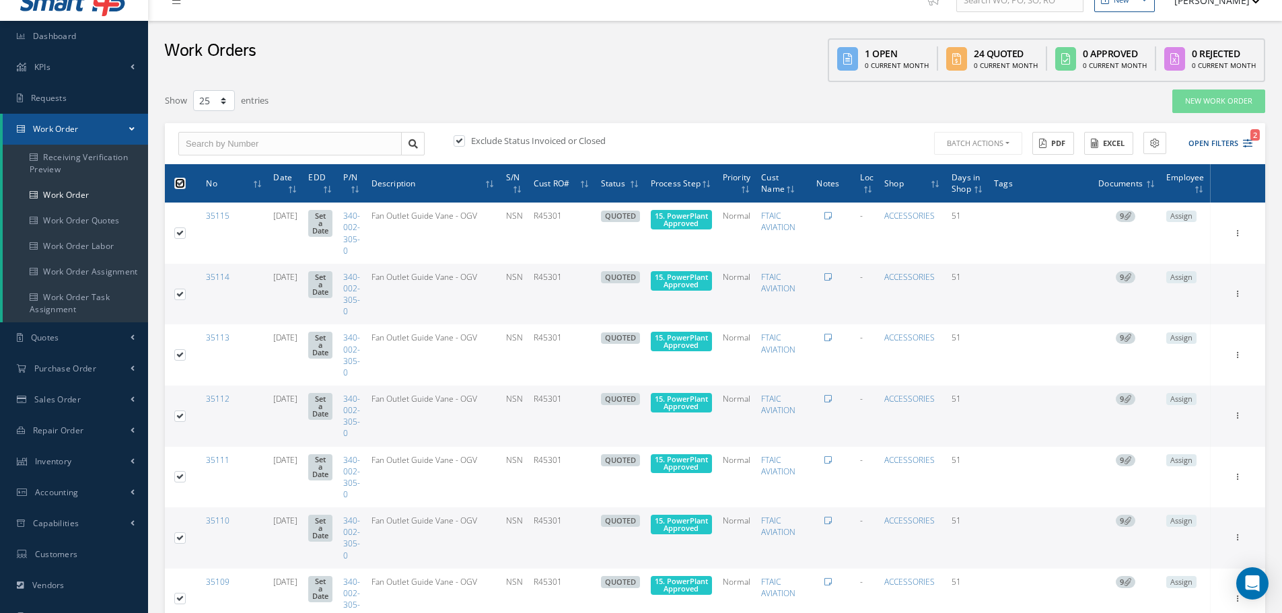
checkbox input "true"
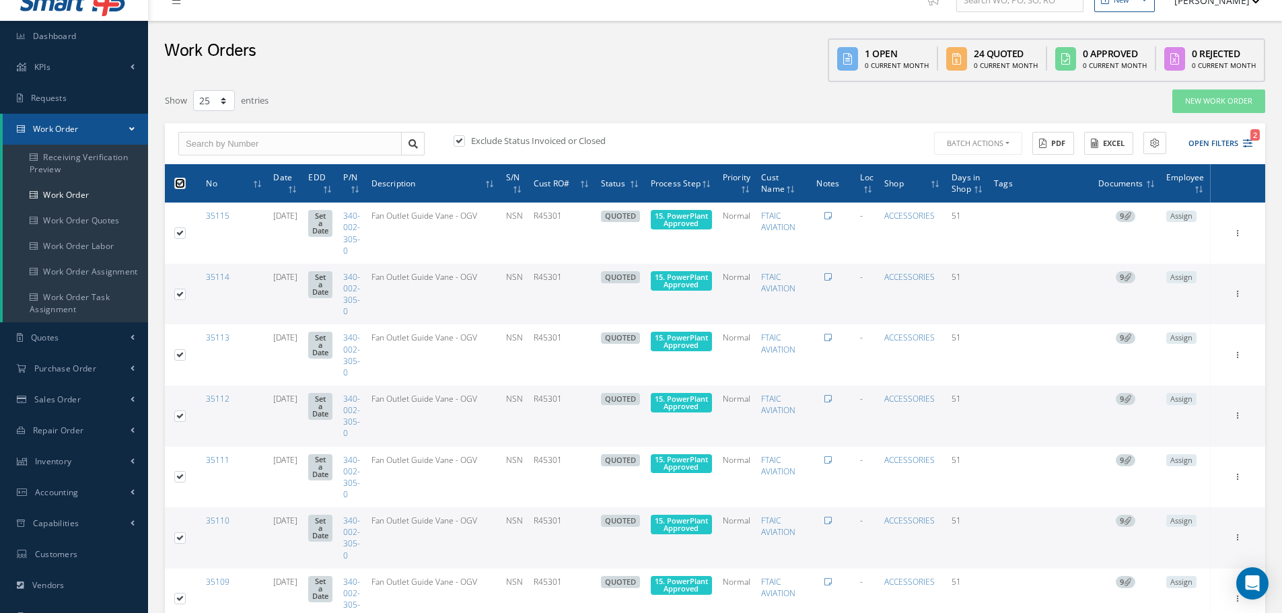
checkbox input "true"
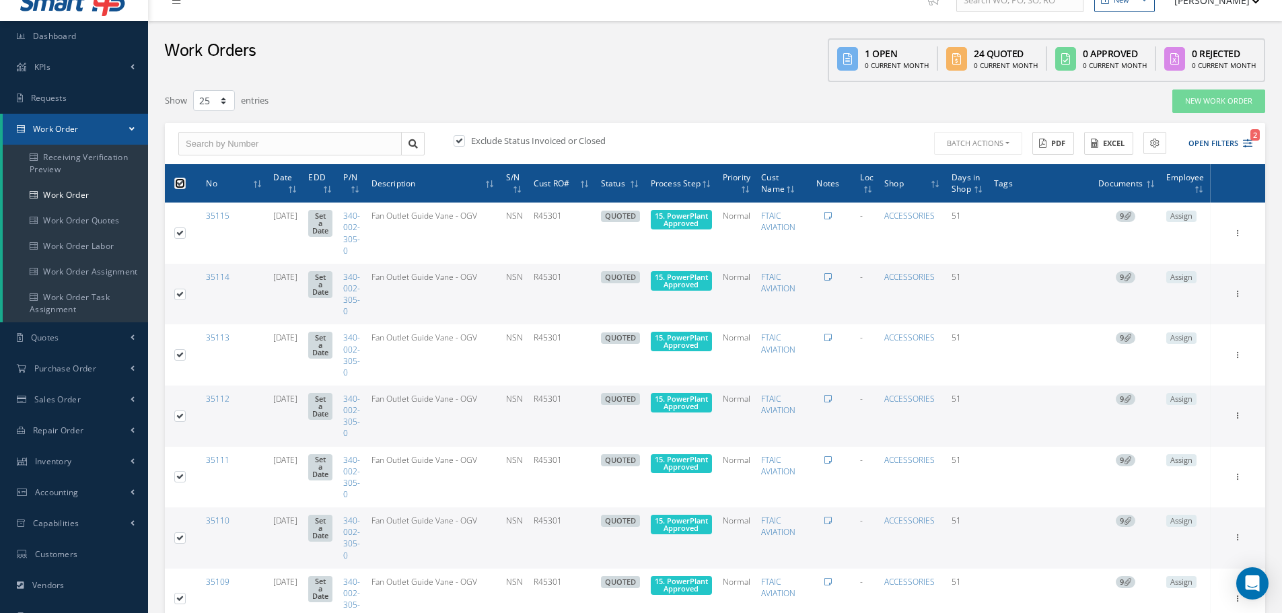
checkbox input "true"
click at [1010, 148] on button "Batch Actions" at bounding box center [976, 144] width 91 height 24
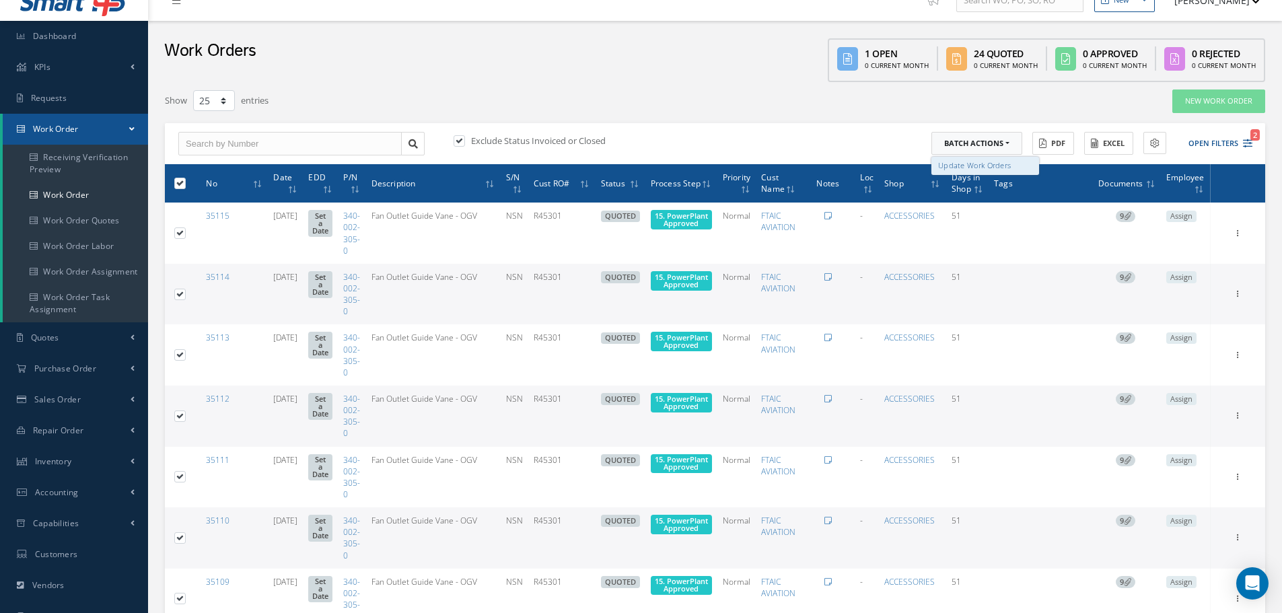
click at [999, 162] on link "Update Work Orders" at bounding box center [985, 166] width 108 height 18
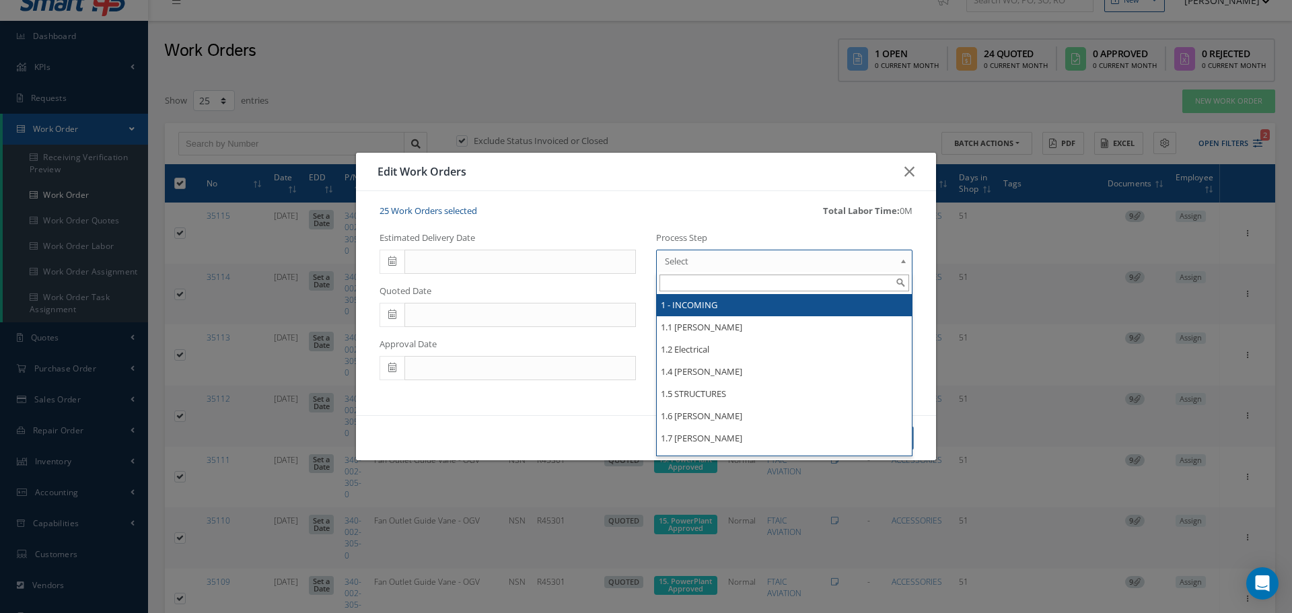
click at [904, 260] on b at bounding box center [906, 265] width 12 height 22
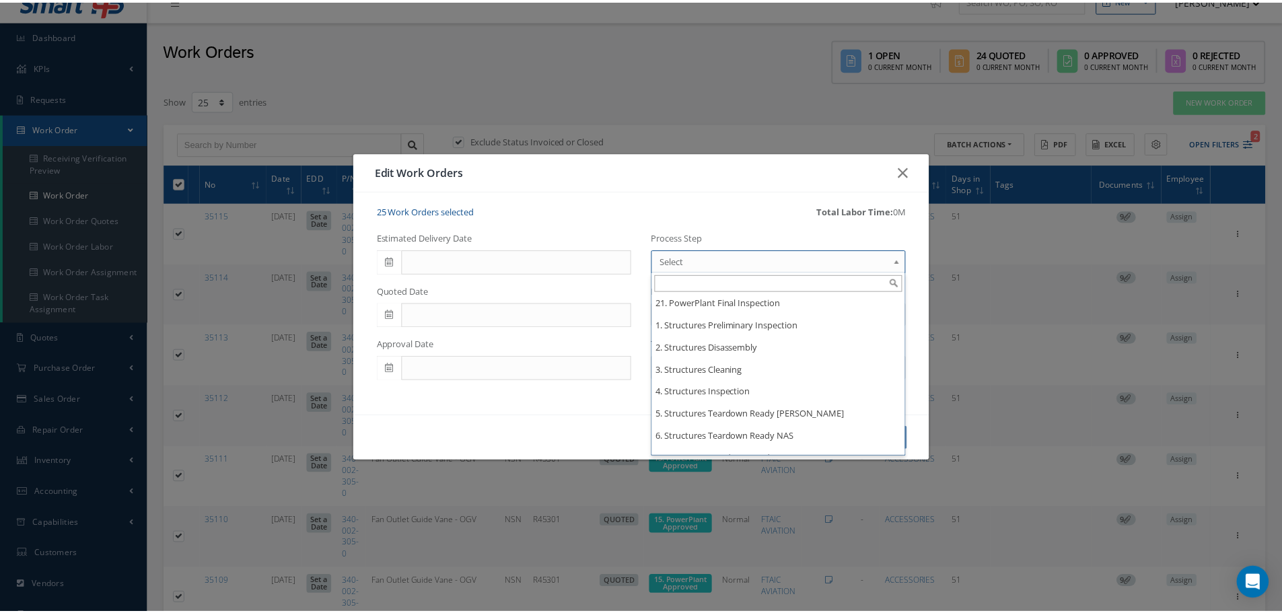
scroll to position [2288, 0]
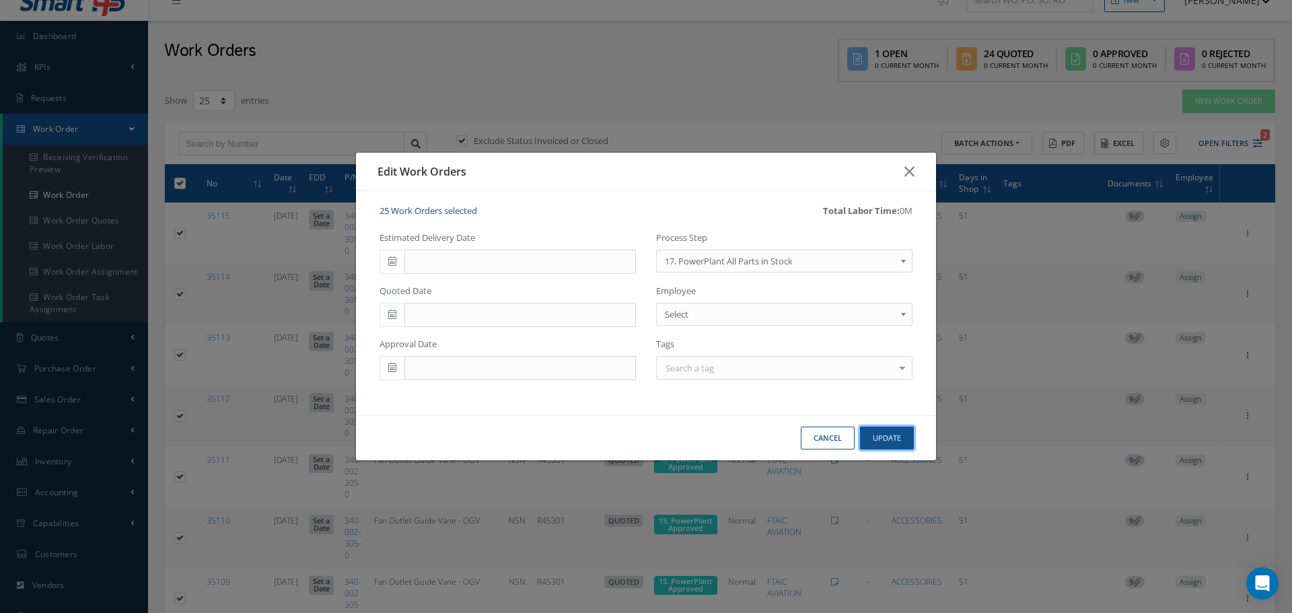
click at [885, 436] on button "Update" at bounding box center [887, 439] width 54 height 24
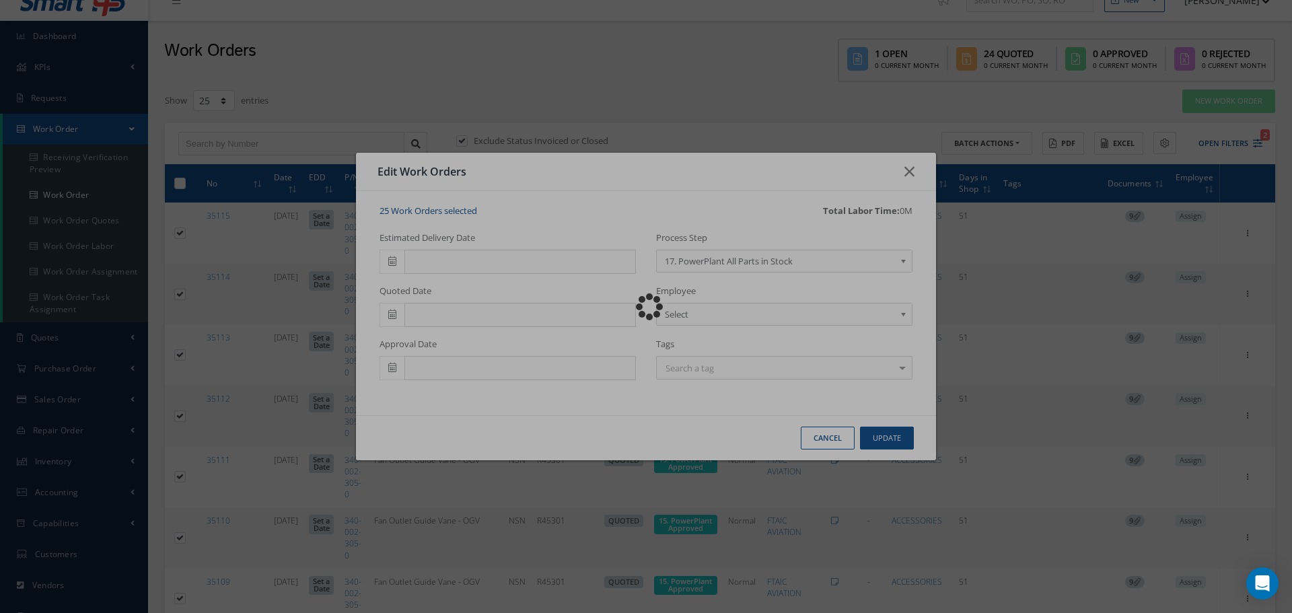
checkbox input "false"
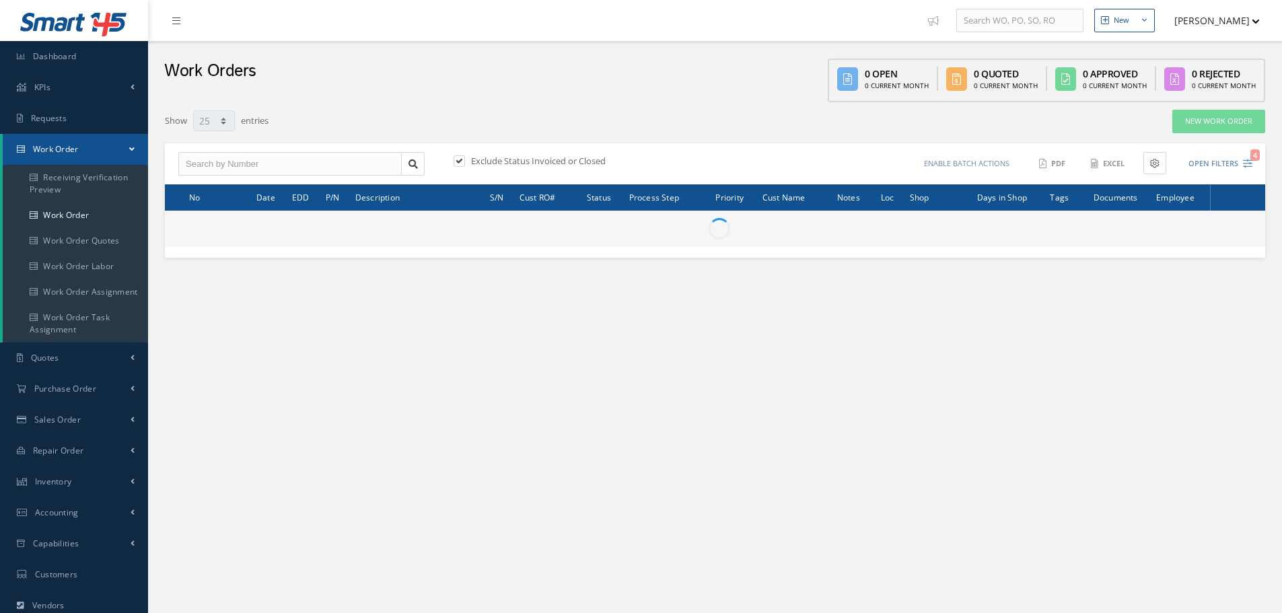
select select "25"
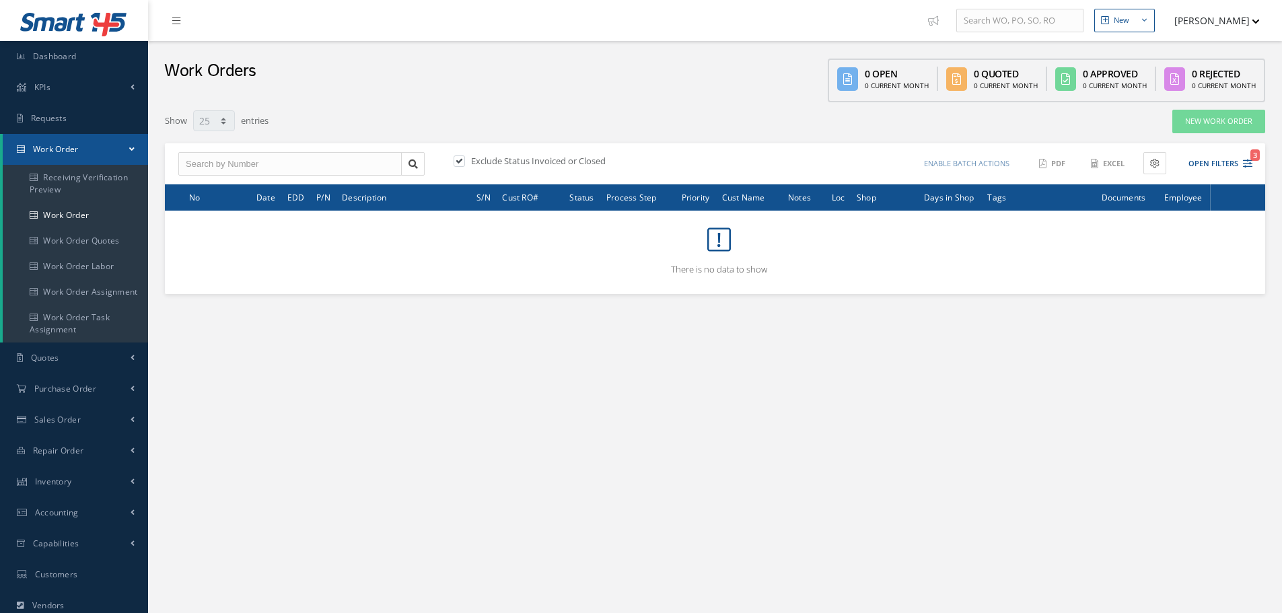
type input "All Work Request"
type input "All Work Performed"
type input "All Status"
type input "WO Part Status"
click at [1221, 168] on button "Open Filters 3" at bounding box center [1214, 164] width 76 height 22
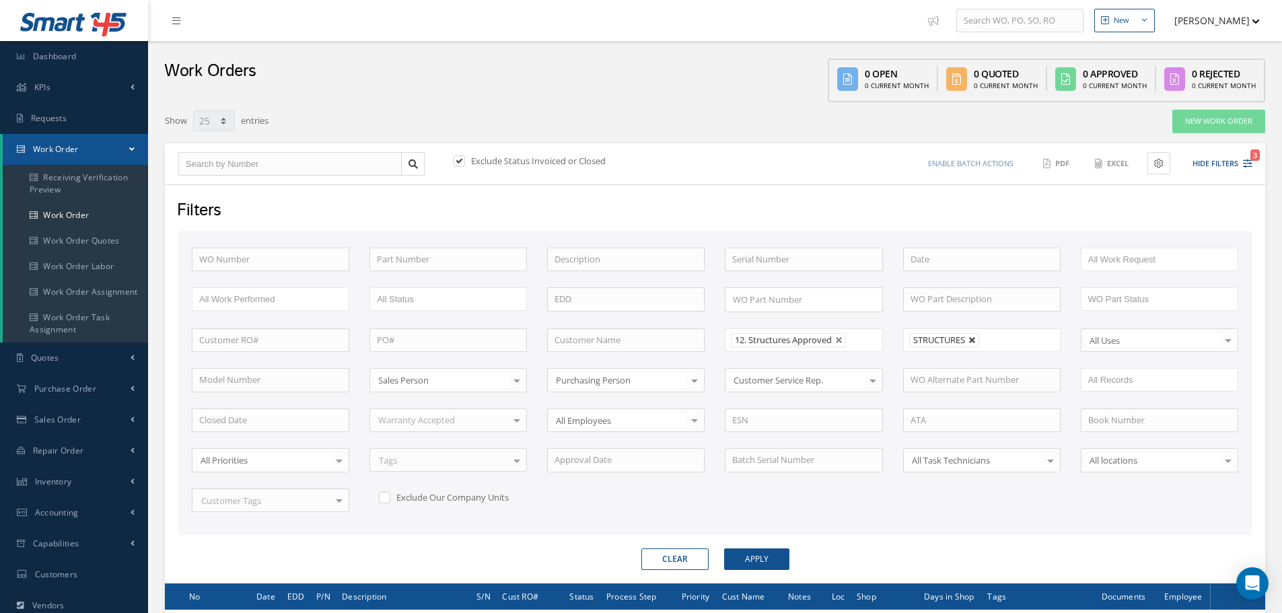
click at [973, 343] on link at bounding box center [972, 340] width 8 height 8
type input "All Shops"
click at [738, 554] on button "Apply" at bounding box center [756, 559] width 65 height 22
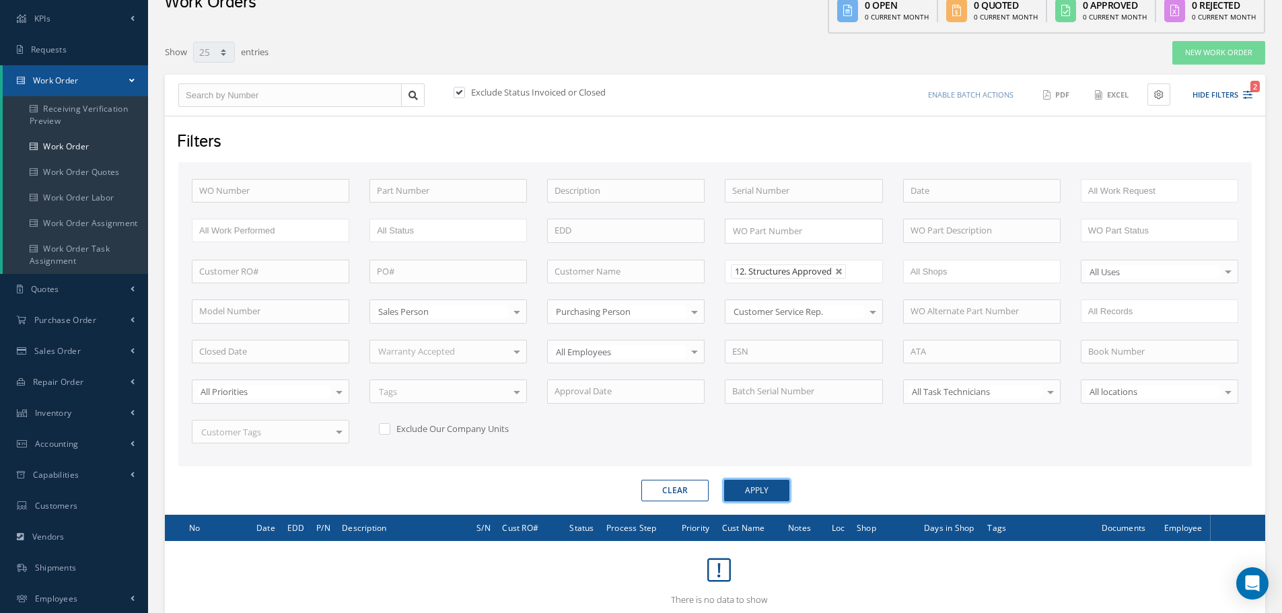
scroll to position [163, 0]
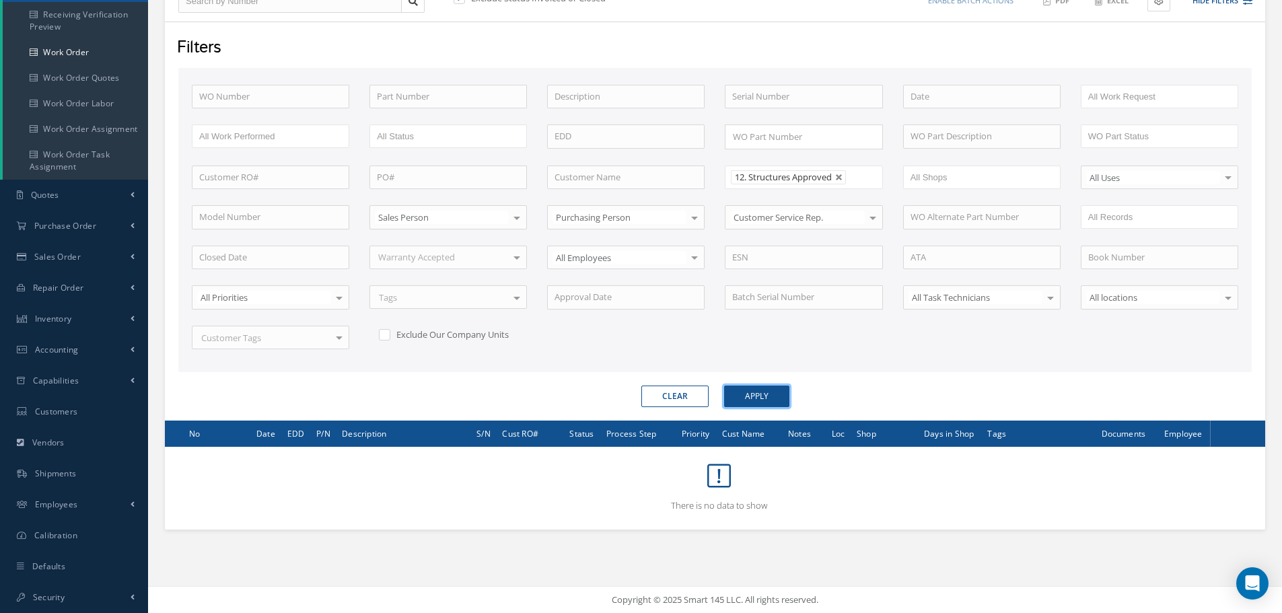
click at [764, 397] on button "Apply" at bounding box center [756, 397] width 65 height 22
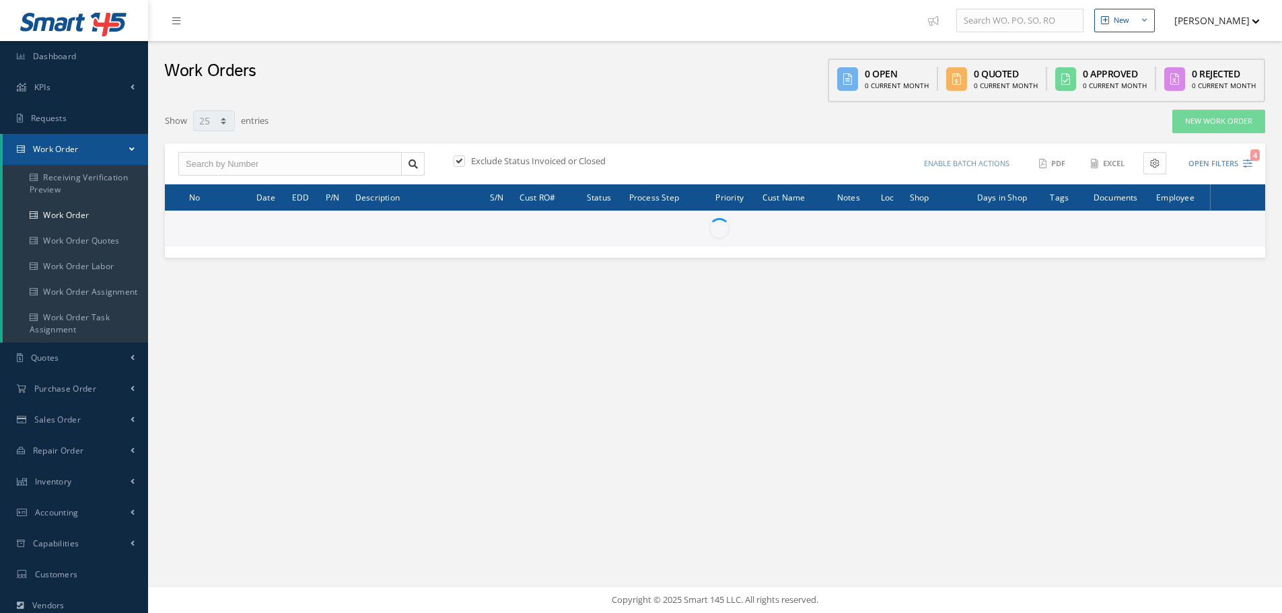
select select "25"
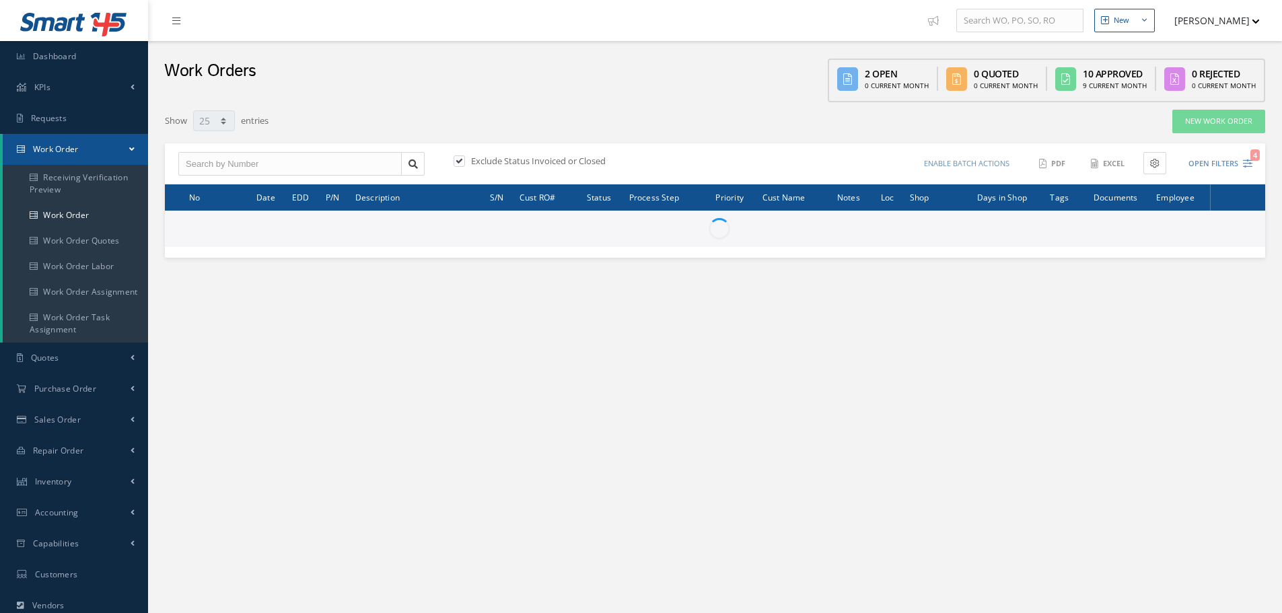
select select "25"
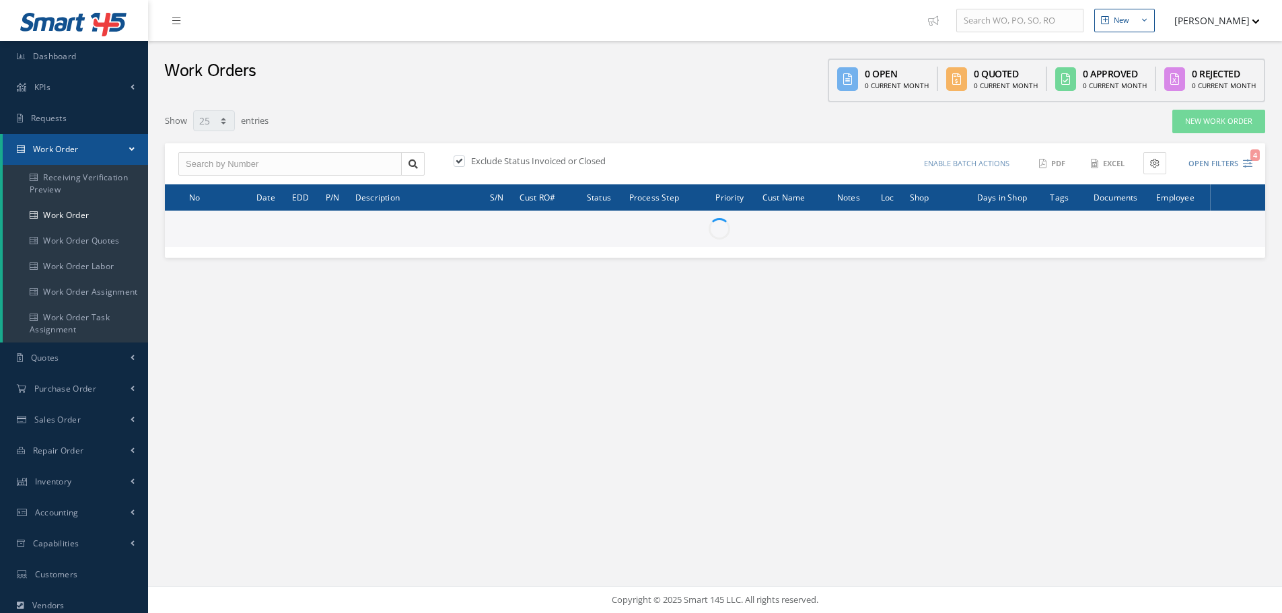
select select "25"
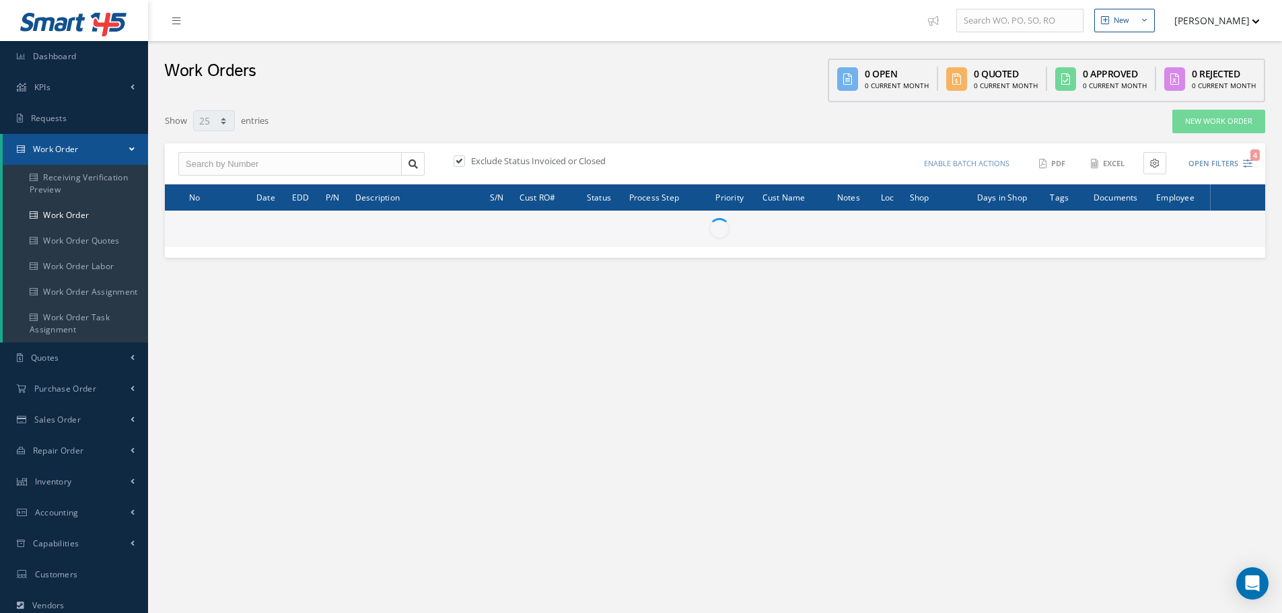
type input "All Work Request"
type input "All Work Performed"
type input "All Status"
type input "WO Part Status"
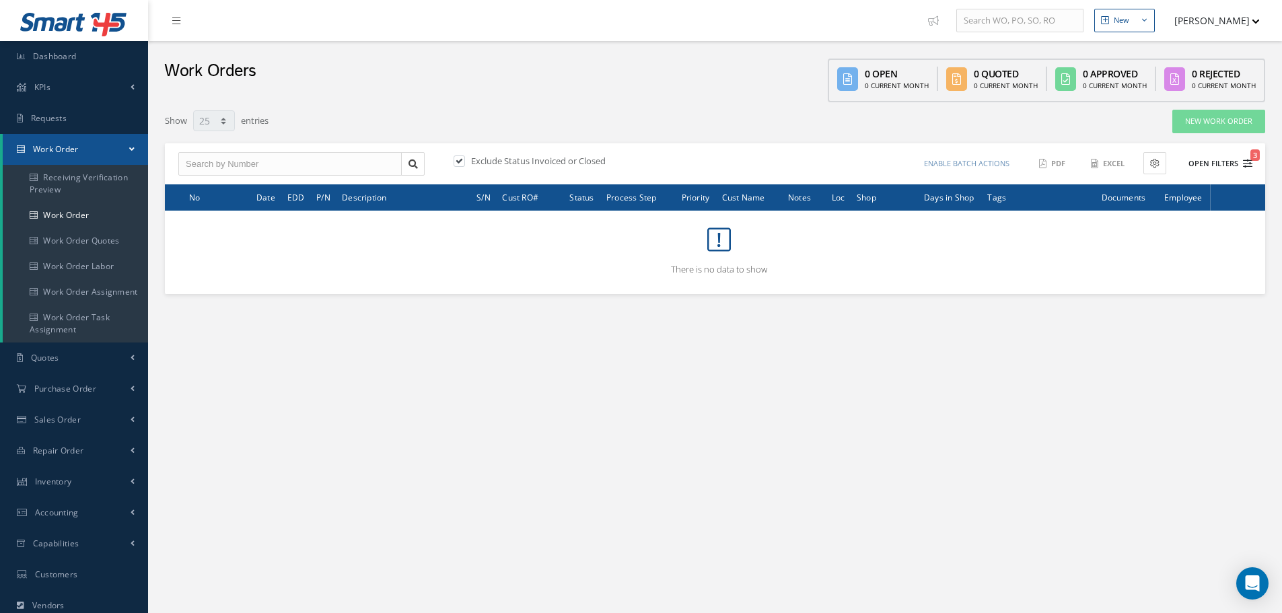
click at [1223, 163] on button "Open Filters 3" at bounding box center [1214, 164] width 76 height 22
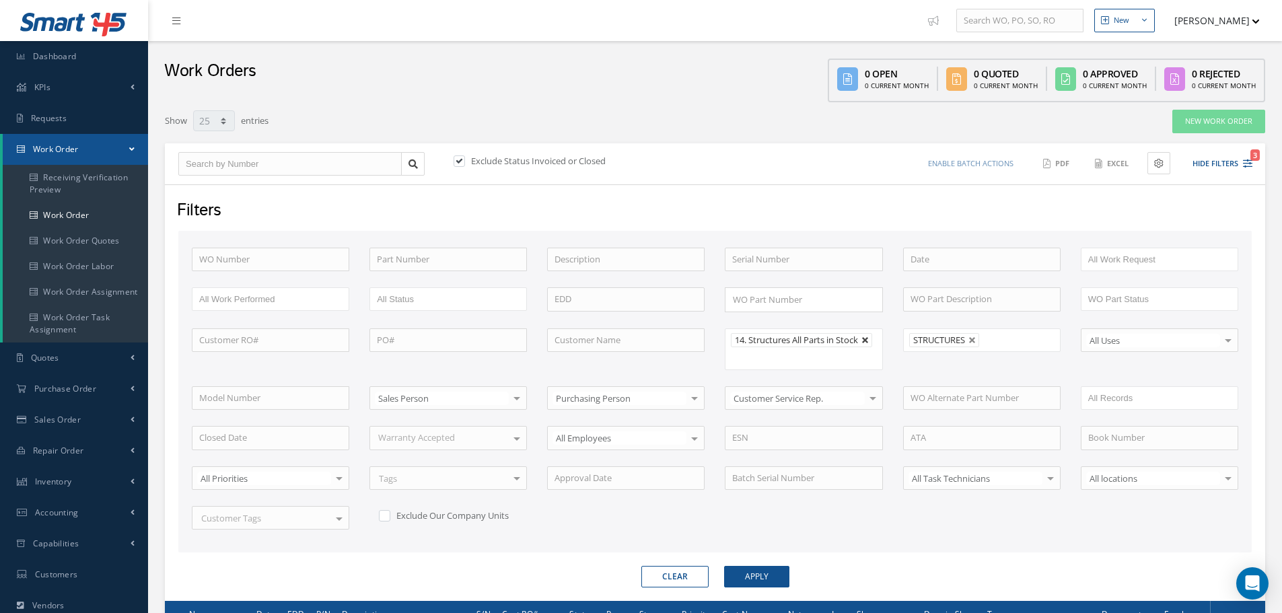
click at [866, 343] on link at bounding box center [865, 340] width 8 height 8
type input "All Proccess Step"
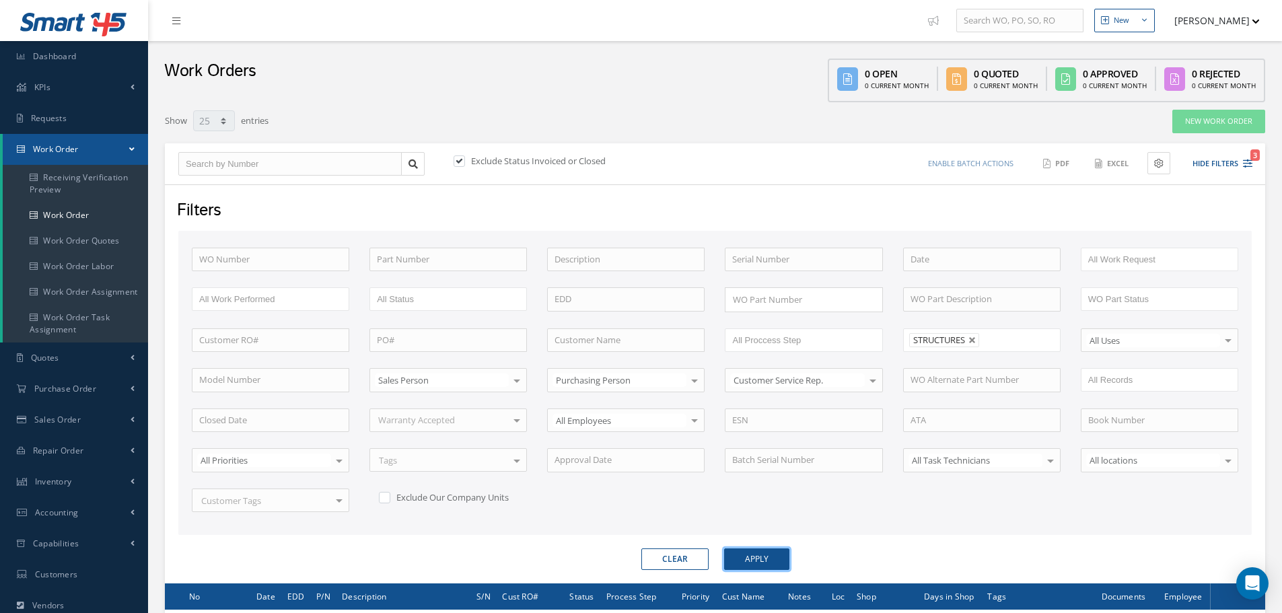
click at [758, 561] on button "Apply" at bounding box center [756, 559] width 65 height 22
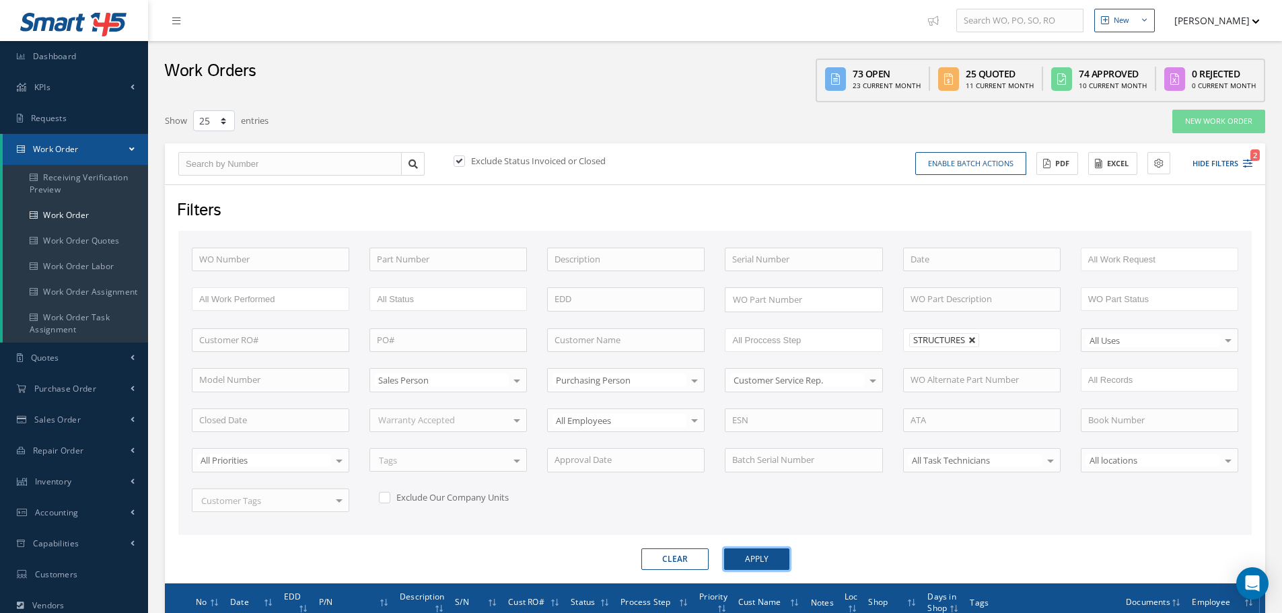
click at [973, 341] on link at bounding box center [972, 340] width 8 height 8
type input "All Shops"
click at [820, 338] on li at bounding box center [774, 340] width 95 height 18
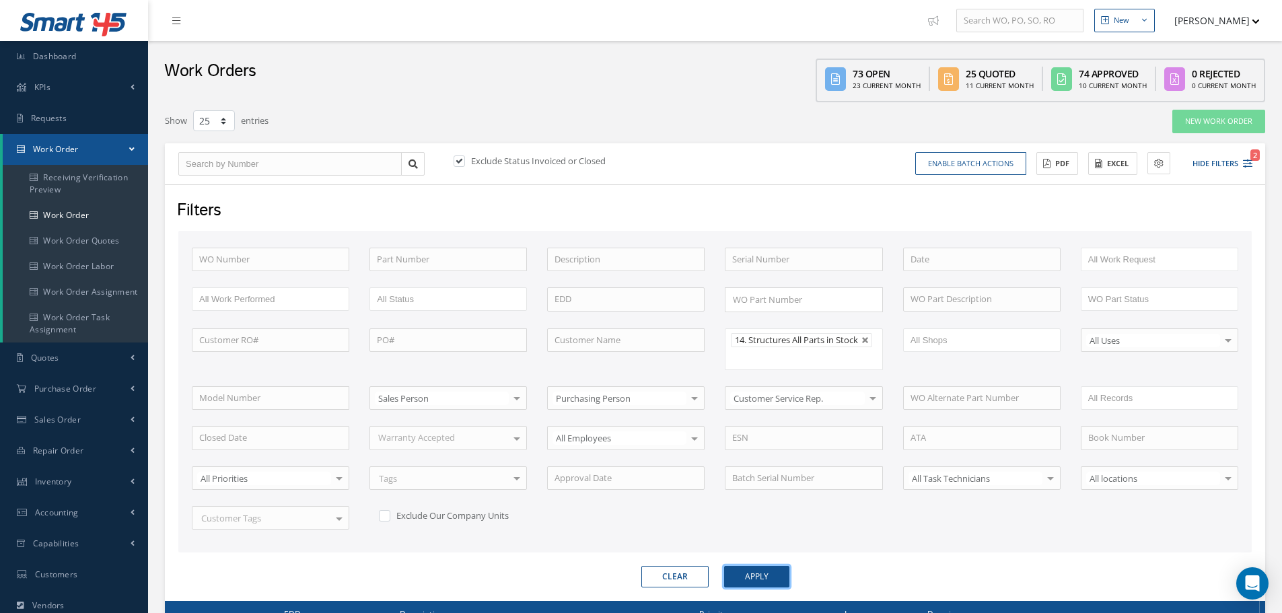
click at [750, 579] on button "Apply" at bounding box center [756, 577] width 65 height 22
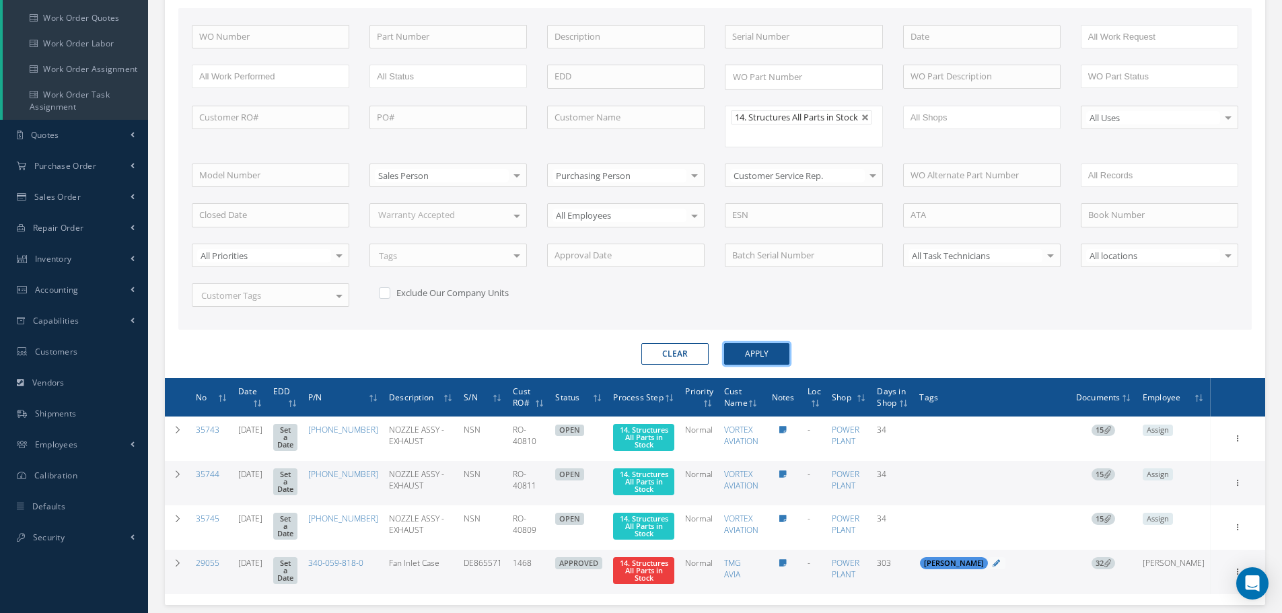
scroll to position [269, 0]
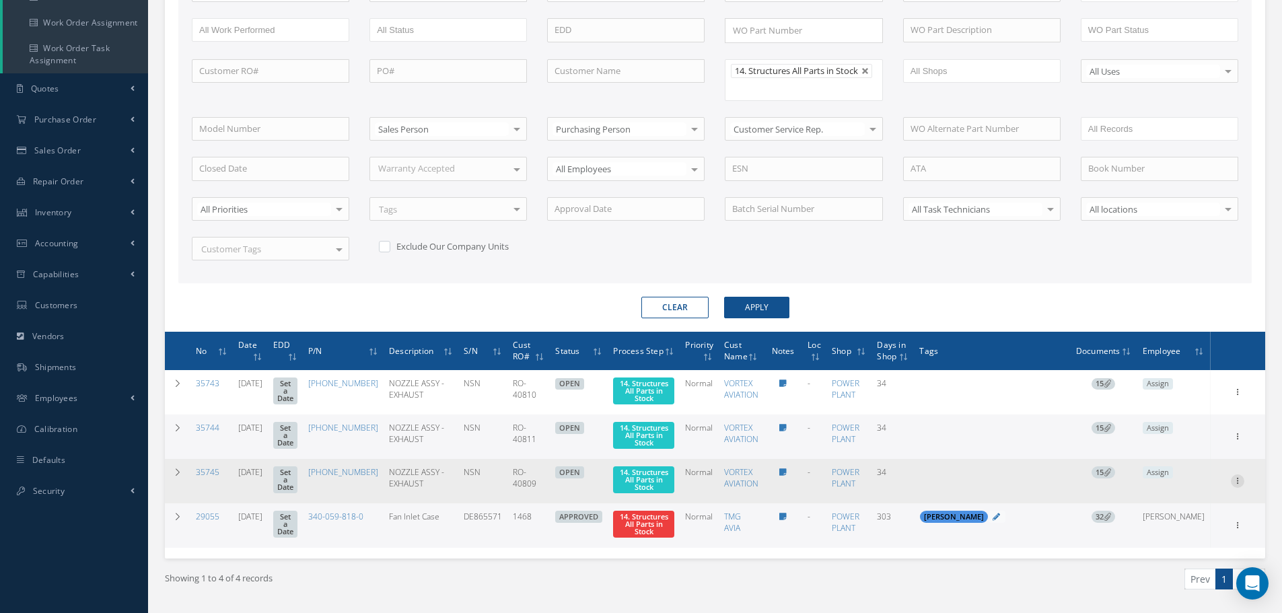
click at [1238, 485] on icon at bounding box center [1237, 479] width 13 height 11
click at [1162, 516] on link "Edit" at bounding box center [1175, 507] width 106 height 17
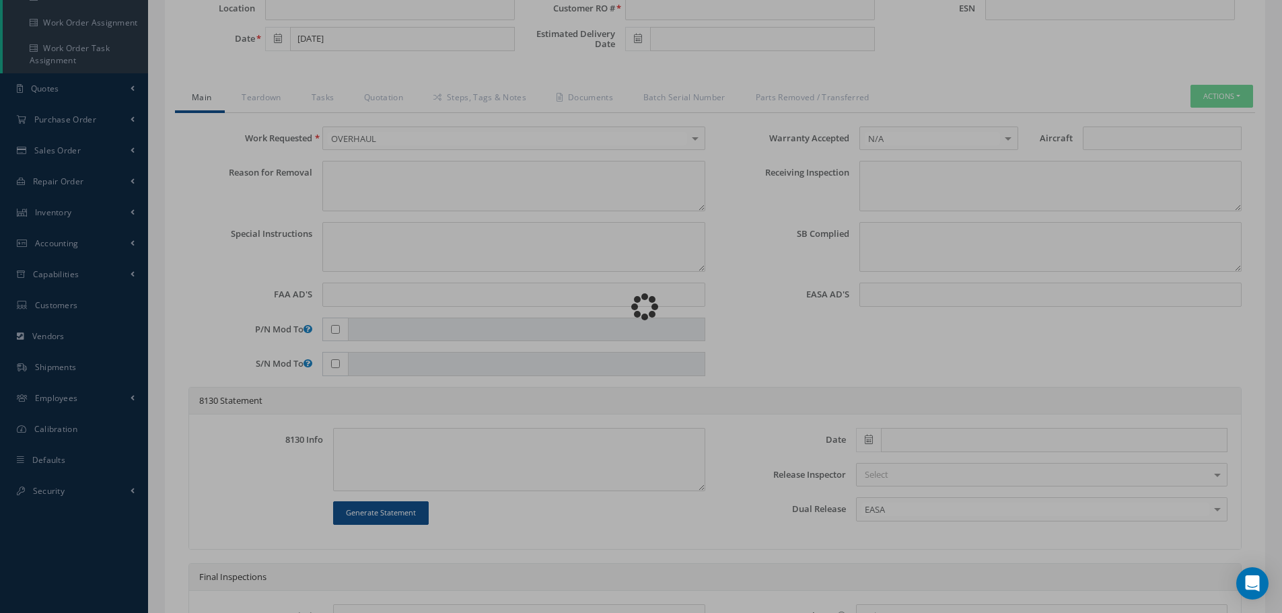
type input "341-3501-503"
type input "08/15/2025"
type input "NOZZLE ASSY - EXHAUST"
type input "RO-40809"
type input "NSN"
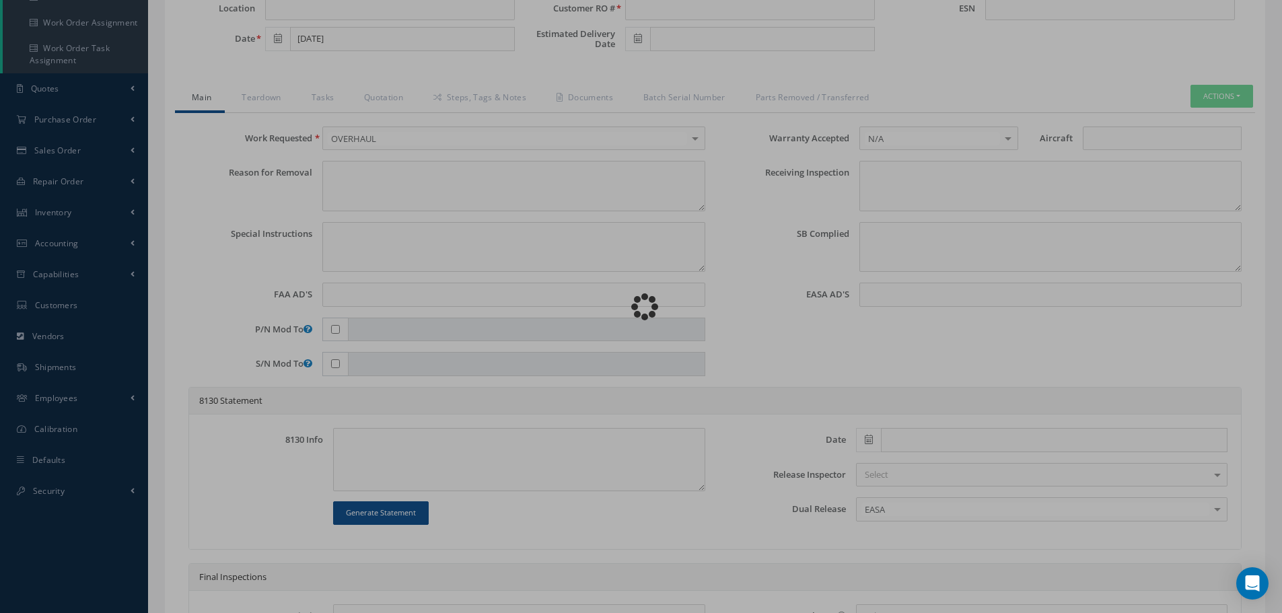
type input "994358"
type textarea "NONE"
type textarea "PLEASE SEE R.O. FOR DETAILS"
type textarea "NO VISUAL DAMAGE"
type textarea "None performed"
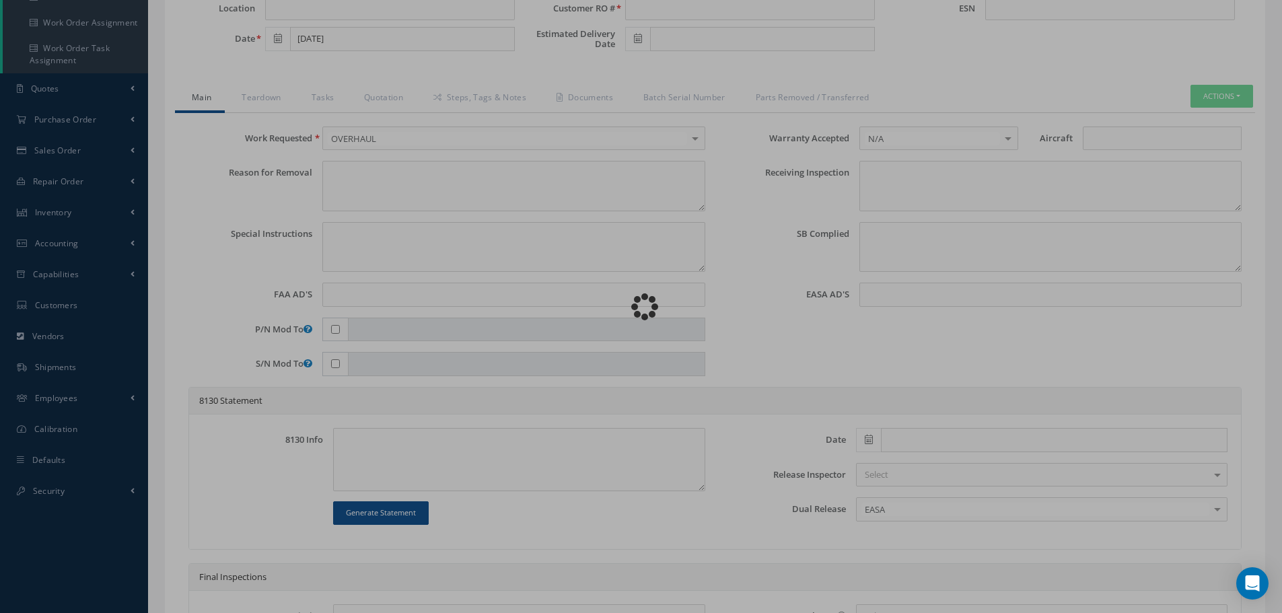
type textarea "Article was xxxxx in reference with the following Technical Standard : GOODRICH…"
type textarea "Article has been approved to return to service."
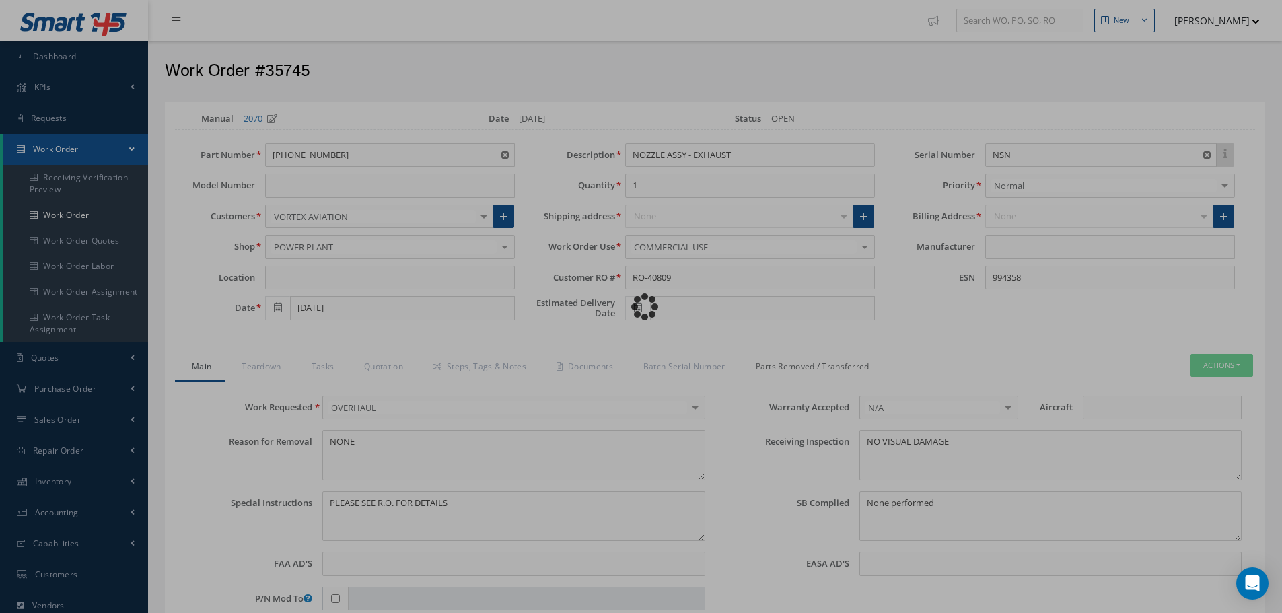
type input "GOODRICH"
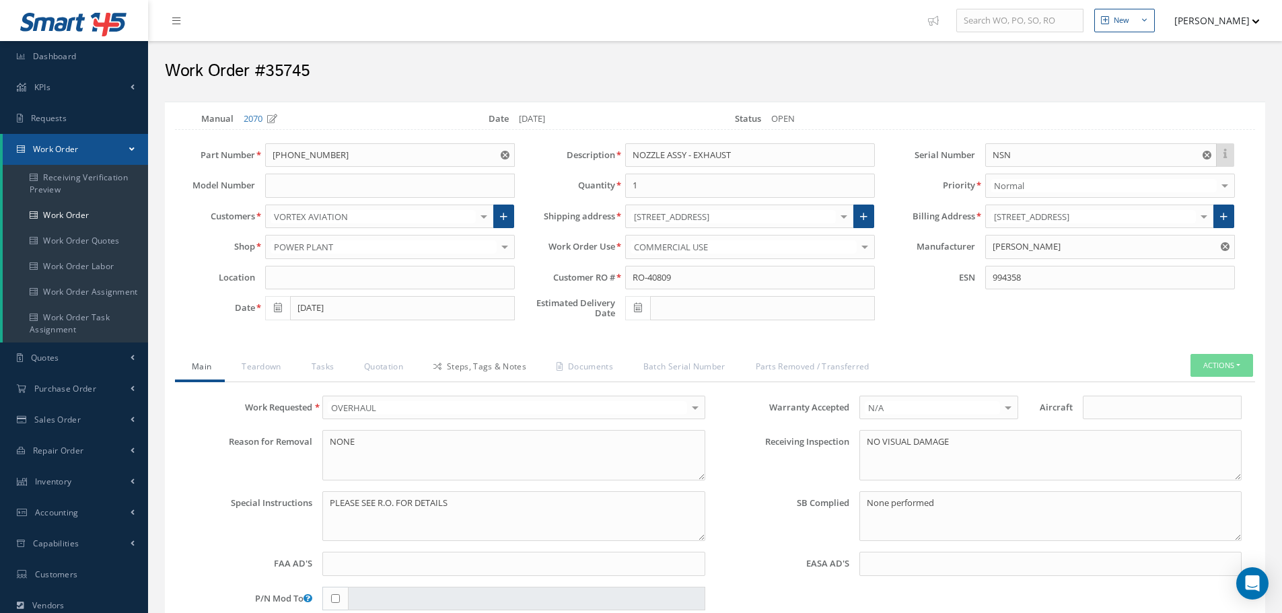
click at [482, 369] on link "Steps, Tags & Notes" at bounding box center [478, 368] width 123 height 28
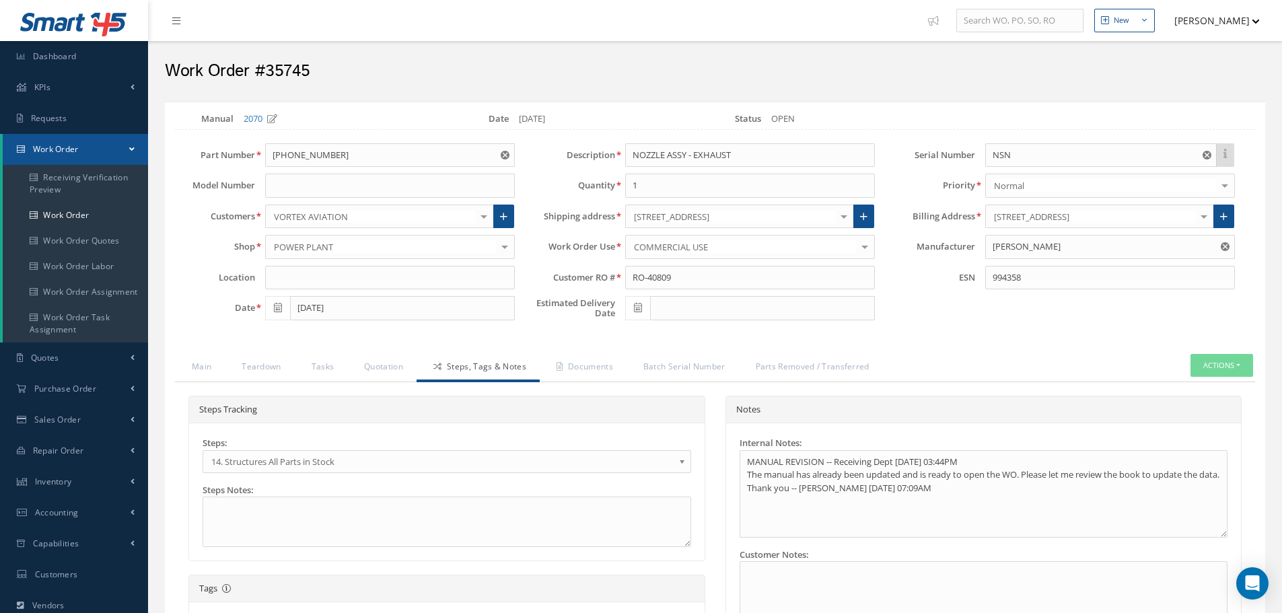
select select "25"
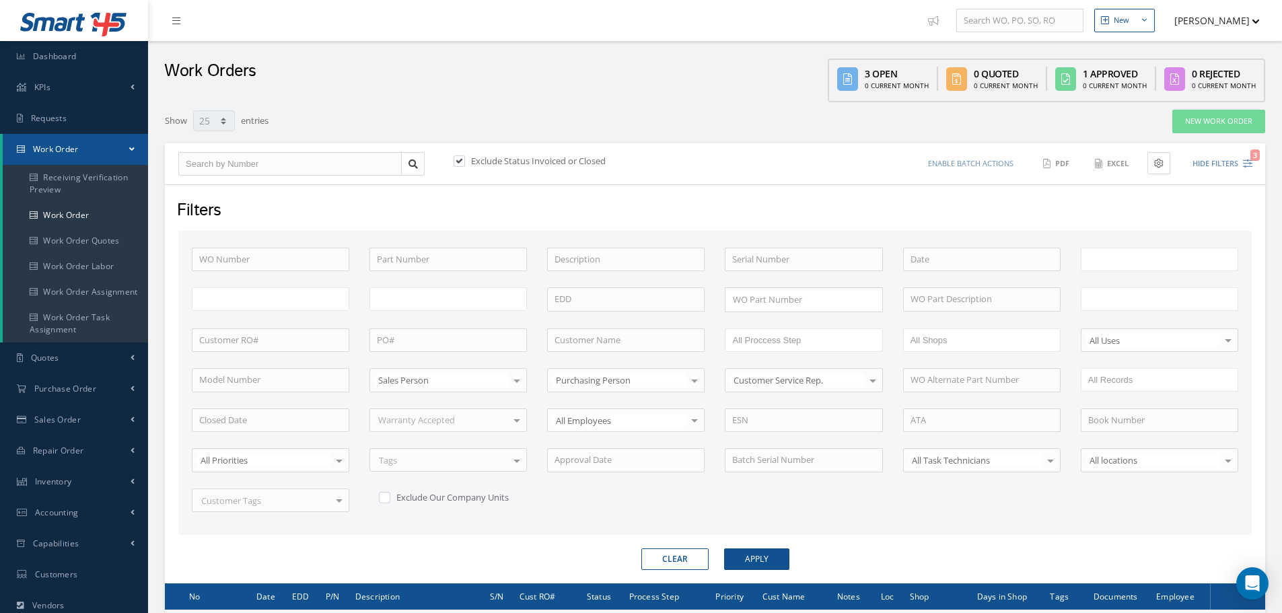
scroll to position [163, 0]
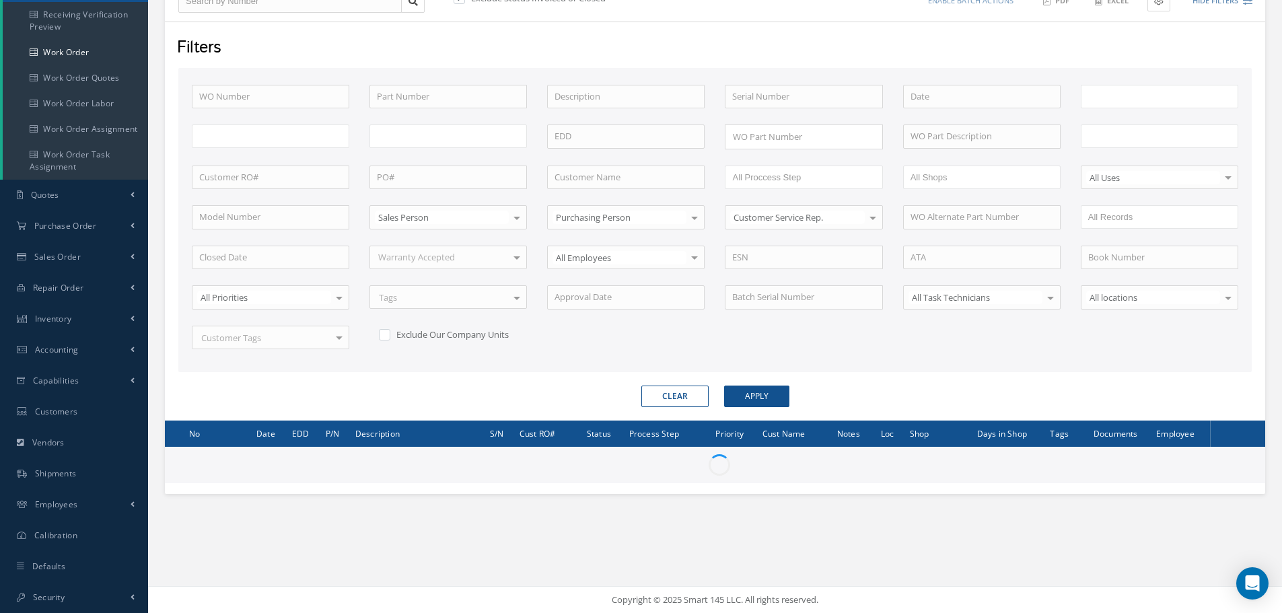
type input "All Work Request"
type input "All Work Performed"
type input "All Status"
type input "WO Part Status"
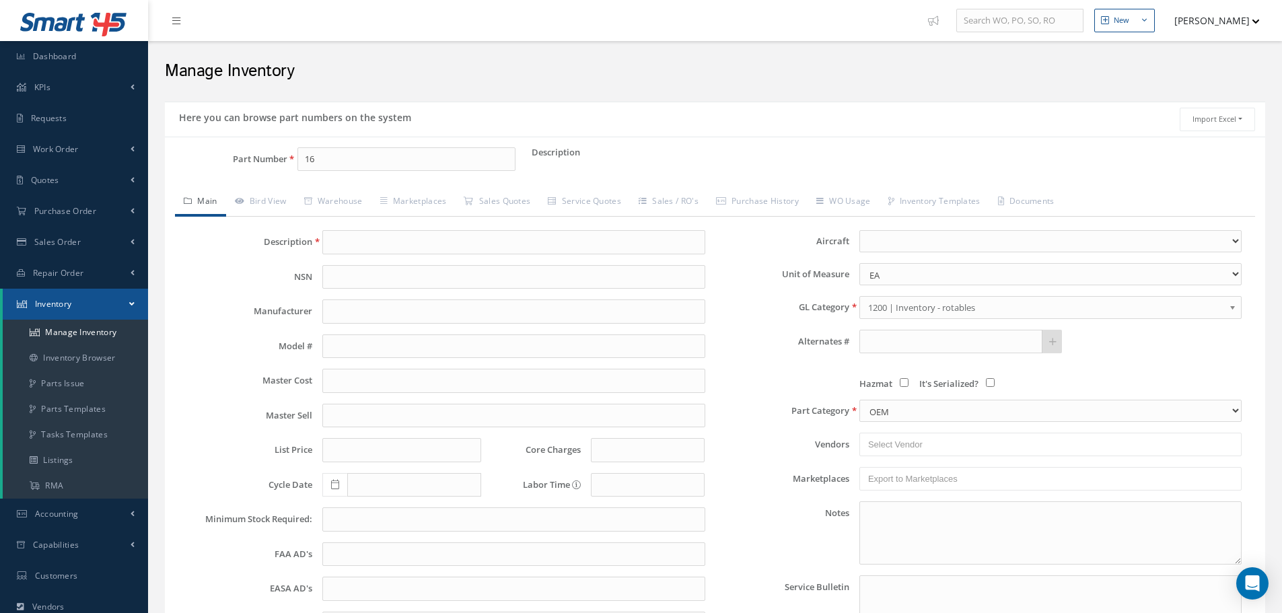
type input "1"
click at [340, 195] on span "FP301-2-50" at bounding box center [361, 194] width 121 height 14
type input "FP301-2-50"
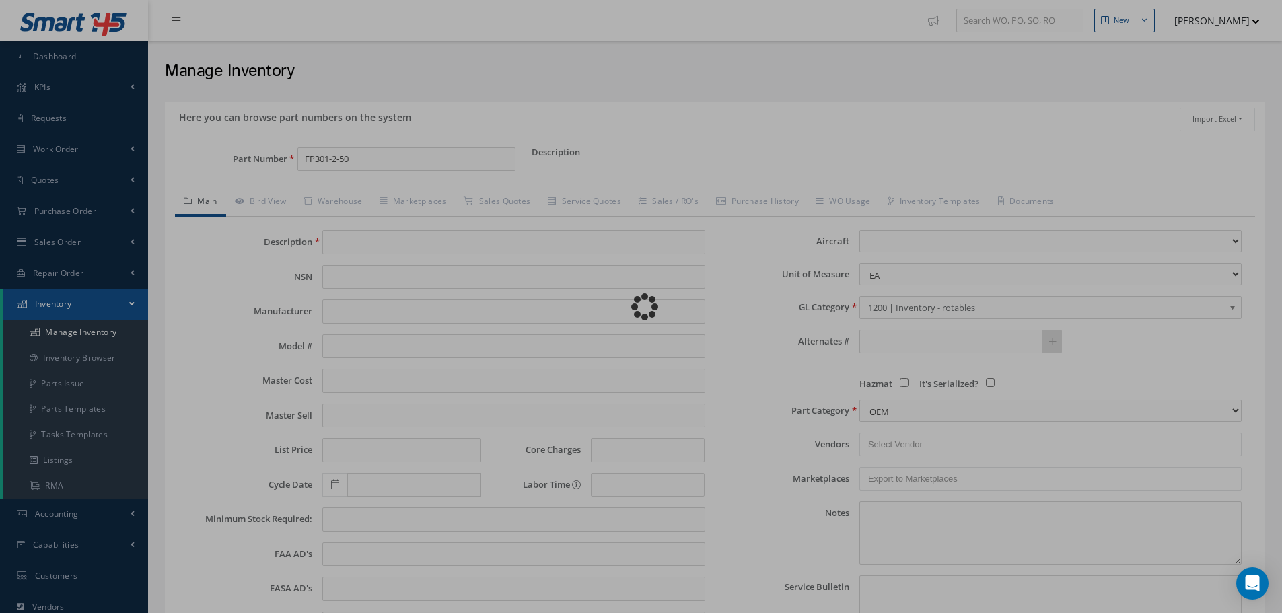
type input "CLEAR TUBING"
type input "220.01"
type input "0.00"
select select
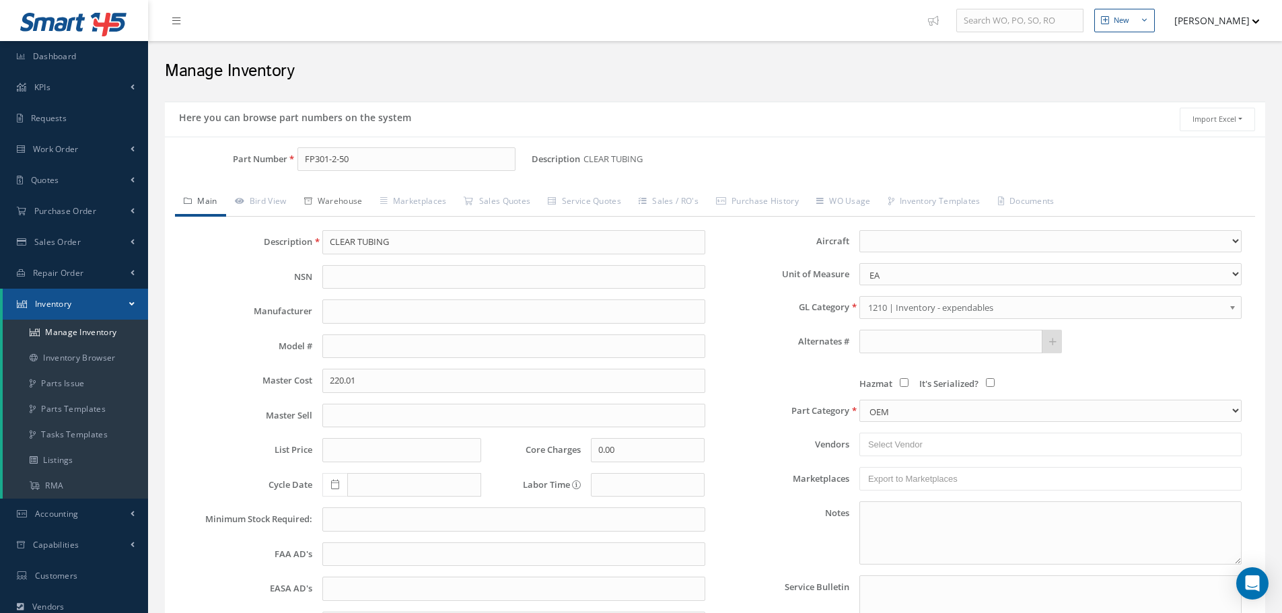
type input "FP301-2-50"
click at [353, 201] on link "Warehouse" at bounding box center [333, 202] width 76 height 28
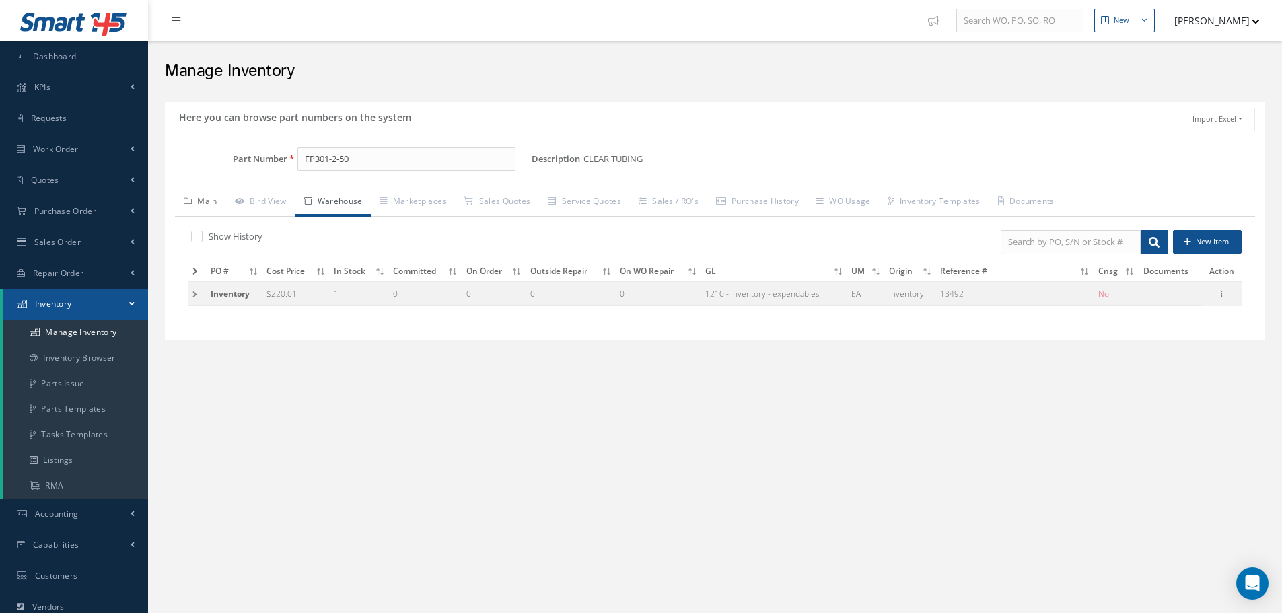
click at [211, 199] on link "Main" at bounding box center [200, 202] width 51 height 28
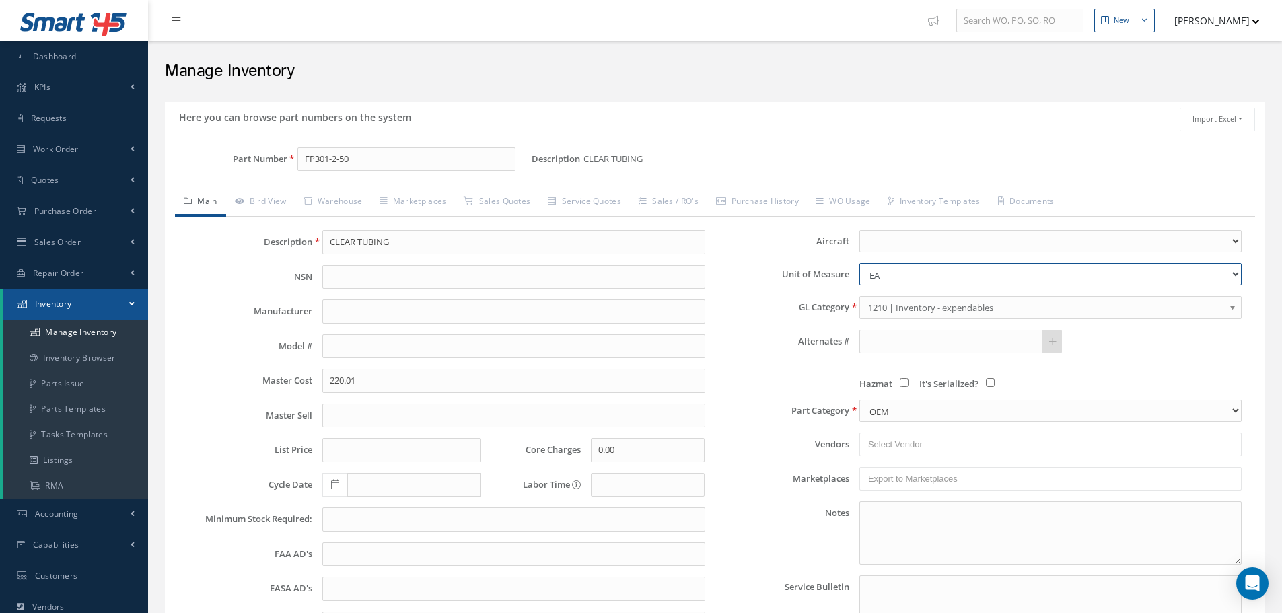
drag, startPoint x: 1235, startPoint y: 275, endPoint x: 1221, endPoint y: 276, distance: 14.9
click at [1235, 275] on select "CM EA FT Gl IN KT M MM OZ PK Pint LB SF YD" at bounding box center [1050, 274] width 382 height 22
select select "2"
click at [859, 263] on select "CM EA FT Gl IN KT M MM OZ PK Pint LB SF YD" at bounding box center [1050, 274] width 382 height 22
click at [342, 200] on link "Warehouse" at bounding box center [333, 202] width 76 height 28
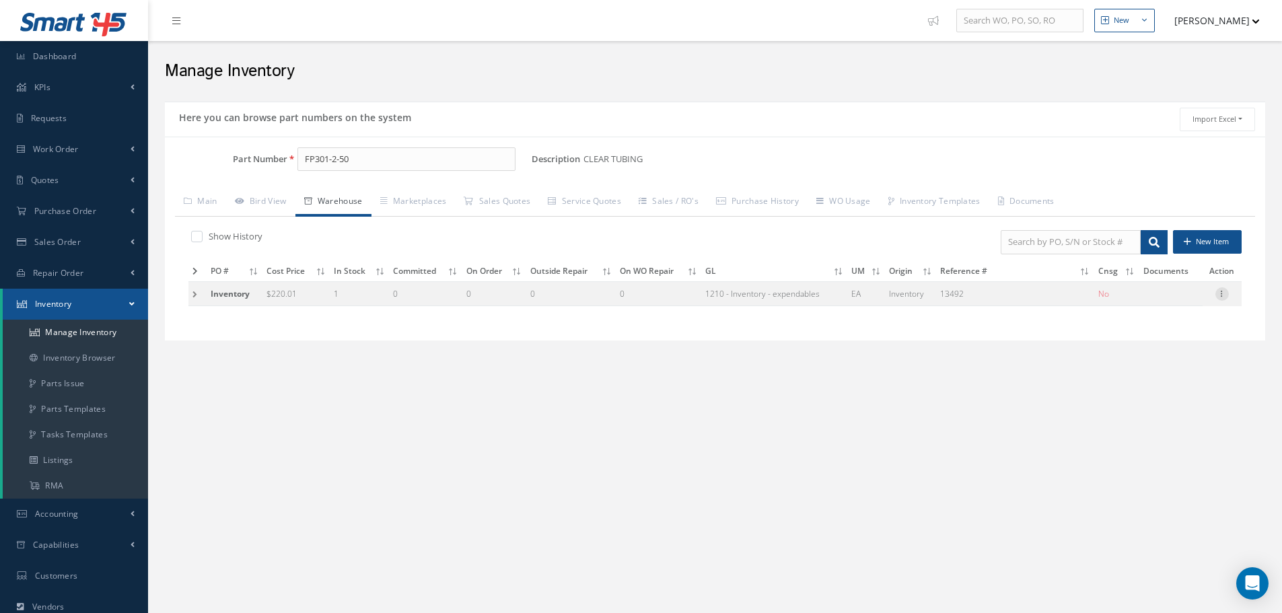
click at [1223, 294] on icon at bounding box center [1221, 292] width 13 height 11
click at [1138, 300] on link "Edit" at bounding box center [1160, 302] width 106 height 17
type input "220.01"
type input "13492"
checkbox input "false"
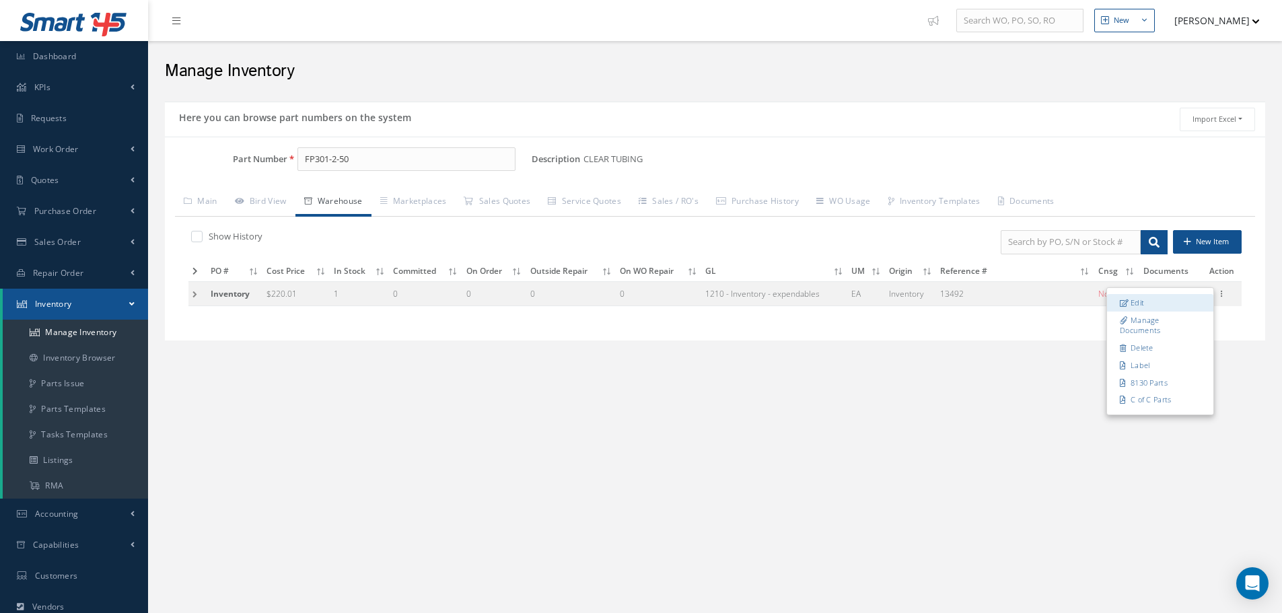
type input "1"
type input "N1-1-7"
type input "null-null"
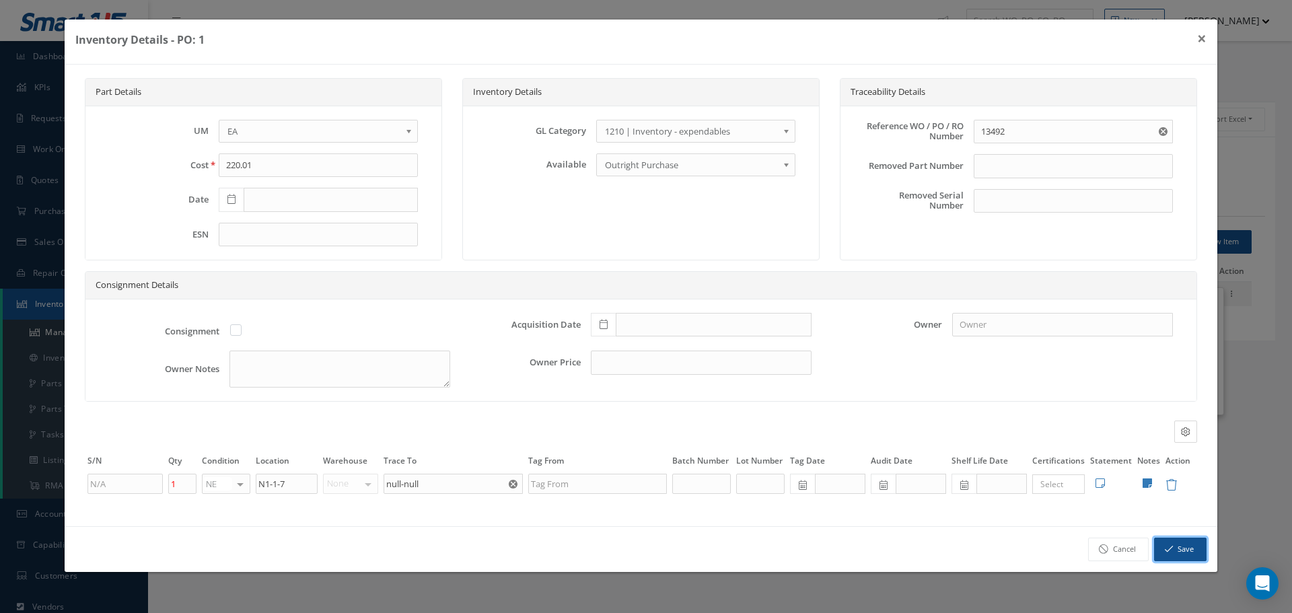
click at [1176, 554] on button "Save" at bounding box center [1180, 550] width 52 height 24
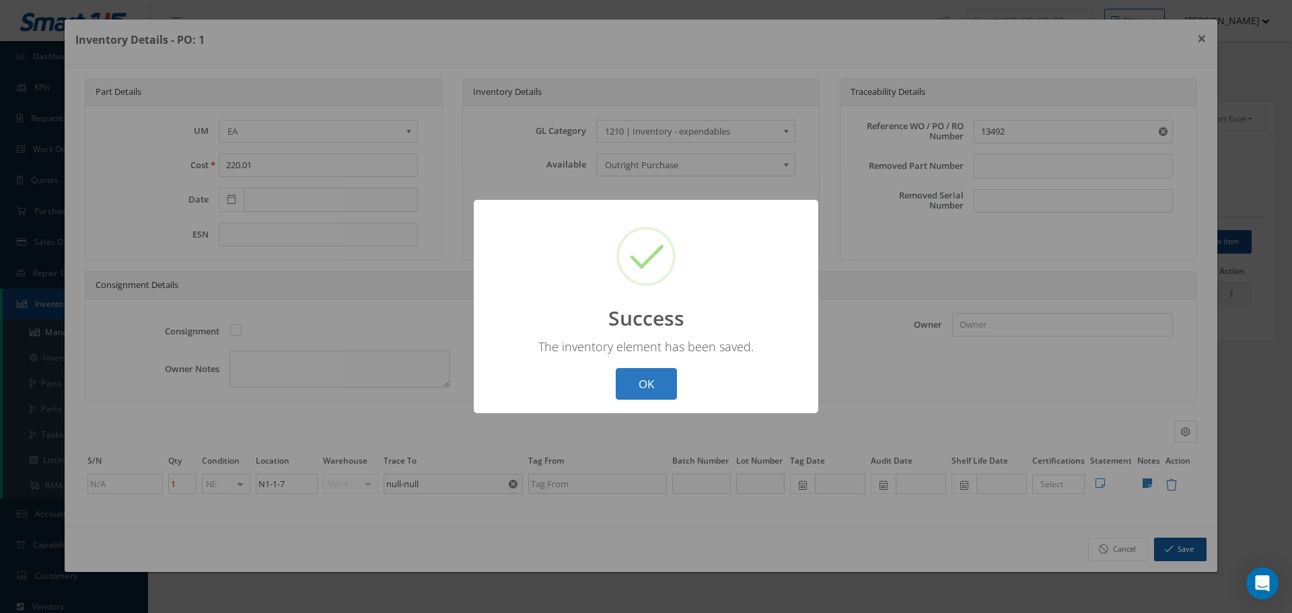
click at [653, 382] on button "OK" at bounding box center [646, 384] width 61 height 32
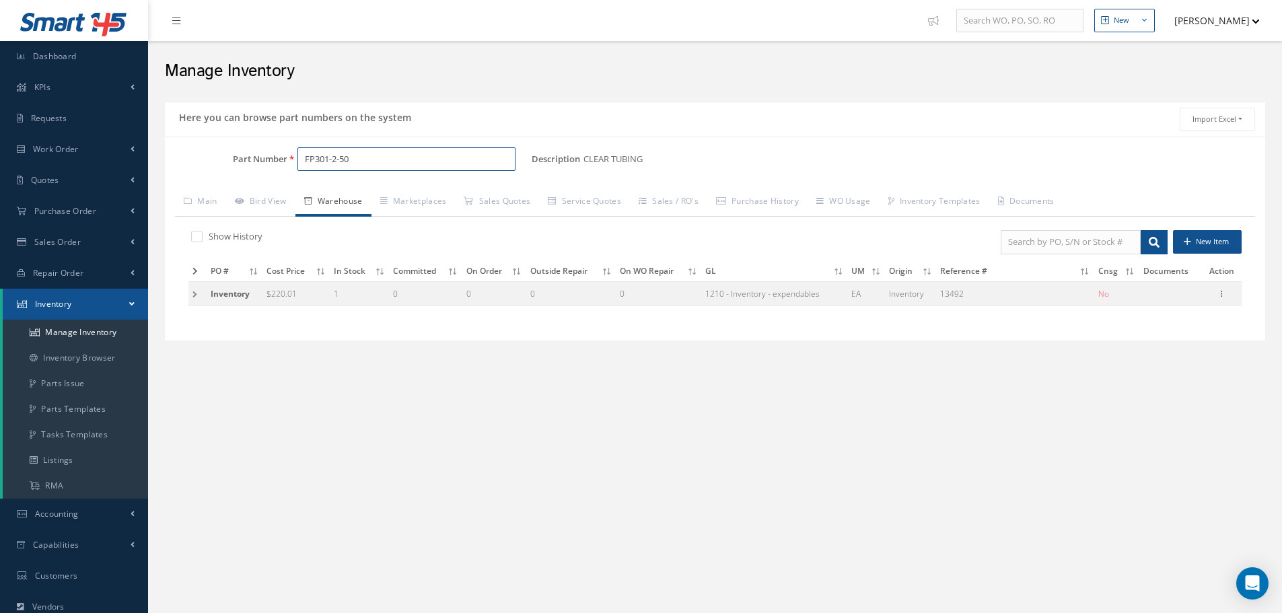
click at [371, 149] on input "FP301-2-50" at bounding box center [406, 159] width 218 height 24
type input "F"
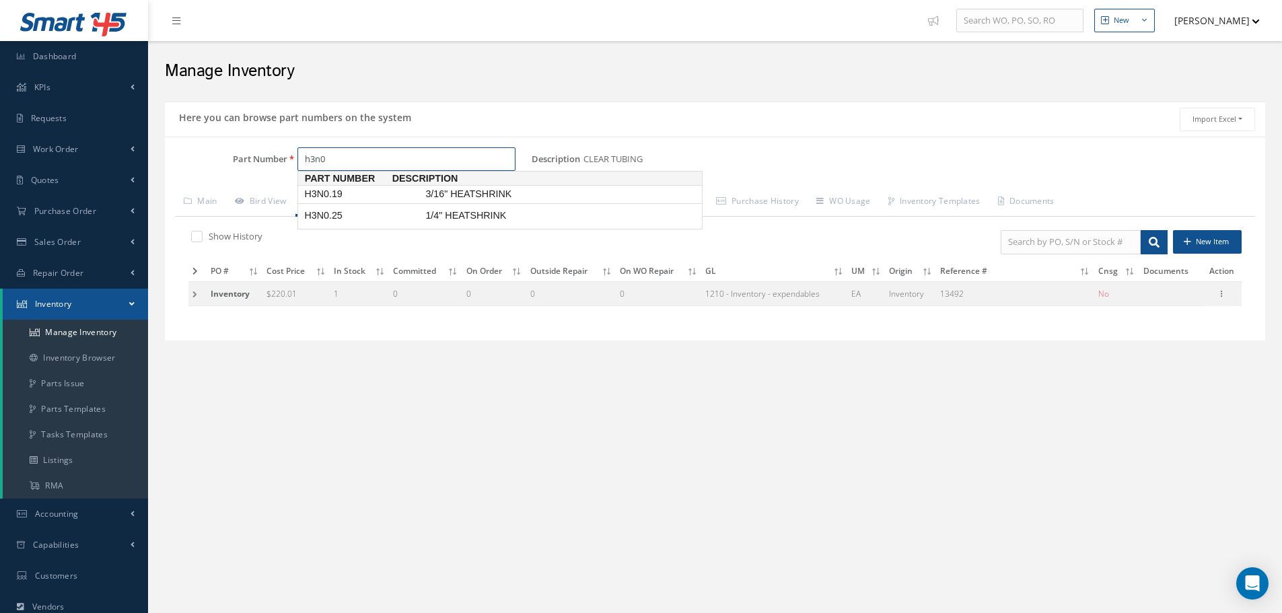
click at [320, 194] on span "H3N0.19" at bounding box center [361, 194] width 121 height 14
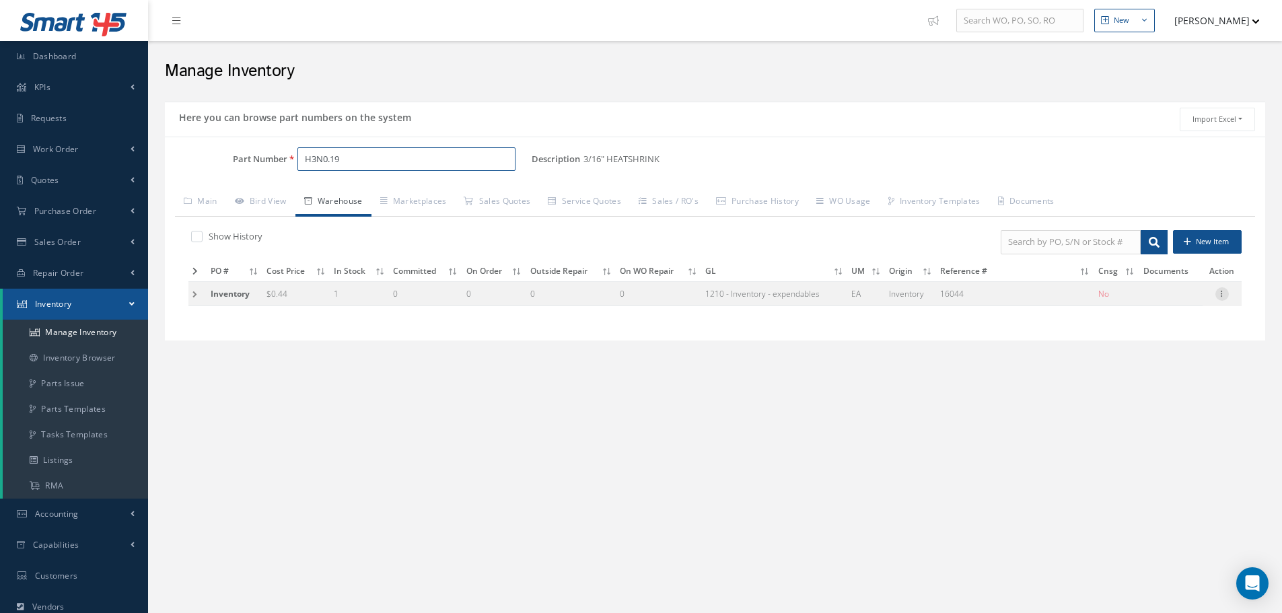
type input "H3N0.19"
click at [1225, 291] on icon at bounding box center [1221, 292] width 13 height 11
click at [1172, 303] on link "Edit" at bounding box center [1160, 302] width 106 height 17
type input "0.44"
type input "16044"
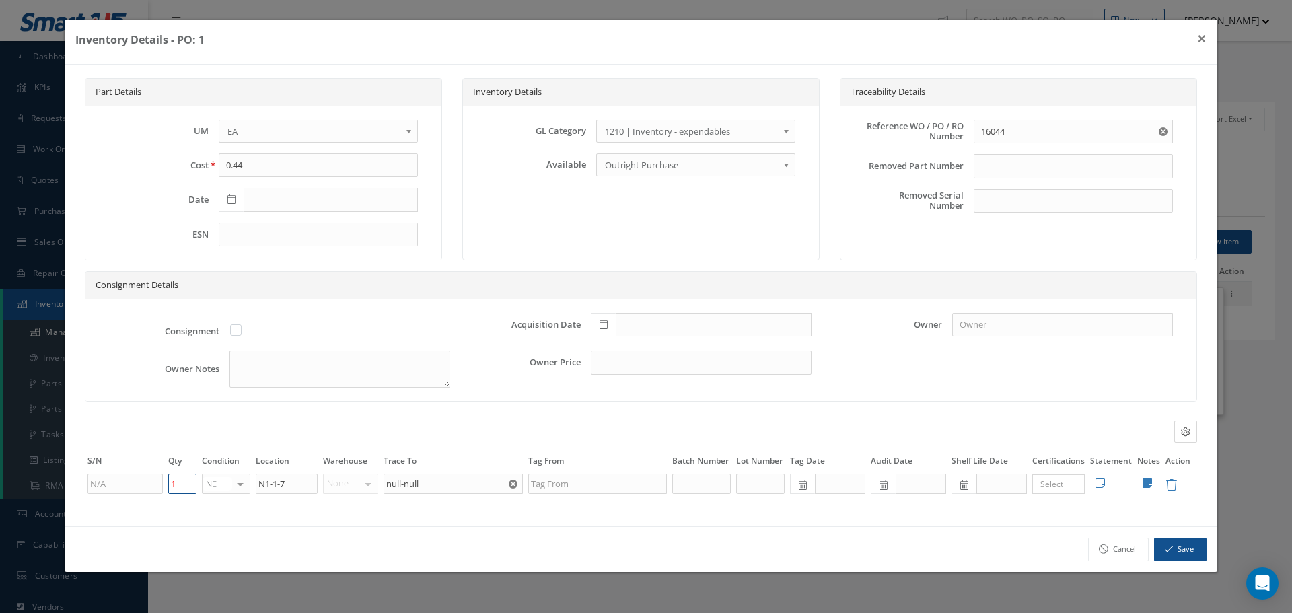
click at [180, 480] on input "1" at bounding box center [182, 484] width 28 height 20
type input "78"
click at [407, 131] on b at bounding box center [411, 135] width 12 height 22
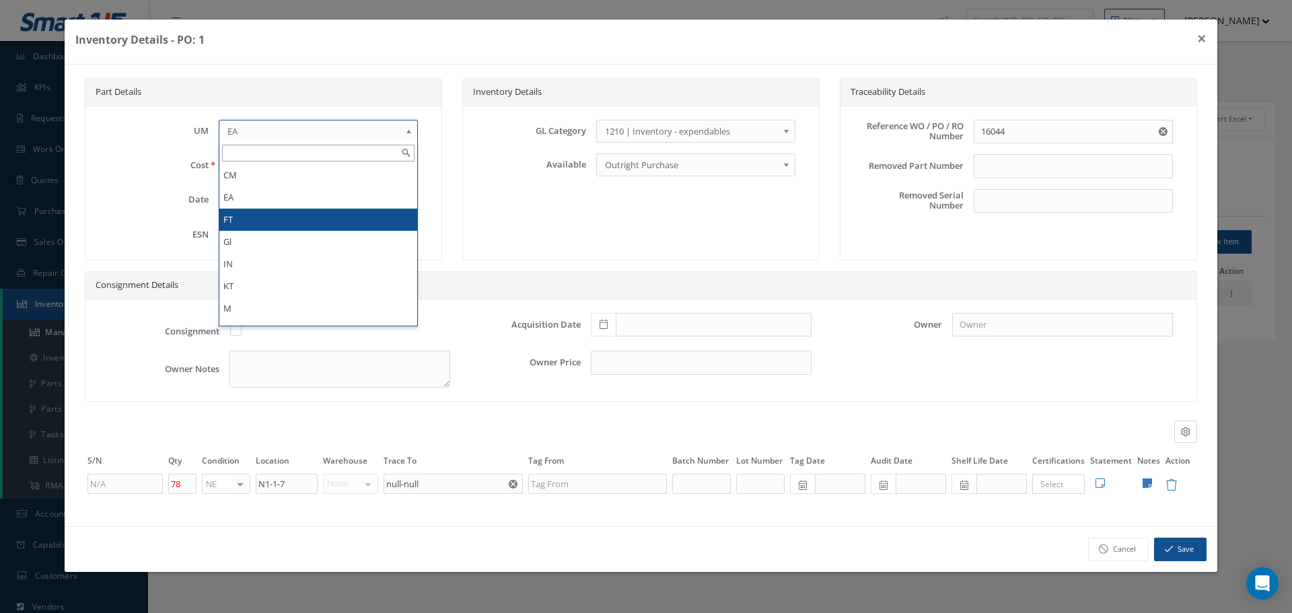
click at [277, 224] on li "FT" at bounding box center [318, 220] width 198 height 22
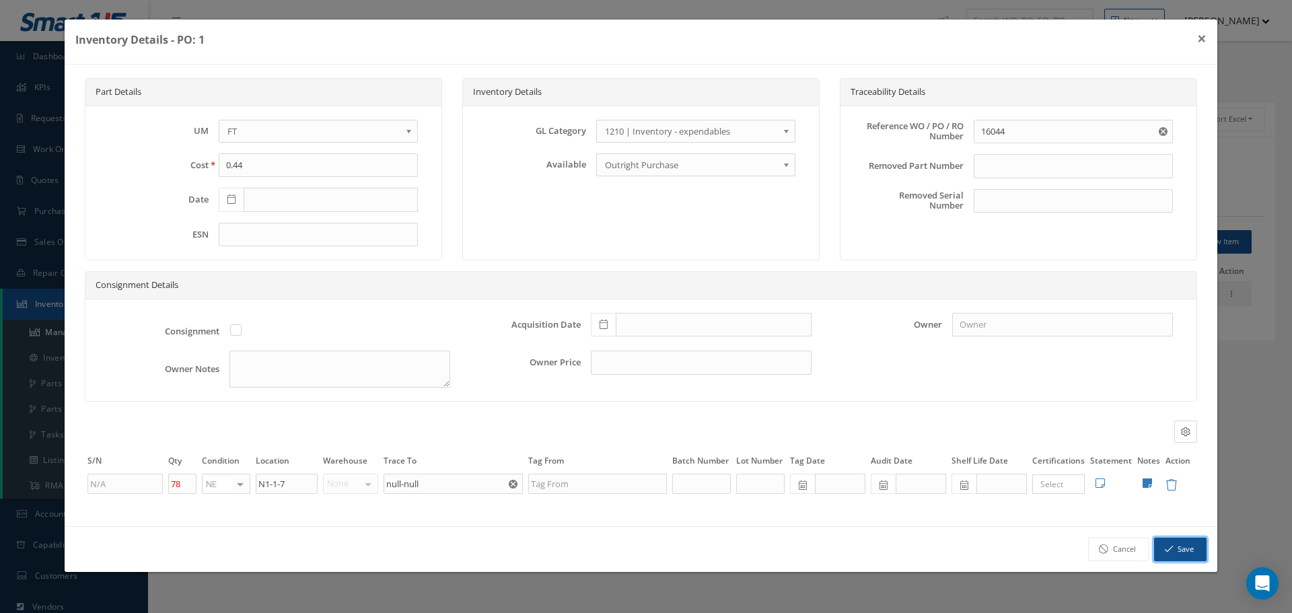
click at [1180, 555] on button "Save" at bounding box center [1180, 550] width 52 height 24
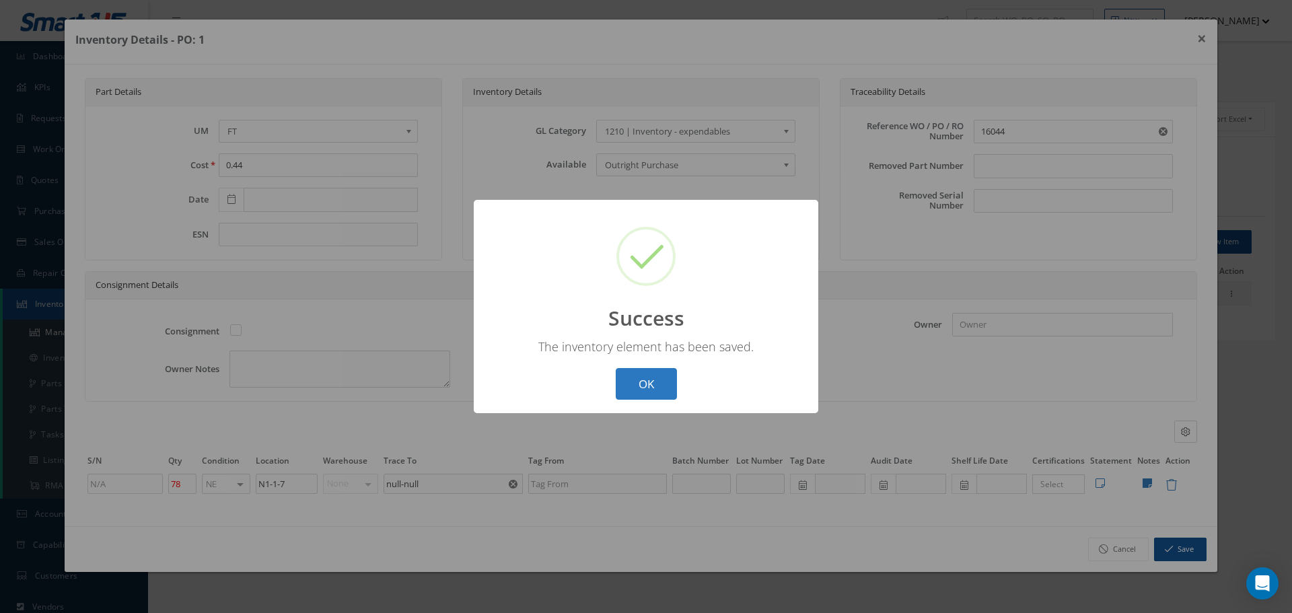
click at [648, 381] on button "OK" at bounding box center [646, 384] width 61 height 32
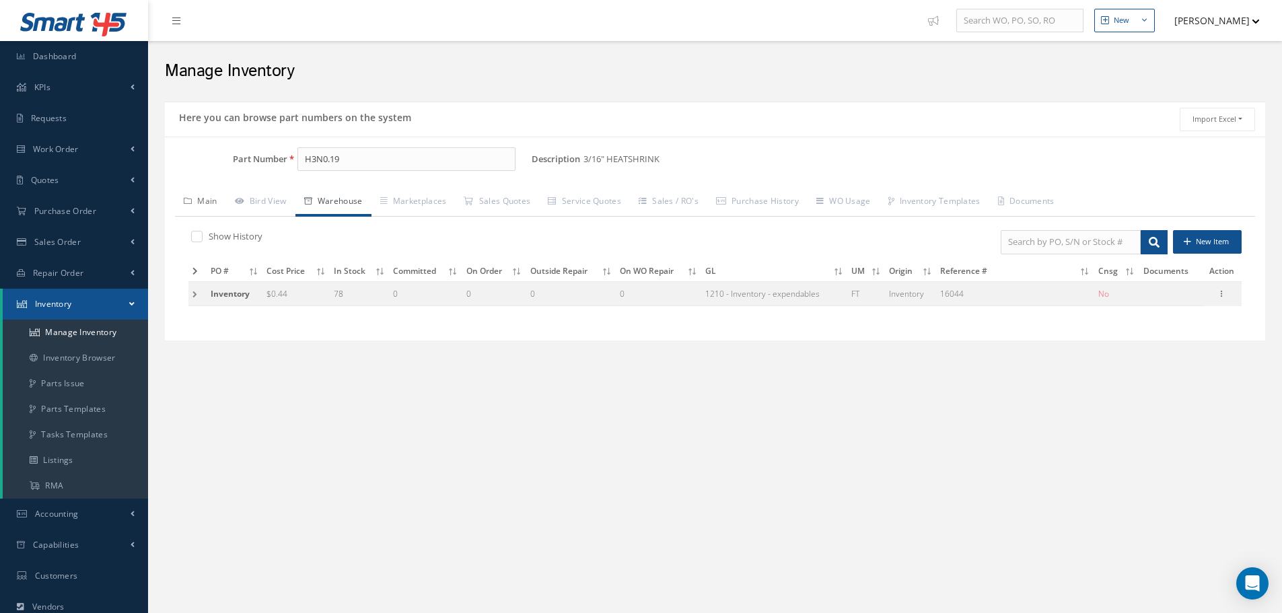
click at [208, 195] on link "Main" at bounding box center [200, 202] width 51 height 28
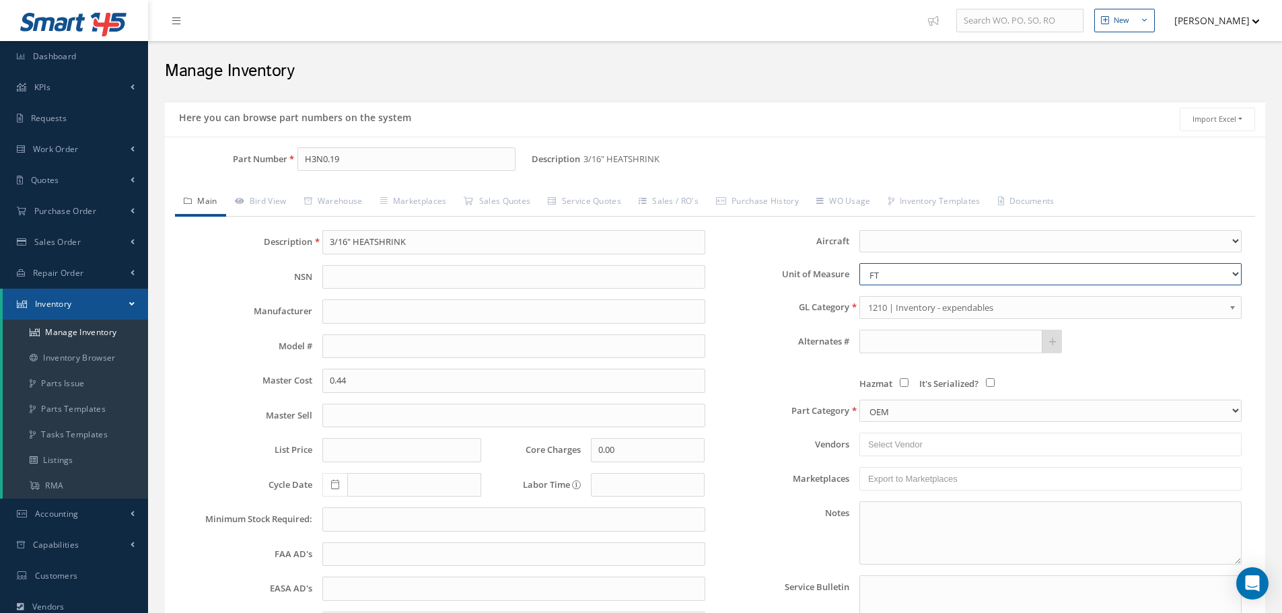
click at [1236, 272] on select "CM EA FT Gl IN KT M MM OZ PK Pint LB SF YD" at bounding box center [1050, 274] width 382 height 22
click at [859, 263] on select "CM EA FT Gl IN KT M MM OZ PK Pint LB SF YD" at bounding box center [1050, 274] width 382 height 22
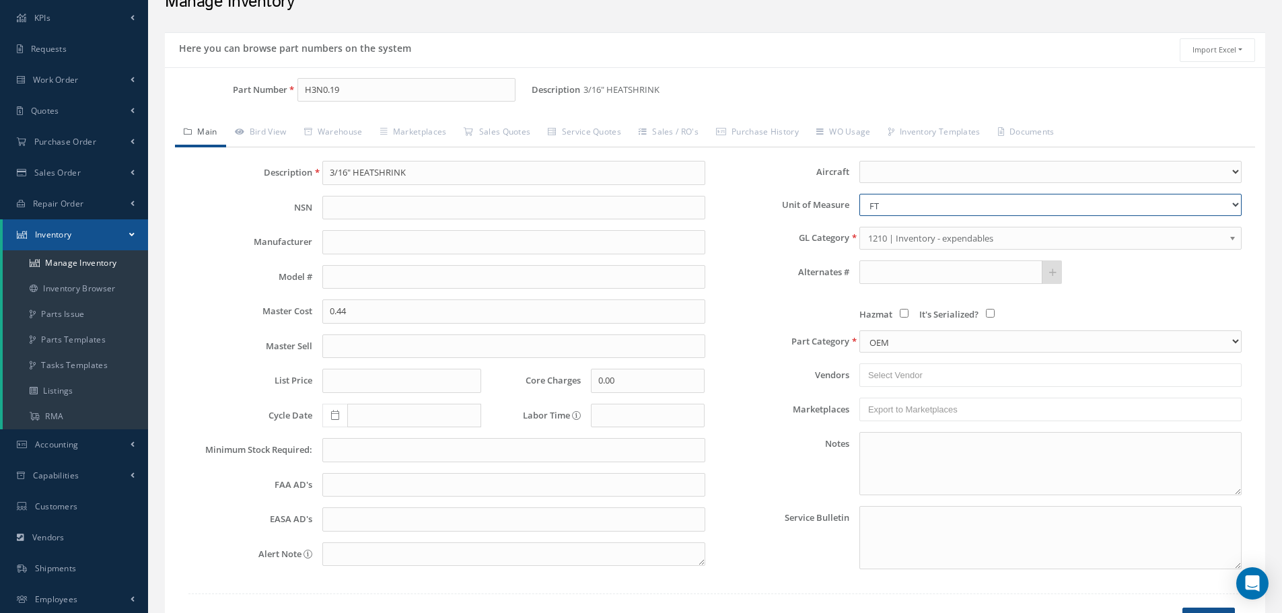
scroll to position [164, 0]
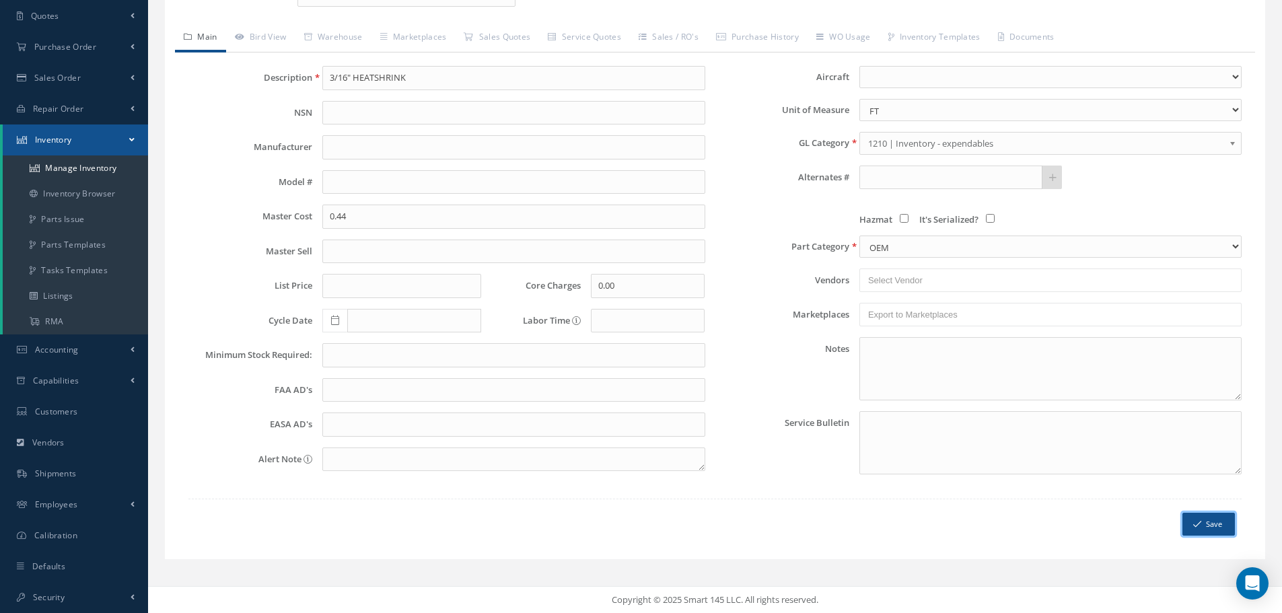
click at [1213, 526] on button "Save" at bounding box center [1208, 525] width 52 height 24
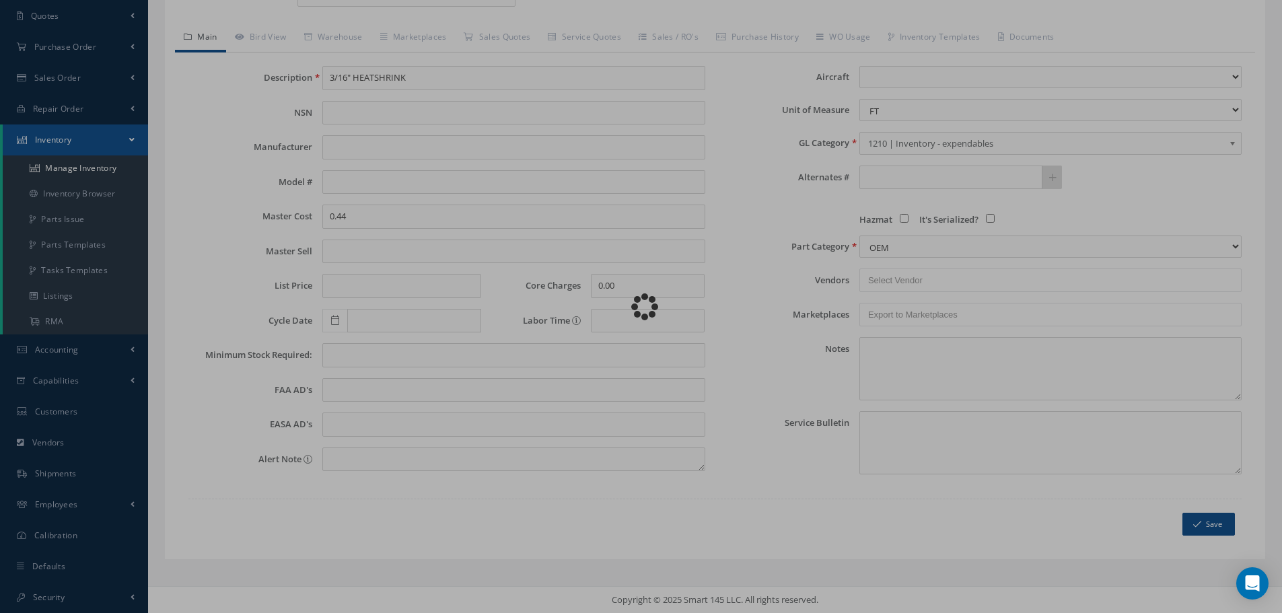
select select "2"
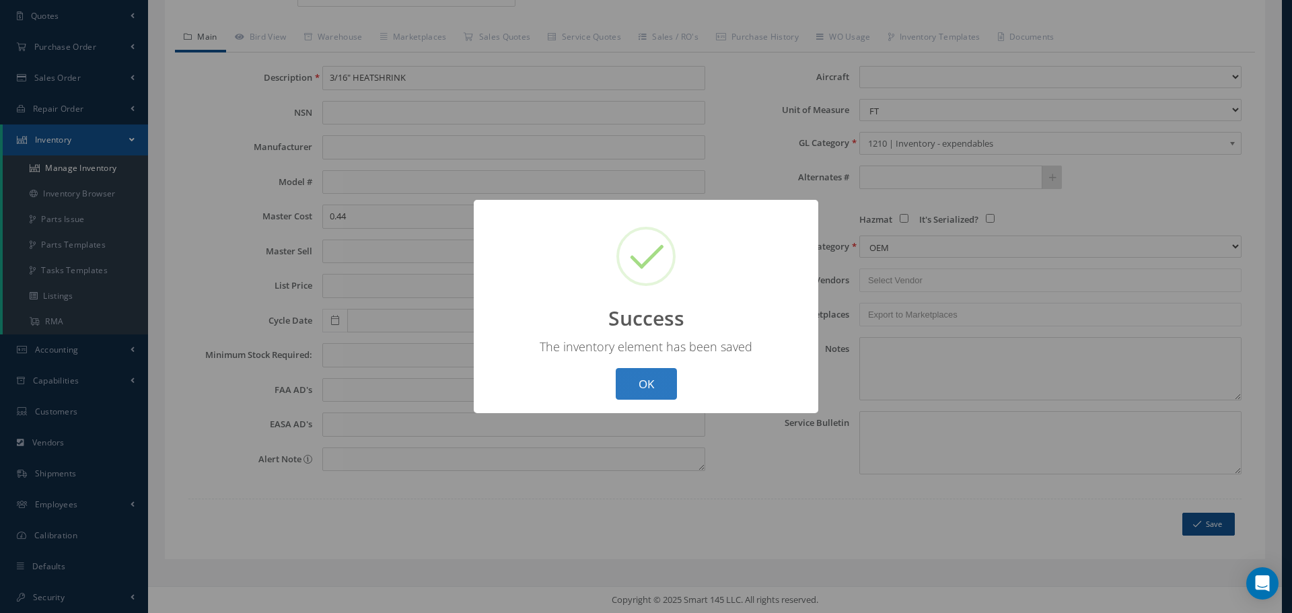
click at [662, 383] on button "OK" at bounding box center [646, 384] width 61 height 32
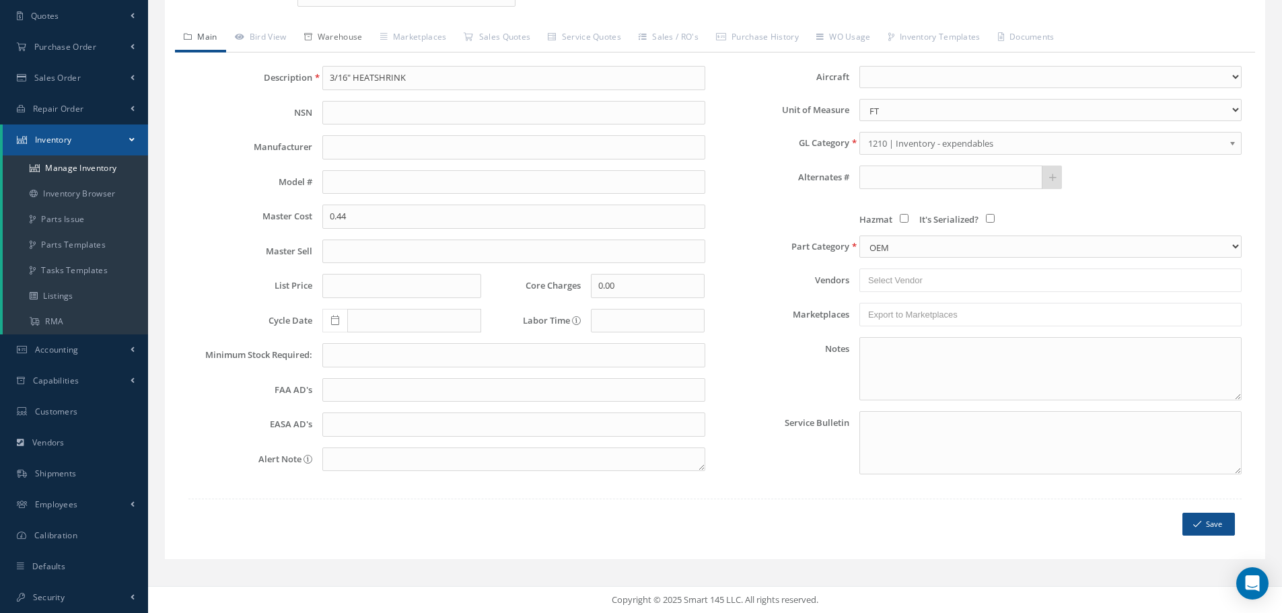
click at [353, 37] on link "Warehouse" at bounding box center [333, 38] width 76 height 28
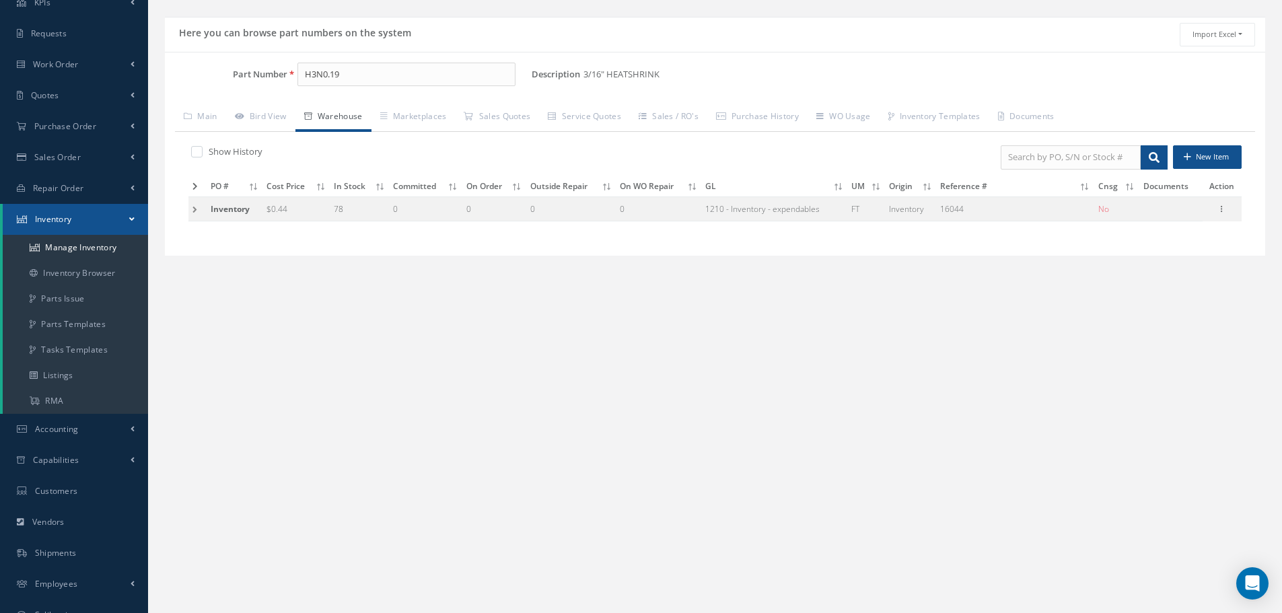
scroll to position [0, 0]
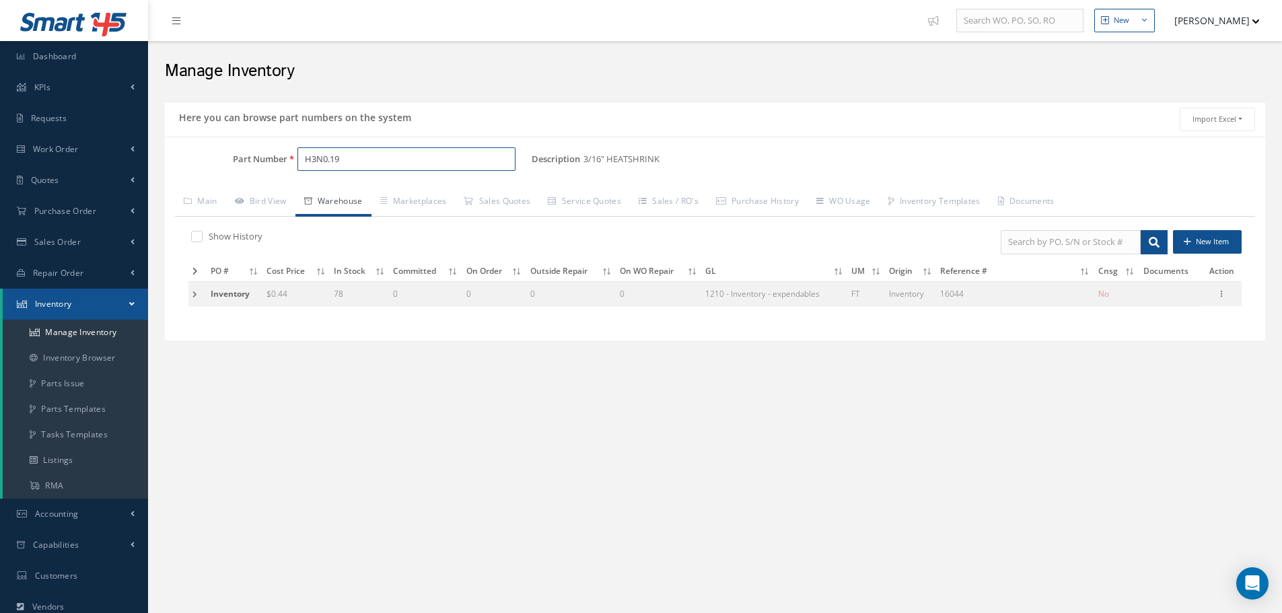
click at [353, 155] on input "H3N0.19" at bounding box center [406, 159] width 218 height 24
click at [339, 216] on span "H3N0.25" at bounding box center [361, 216] width 121 height 14
type input "H3N0.25"
click at [1224, 295] on icon at bounding box center [1221, 292] width 13 height 11
click at [1163, 301] on link "Edit" at bounding box center [1160, 302] width 106 height 17
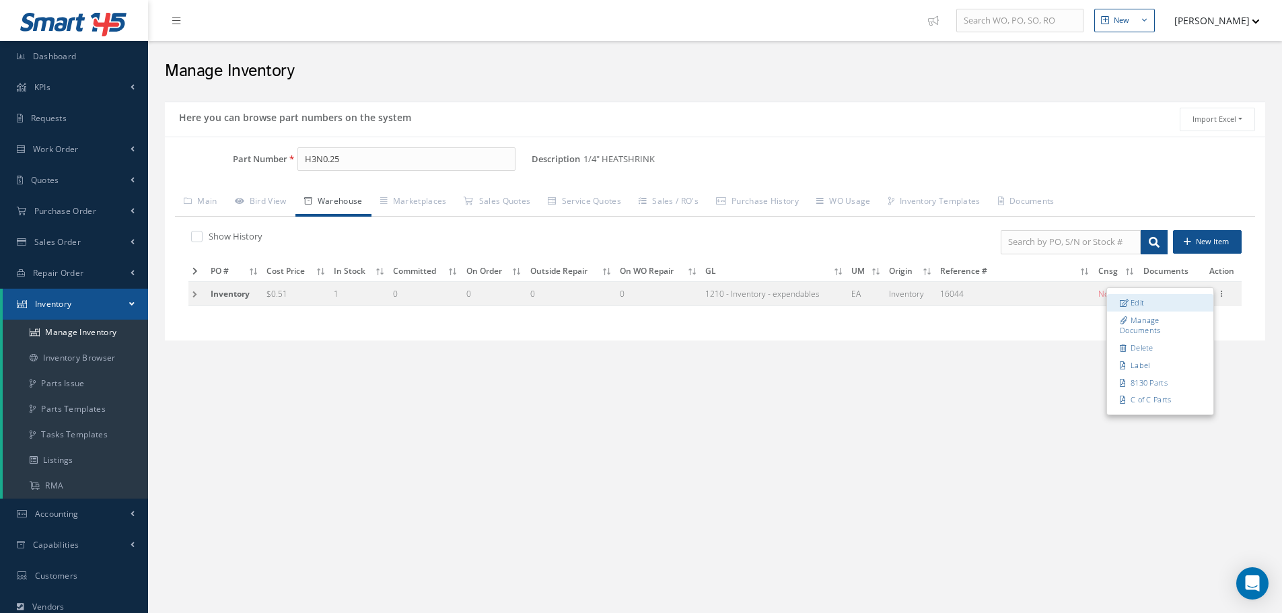
type input "0.51"
type input "16044"
type input "1"
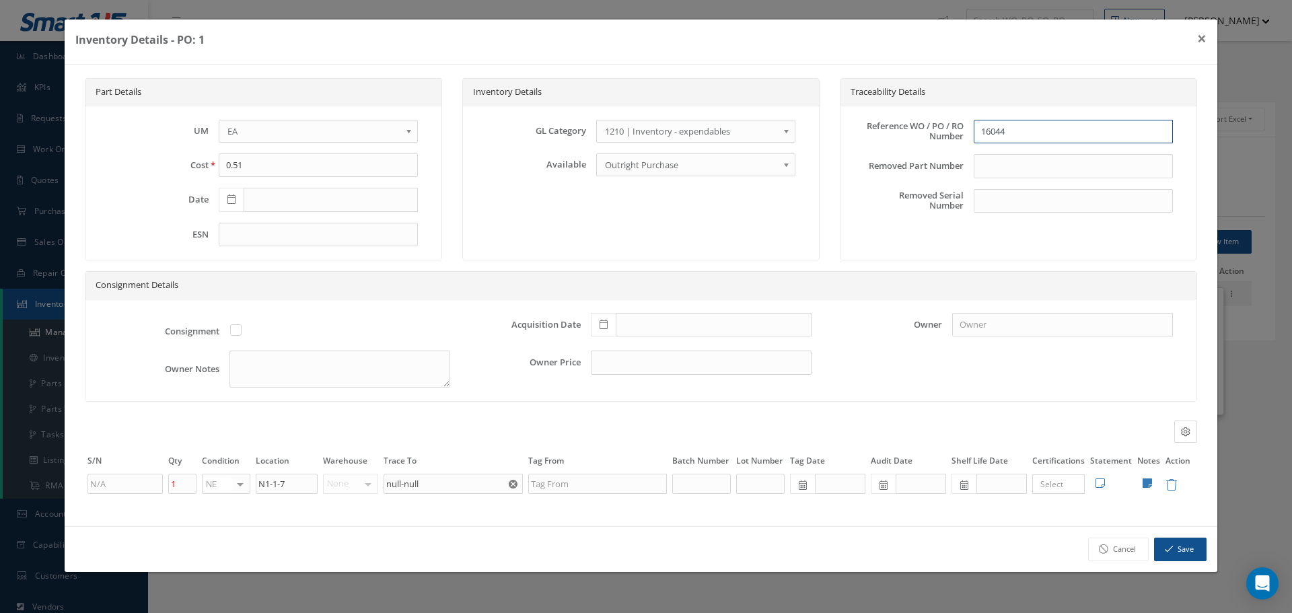
click at [981, 132] on input "16044" at bounding box center [1073, 132] width 199 height 24
type input "po 16044"
click at [602, 321] on icon at bounding box center [604, 324] width 8 height 9
click at [653, 322] on input "text" at bounding box center [714, 325] width 196 height 24
type input "[DATE]"
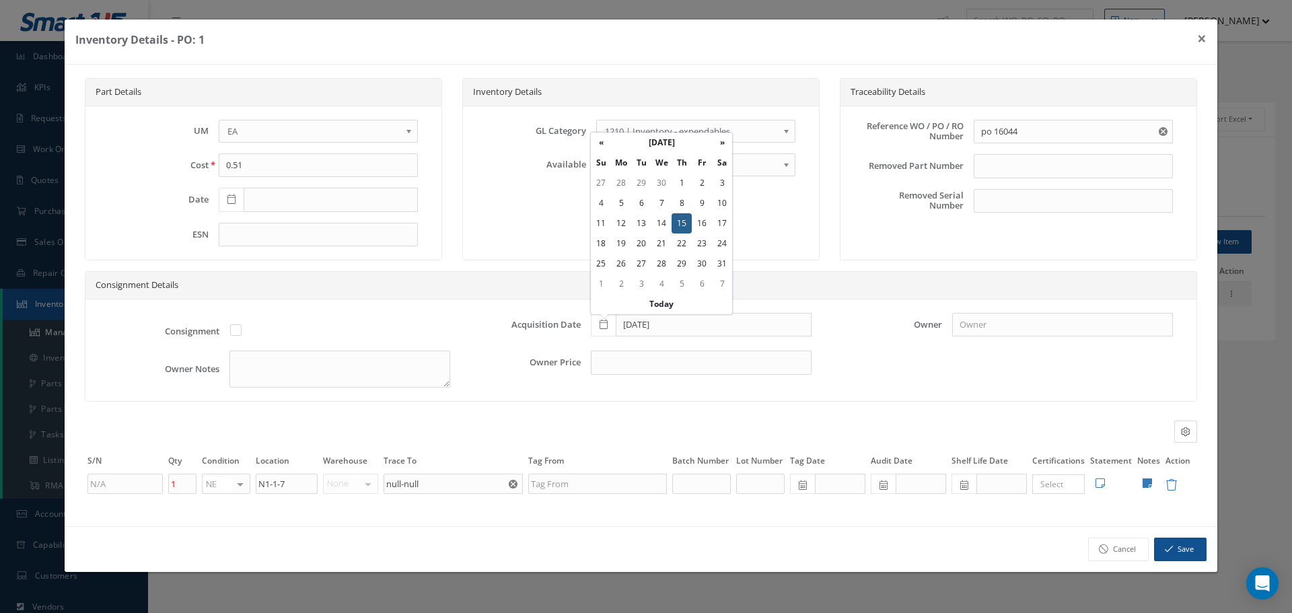
click at [857, 357] on div "Consignment Acquisition Date [DATE] Owner Owner Notes Owner Price" at bounding box center [640, 350] width 1111 height 102
click at [234, 199] on icon at bounding box center [231, 198] width 8 height 9
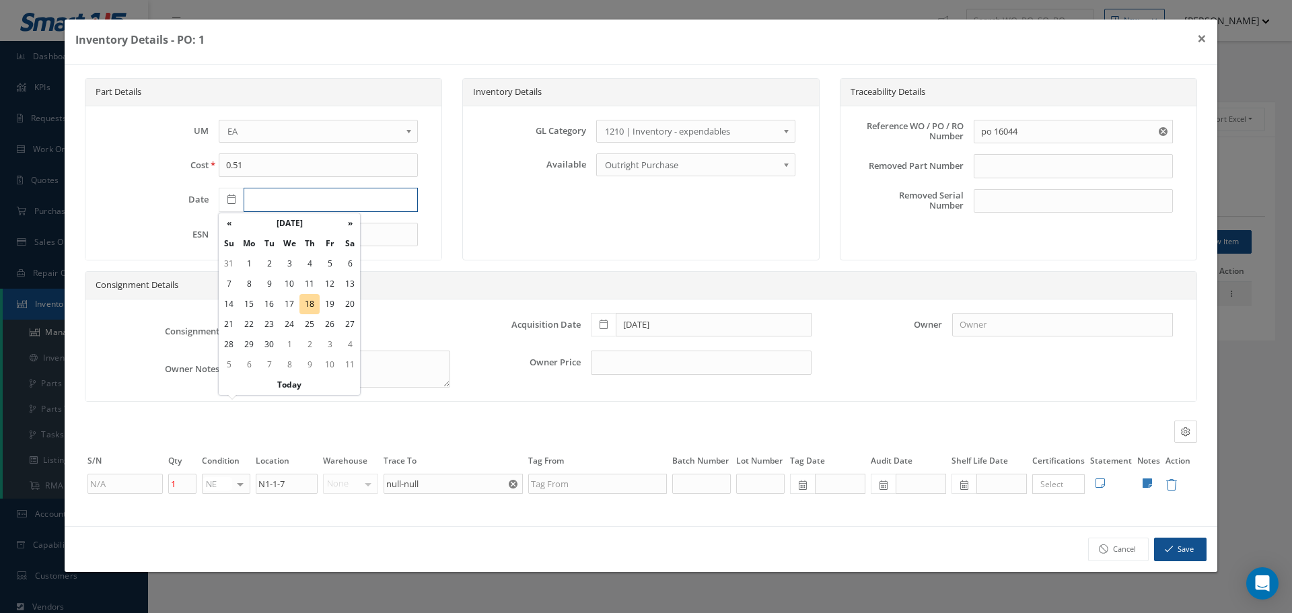
click at [278, 202] on input "text" at bounding box center [331, 200] width 174 height 24
type input "15/15/2016"
click at [489, 225] on div "Inventory Details GL Category 1200 | Inventory - rotables 1205 | Inventory - Ta…" at bounding box center [640, 169] width 357 height 182
click at [182, 482] on input "1" at bounding box center [182, 484] width 28 height 20
type input "50"
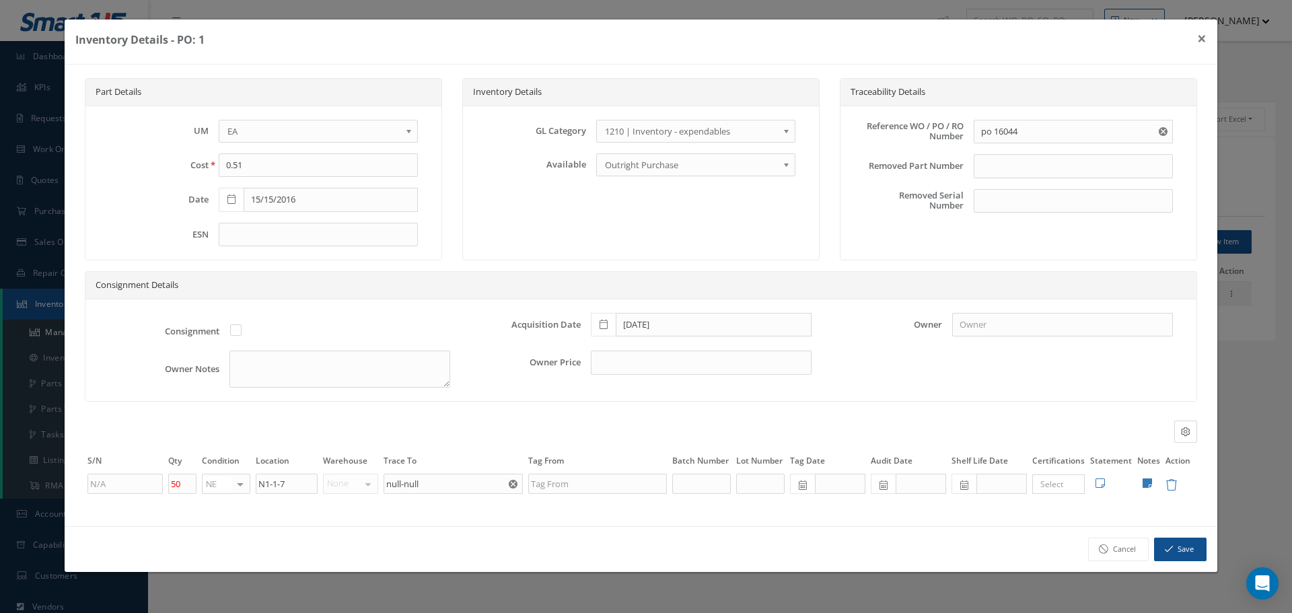
click at [410, 132] on b at bounding box center [411, 135] width 12 height 22
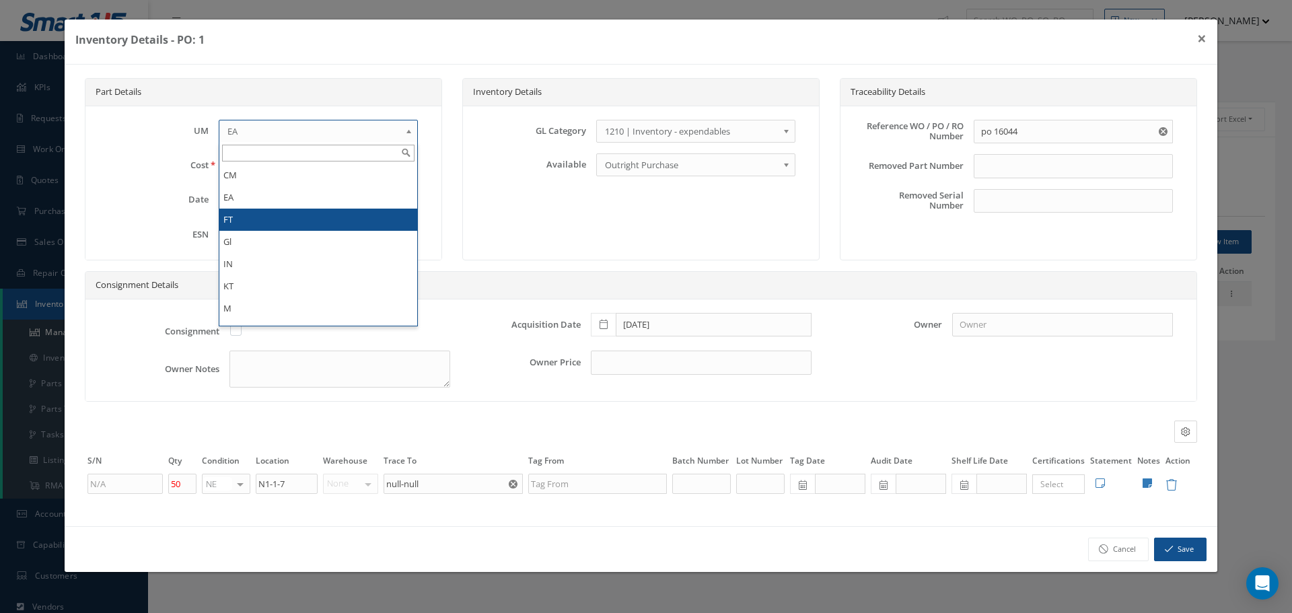
click at [277, 215] on li "FT" at bounding box center [318, 220] width 198 height 22
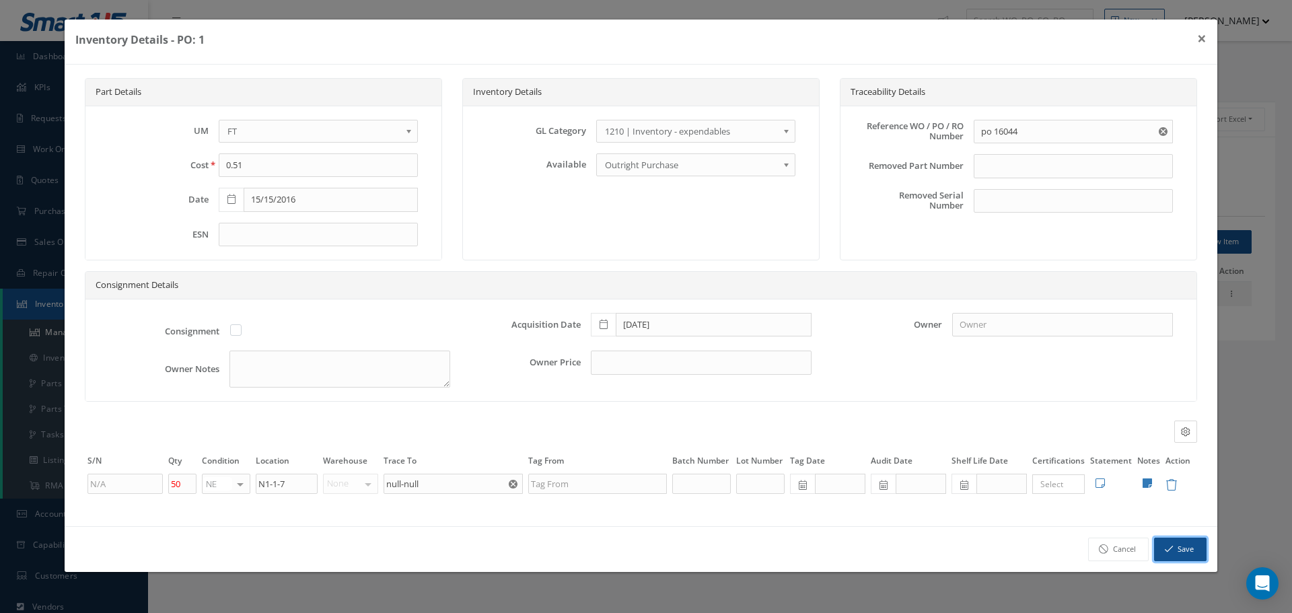
click at [1190, 544] on button "Save" at bounding box center [1180, 550] width 52 height 24
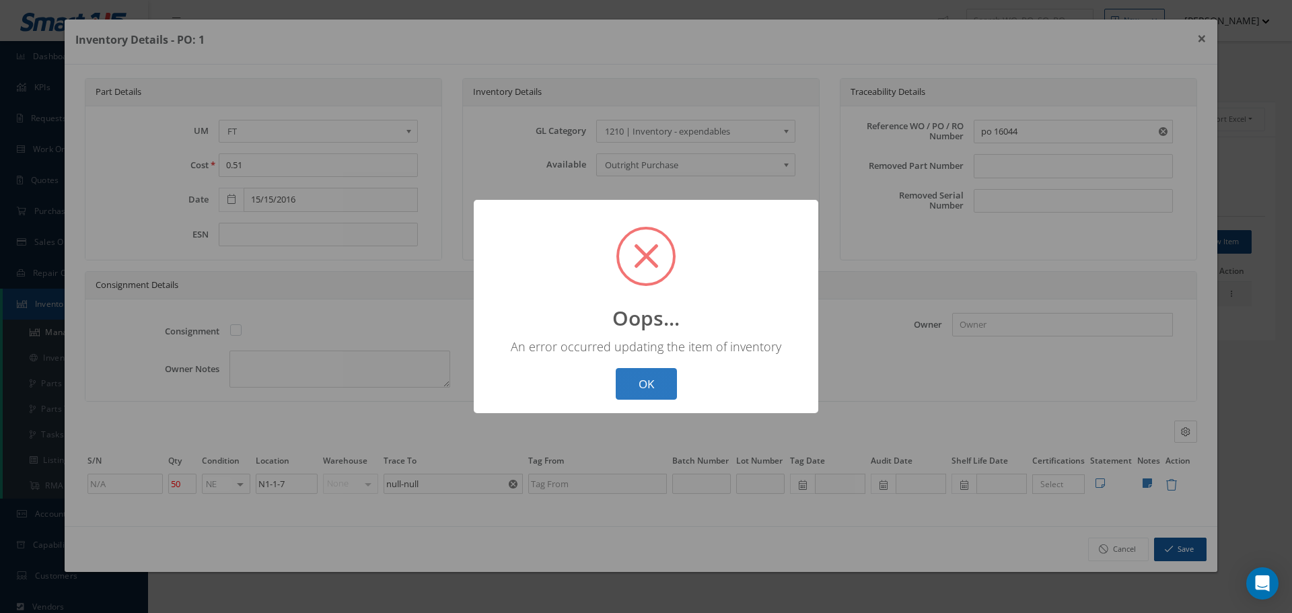
click at [654, 378] on button "OK" at bounding box center [646, 384] width 61 height 32
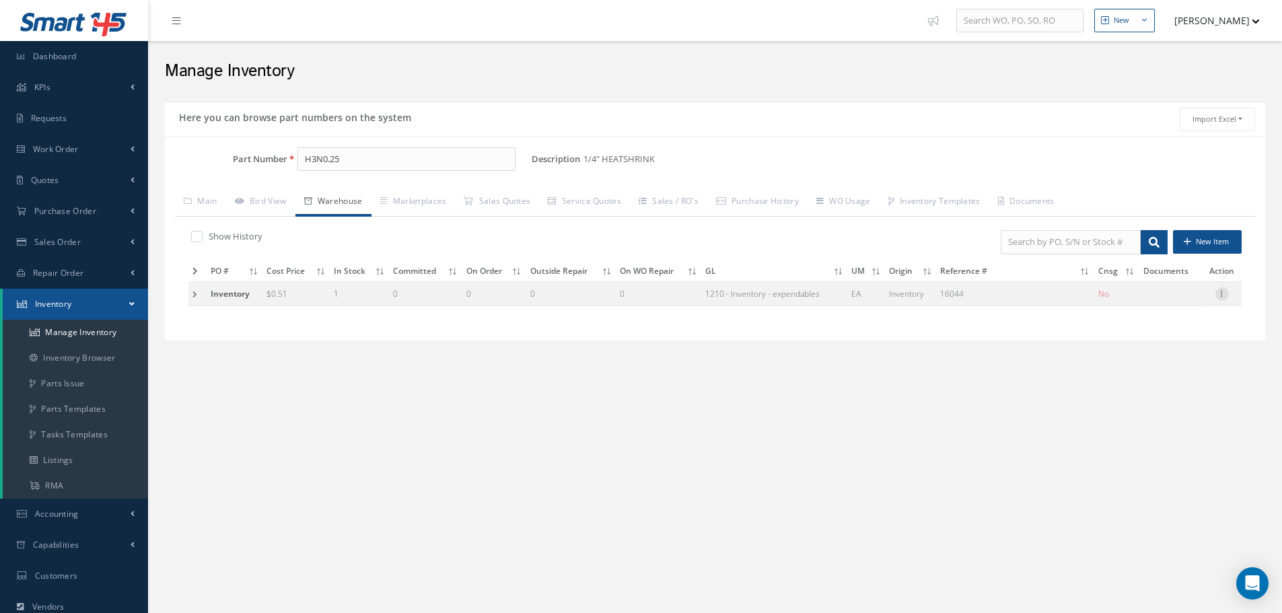
click at [1221, 293] on icon at bounding box center [1221, 292] width 13 height 11
click at [1176, 300] on link "Edit" at bounding box center [1160, 302] width 106 height 17
type input "16044"
type input "1"
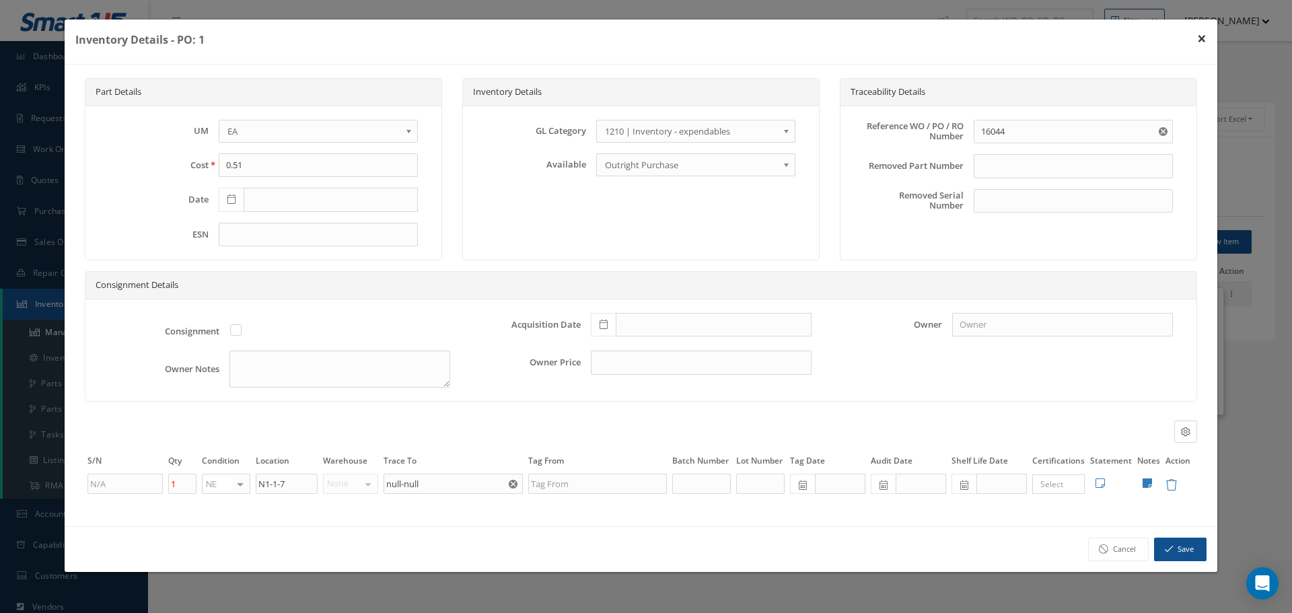
click at [1203, 34] on button "×" at bounding box center [1201, 39] width 31 height 38
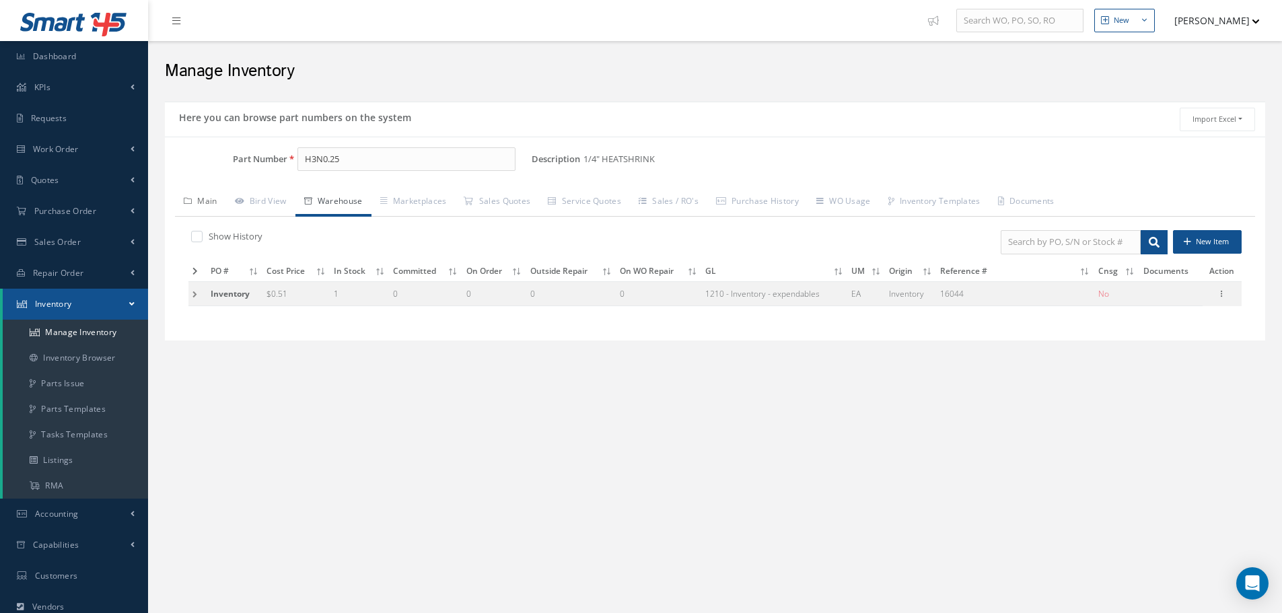
click at [205, 200] on link "Main" at bounding box center [200, 202] width 51 height 28
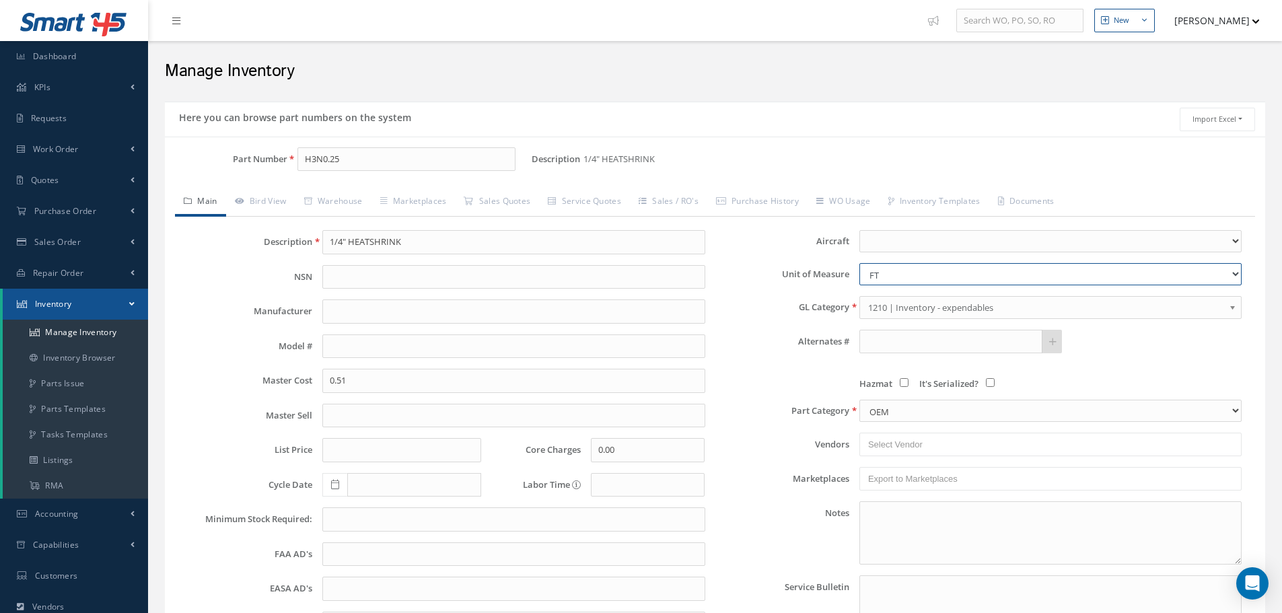
click at [1239, 276] on select "CM EA FT Gl IN KT M MM OZ PK Pint LB SF YD" at bounding box center [1050, 274] width 382 height 22
select select "2"
click at [859, 263] on select "CM EA FT Gl IN KT M MM OZ PK Pint LB SF YD" at bounding box center [1050, 274] width 382 height 22
click at [349, 200] on link "Warehouse" at bounding box center [333, 202] width 76 height 28
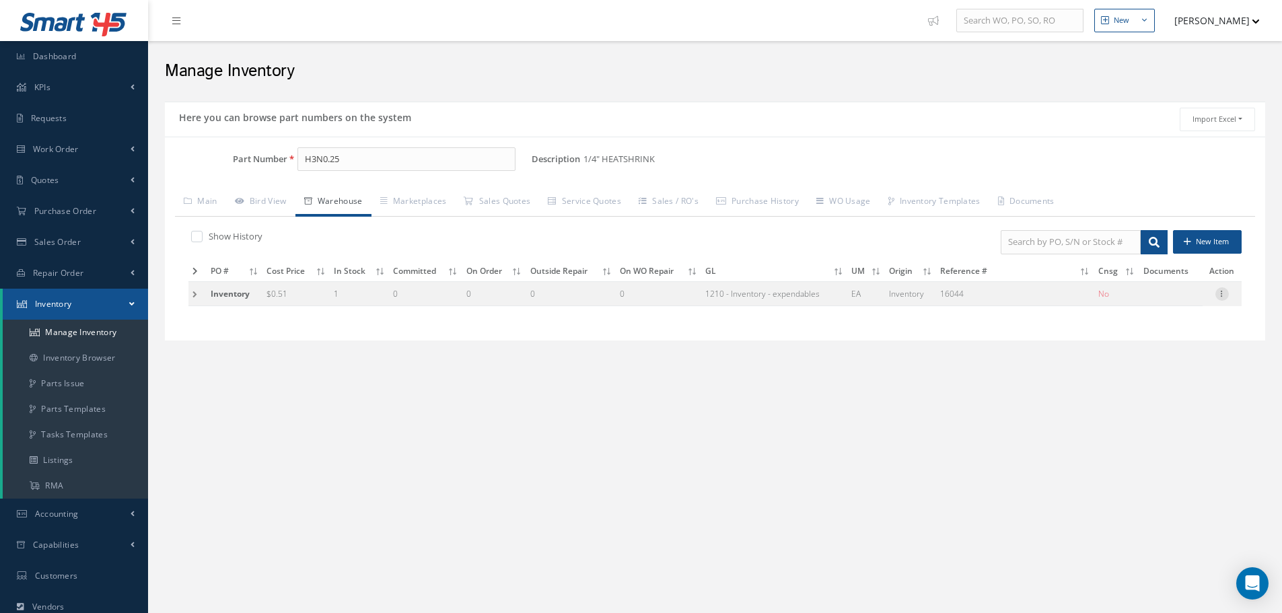
click at [1223, 295] on icon at bounding box center [1221, 292] width 13 height 11
click at [1183, 299] on link "Edit" at bounding box center [1160, 302] width 106 height 17
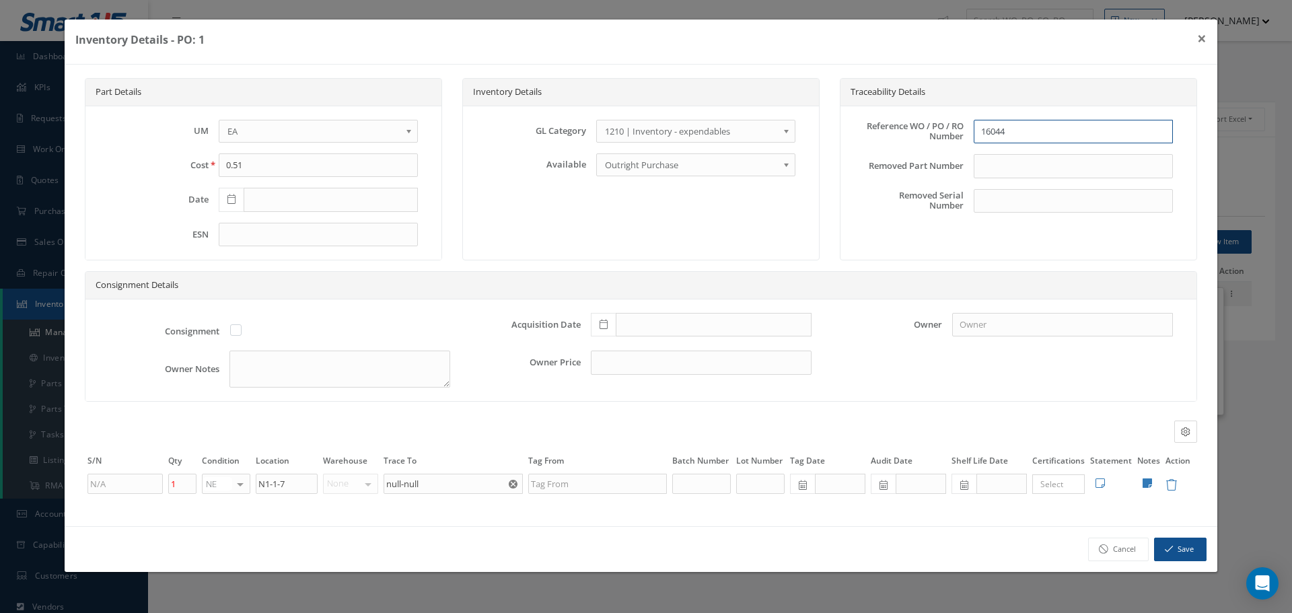
click at [978, 131] on input "16044" at bounding box center [1073, 132] width 199 height 24
type input "PO16044"
click at [606, 326] on icon at bounding box center [604, 324] width 8 height 9
click at [631, 324] on input "text" at bounding box center [714, 325] width 196 height 24
type input "[DATE]"
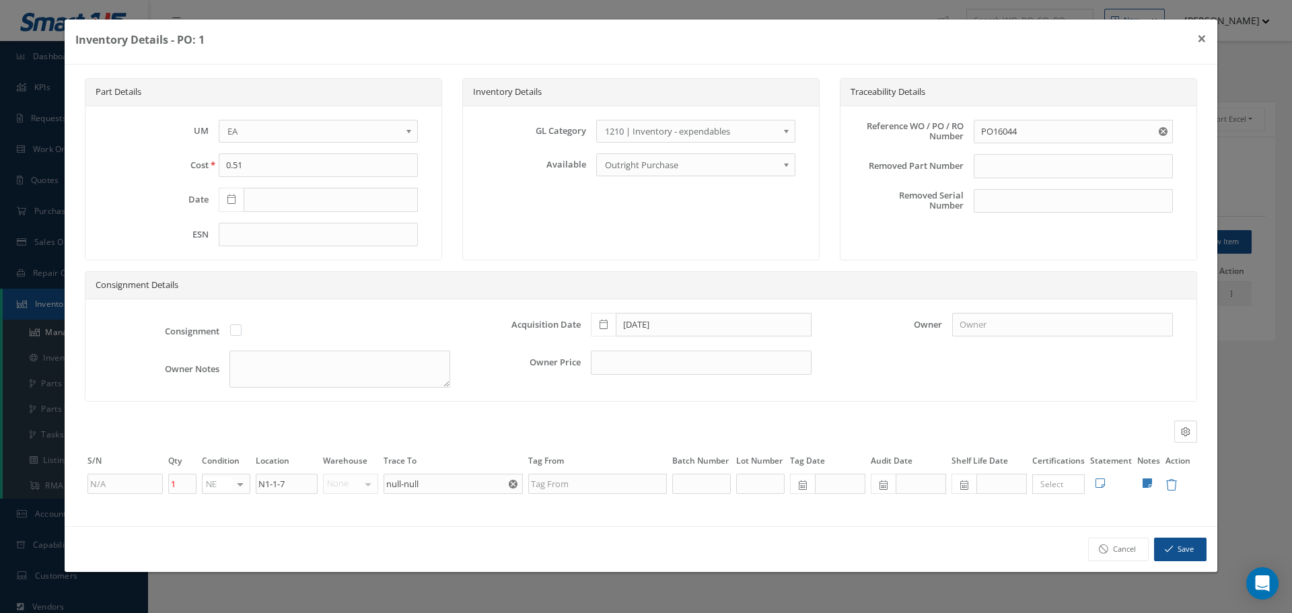
click at [966, 357] on div "Consignment Acquisition Date [DATE] Owner Owner Notes Owner Price" at bounding box center [640, 350] width 1111 height 102
click at [178, 487] on input "1" at bounding box center [182, 484] width 28 height 20
type input "50"
click at [411, 133] on b at bounding box center [411, 135] width 12 height 22
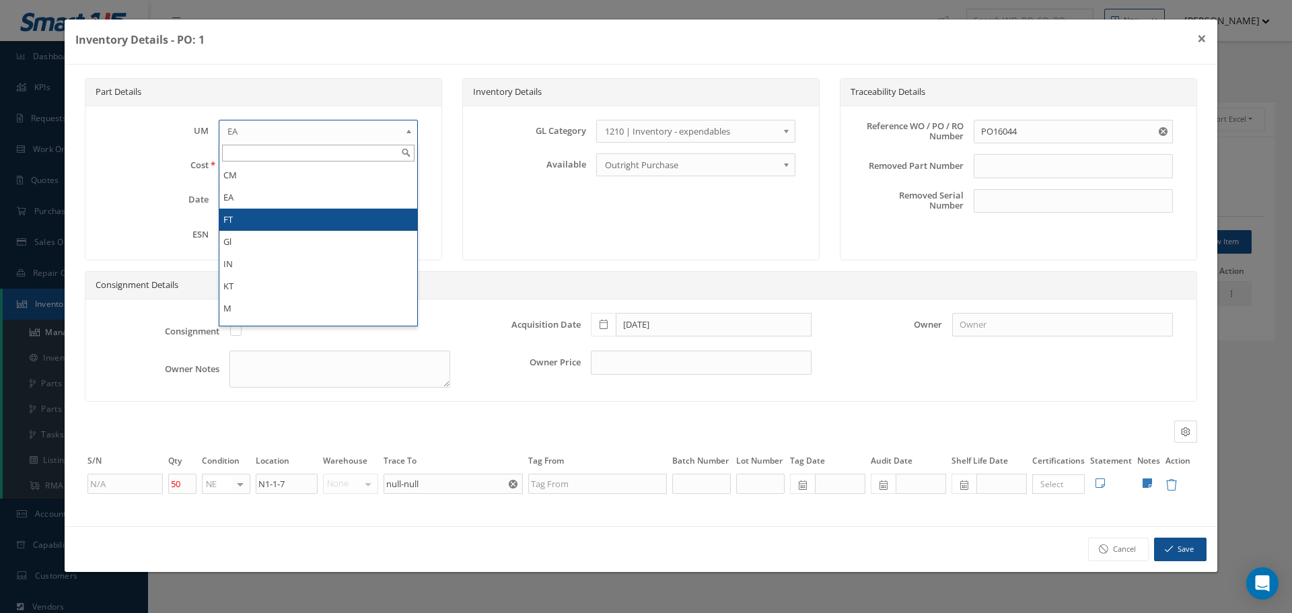
click at [301, 213] on li "FT" at bounding box center [318, 220] width 198 height 22
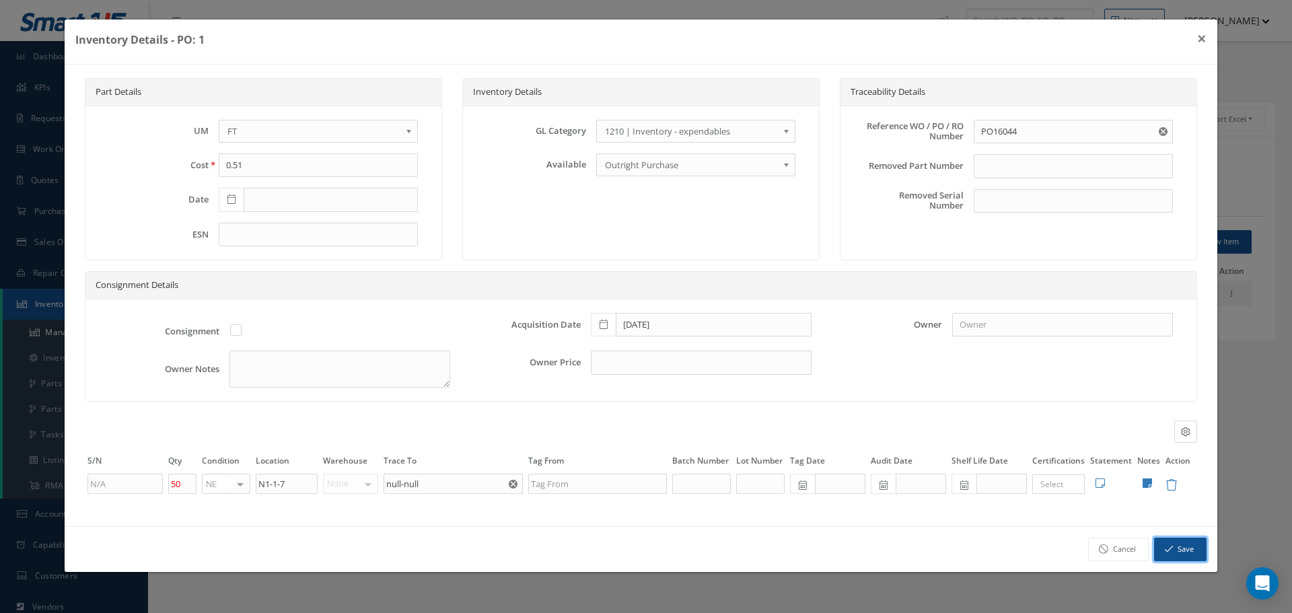
click at [1184, 550] on button "Save" at bounding box center [1180, 550] width 52 height 24
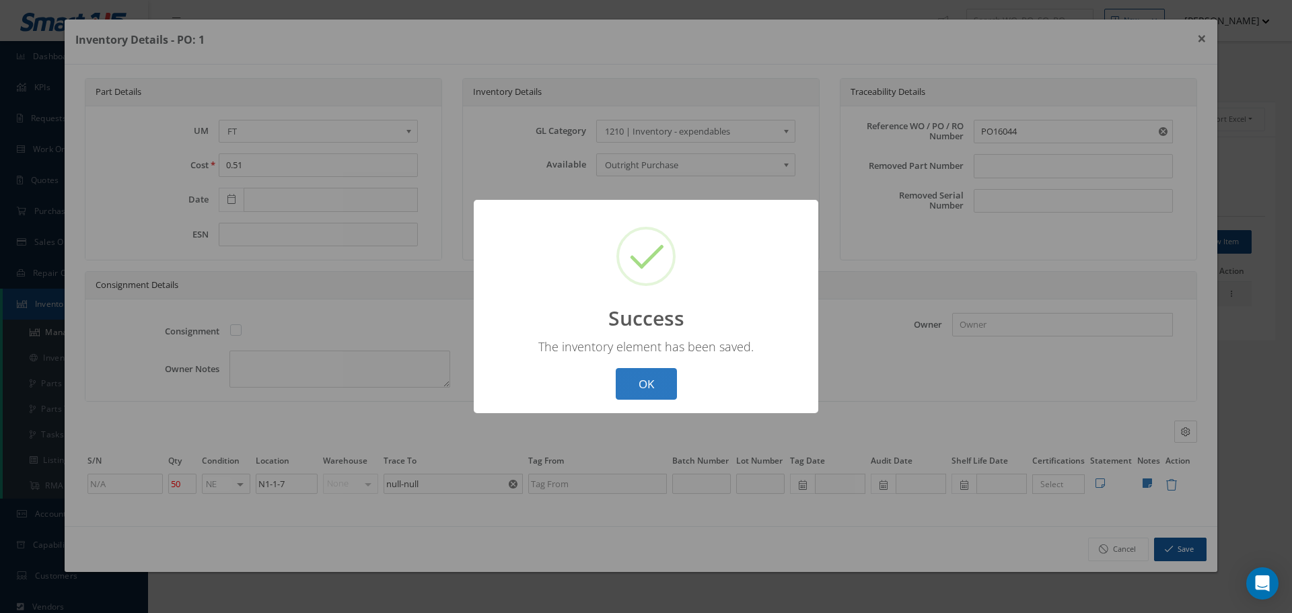
click at [633, 375] on button "OK" at bounding box center [646, 384] width 61 height 32
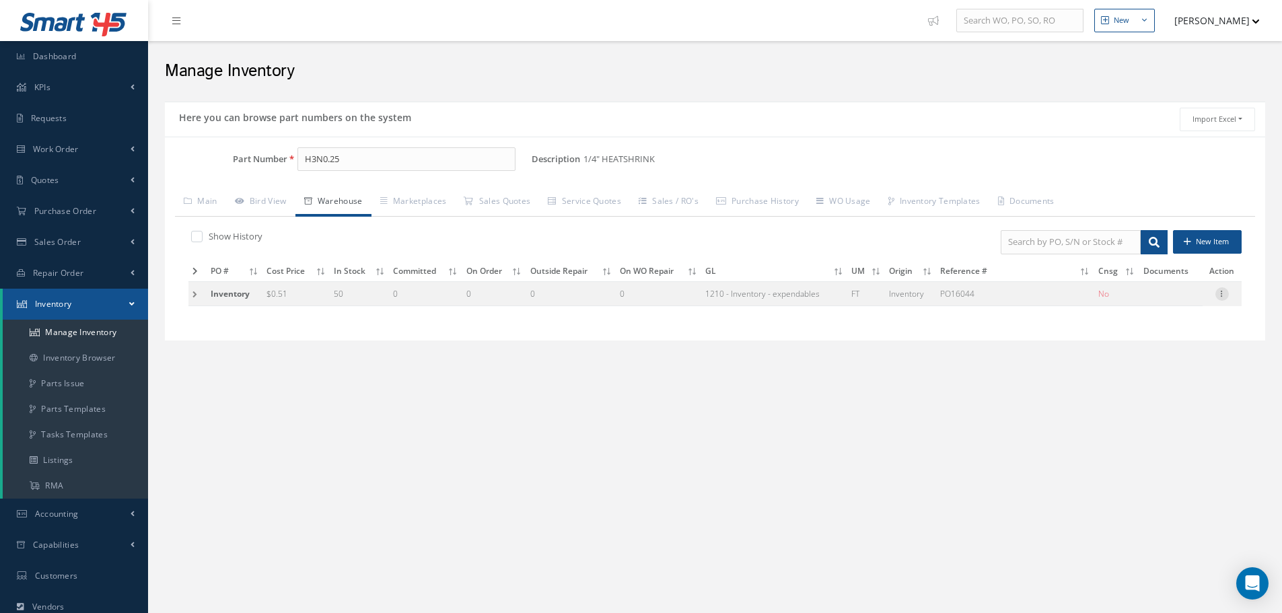
click at [1223, 295] on icon at bounding box center [1221, 292] width 13 height 11
click at [1148, 303] on link "Edit" at bounding box center [1160, 302] width 106 height 17
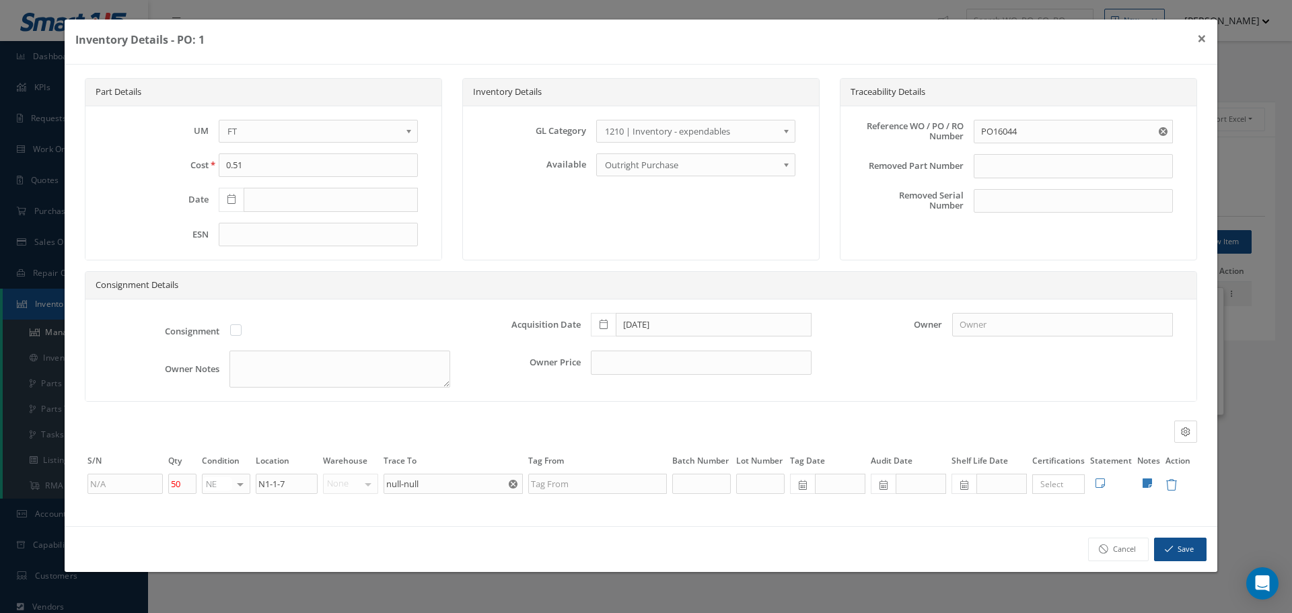
click at [228, 201] on icon at bounding box center [231, 198] width 8 height 9
click at [272, 203] on input "text" at bounding box center [331, 200] width 174 height 24
type input "[DATE]"
click at [1182, 547] on button "Save" at bounding box center [1180, 550] width 52 height 24
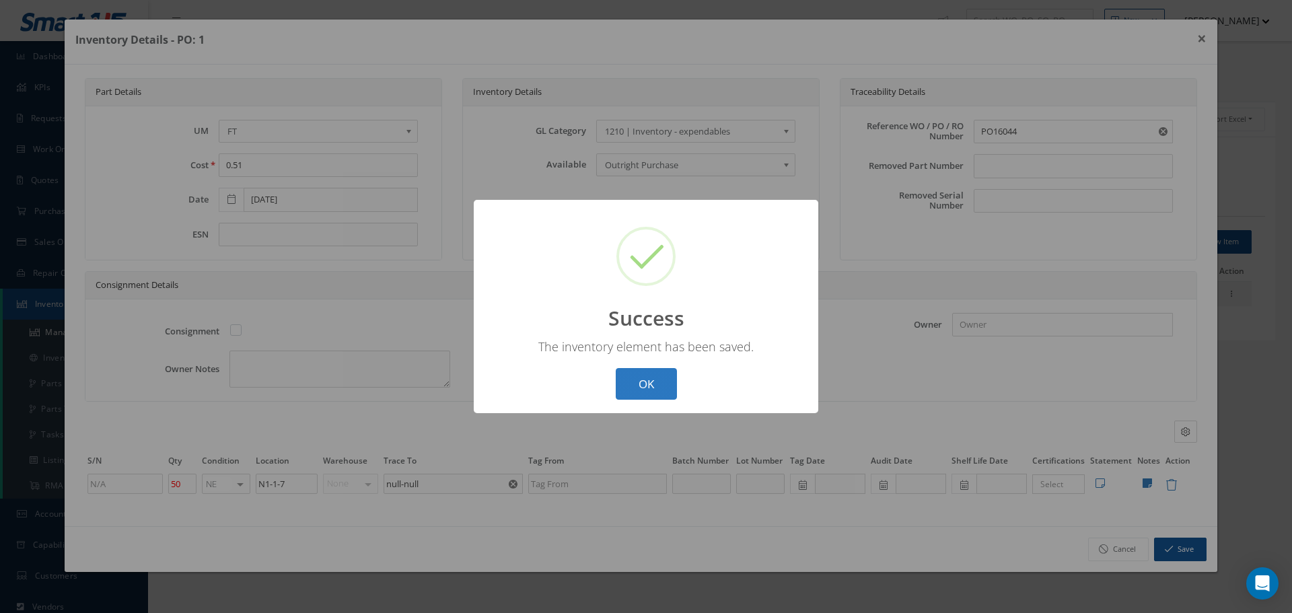
click at [653, 382] on button "OK" at bounding box center [646, 384] width 61 height 32
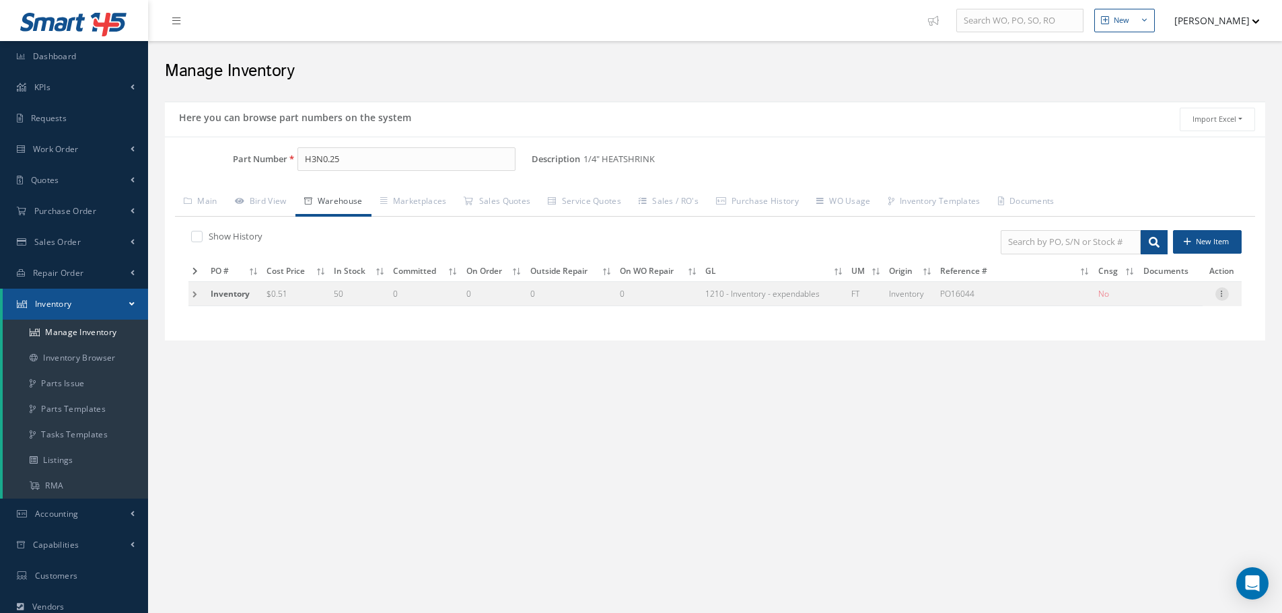
click at [1221, 300] on div at bounding box center [1221, 293] width 13 height 13
click at [1162, 299] on link "Edit" at bounding box center [1160, 302] width 106 height 17
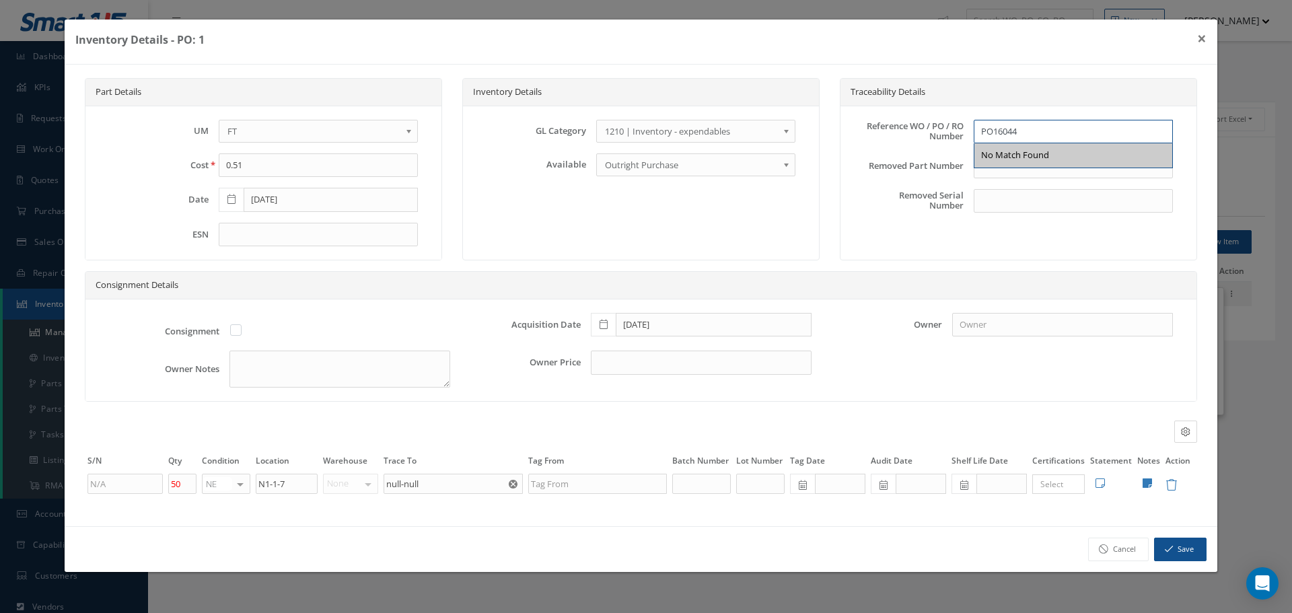
click at [993, 129] on input "PO16044" at bounding box center [1073, 132] width 199 height 24
type input "PO 16044"
click at [1181, 550] on button "Save" at bounding box center [1180, 550] width 52 height 24
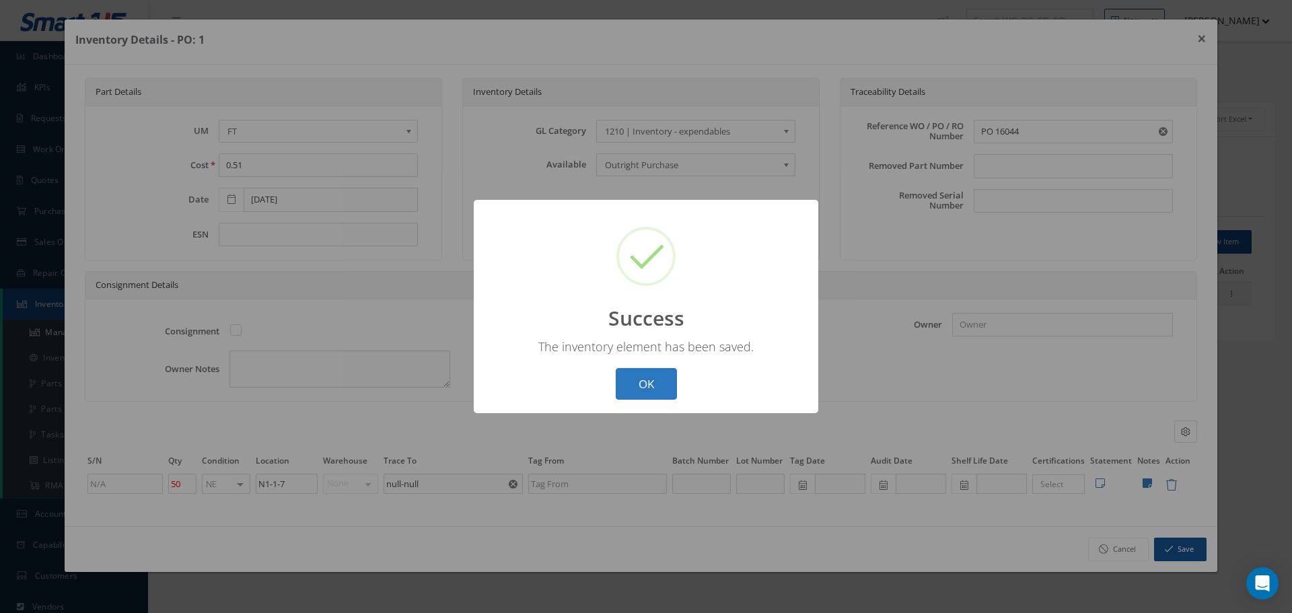
click at [672, 375] on button "OK" at bounding box center [646, 384] width 61 height 32
